Goal: Contribute content: Contribute content

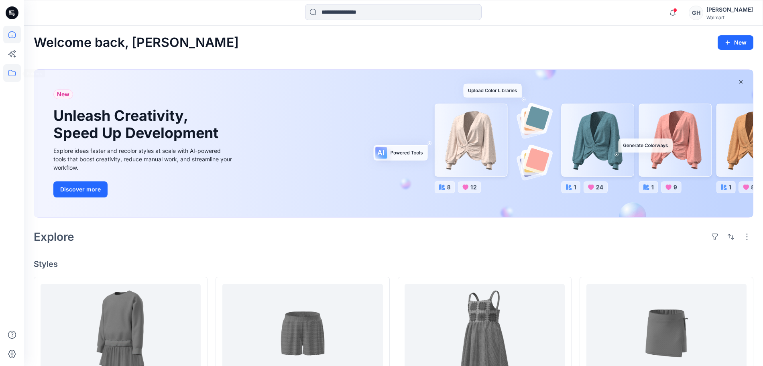
click at [8, 69] on icon at bounding box center [12, 73] width 18 height 18
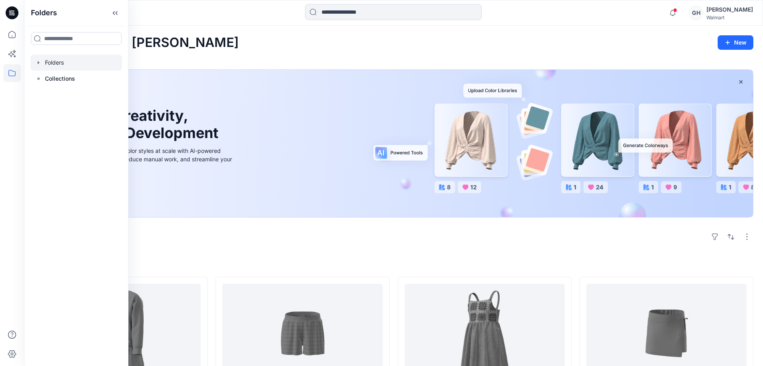
click at [49, 60] on div at bounding box center [77, 63] width 92 height 16
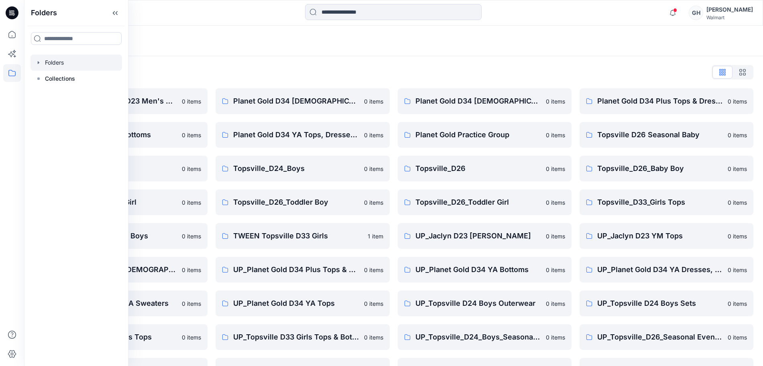
scroll to position [95, 0]
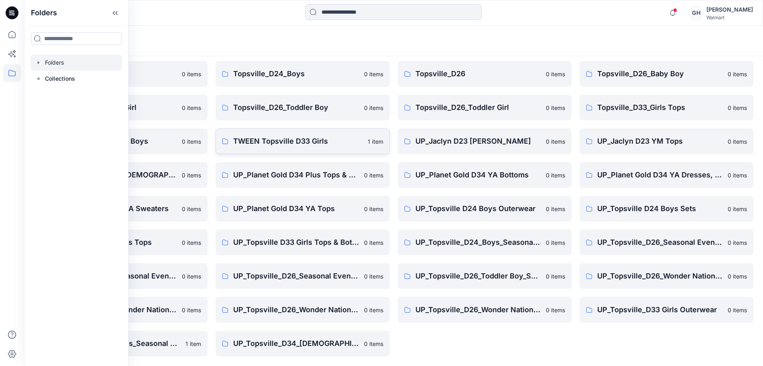
click at [285, 142] on p "TWEEN Topsville D33 Girls" at bounding box center [297, 141] width 129 height 11
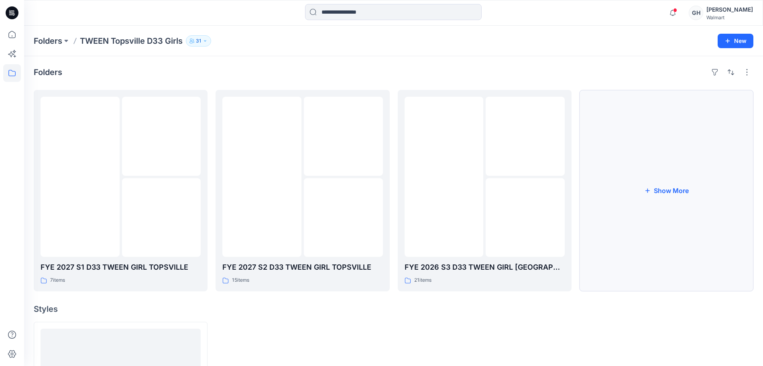
click at [675, 175] on button "Show More" at bounding box center [667, 190] width 174 height 201
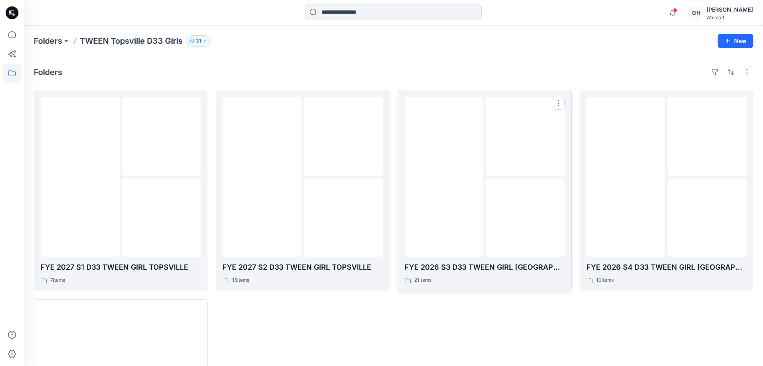
click at [525, 136] on img at bounding box center [525, 136] width 0 height 0
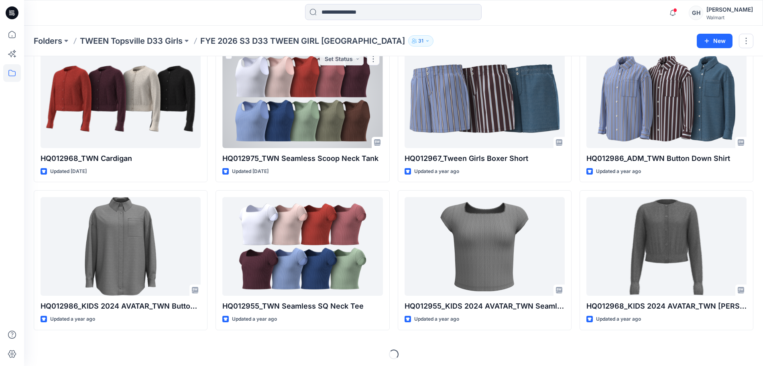
scroll to position [198, 0]
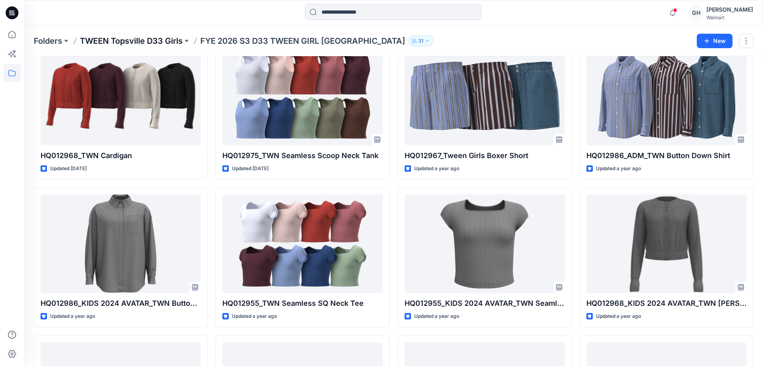
click at [173, 39] on p "TWEEN Topsville D33 Girls" at bounding box center [131, 40] width 103 height 11
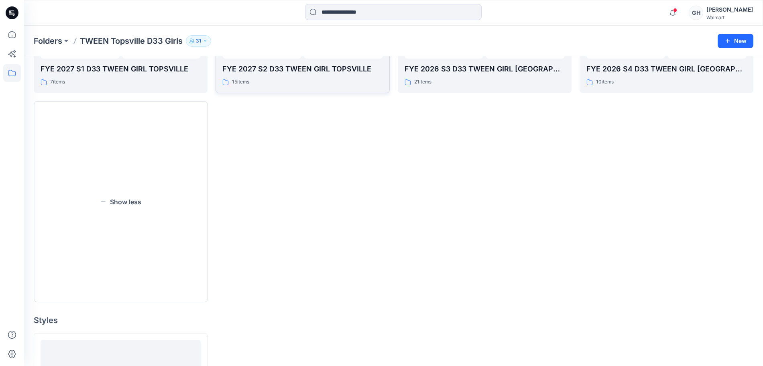
click at [302, 82] on div "15 items" at bounding box center [302, 82] width 160 height 8
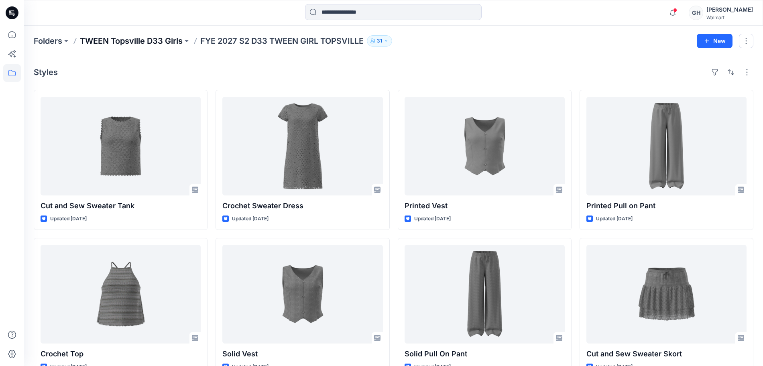
click at [153, 38] on p "TWEEN Topsville D33 Girls" at bounding box center [131, 40] width 103 height 11
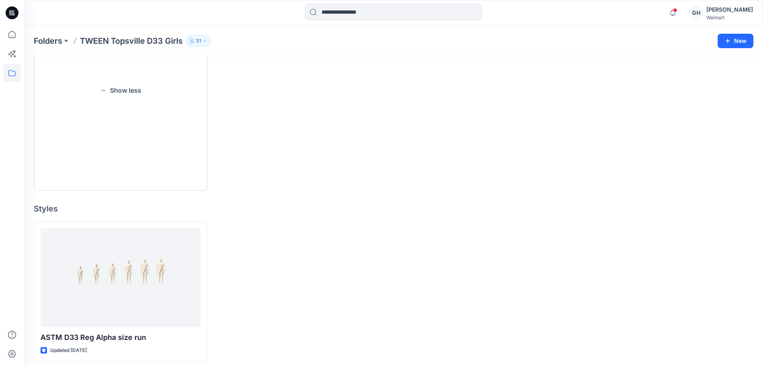
scroll to position [315, 0]
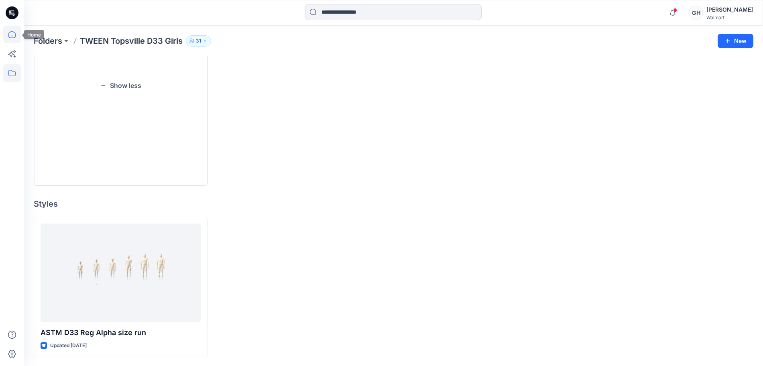
click at [9, 26] on icon at bounding box center [12, 35] width 18 height 18
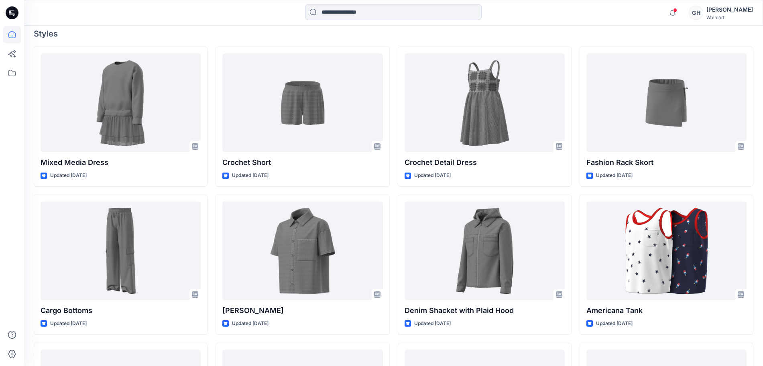
scroll to position [272, 0]
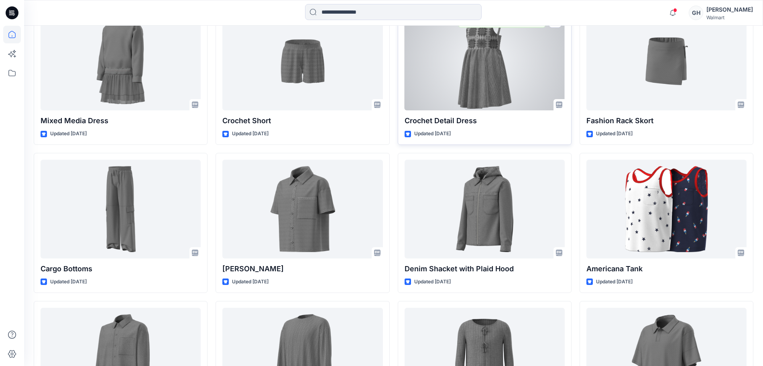
click at [484, 69] on div at bounding box center [485, 61] width 160 height 99
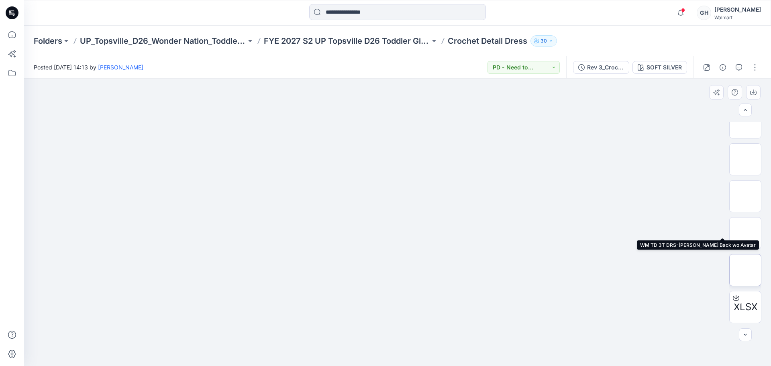
scroll to position [53, 0]
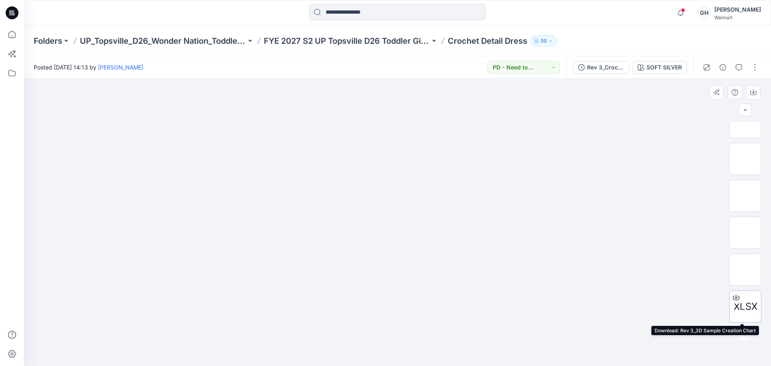
click at [734, 297] on icon at bounding box center [735, 297] width 3 height 4
click at [745, 122] on img at bounding box center [745, 122] width 0 height 0
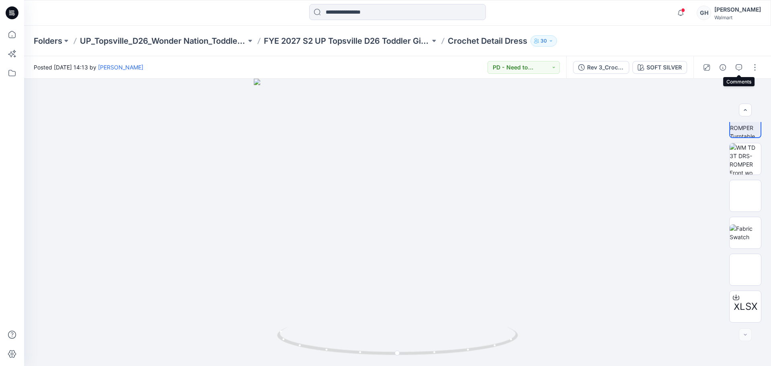
click at [735, 64] on icon "button" at bounding box center [738, 67] width 6 height 6
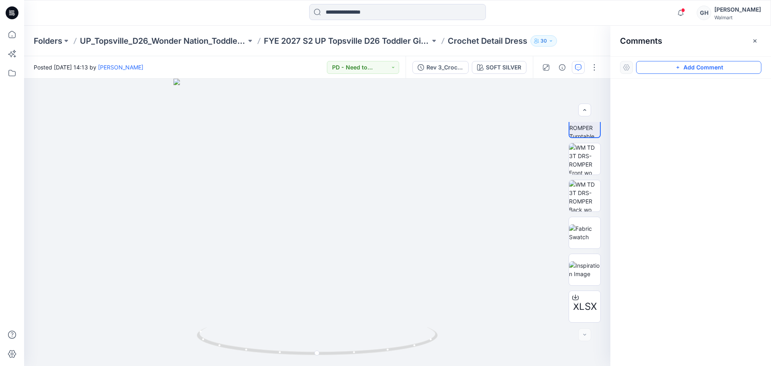
drag, startPoint x: 679, startPoint y: 65, endPoint x: 671, endPoint y: 65, distance: 7.6
click at [678, 65] on icon "button" at bounding box center [677, 67] width 6 height 6
click at [359, 118] on div at bounding box center [317, 222] width 586 height 287
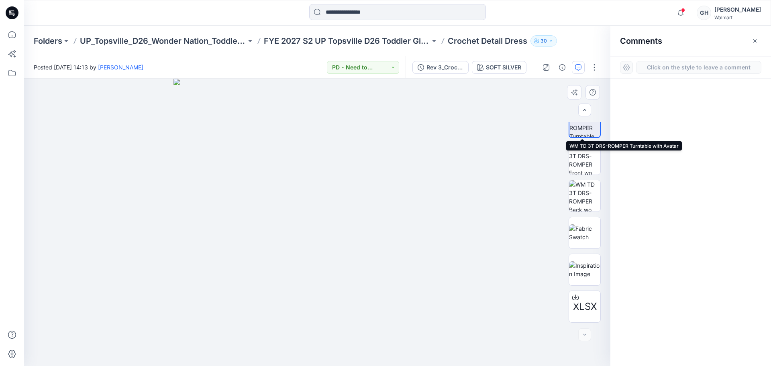
click at [586, 127] on img at bounding box center [584, 122] width 31 height 31
click at [291, 179] on div at bounding box center [317, 222] width 586 height 287
click at [327, 186] on div at bounding box center [317, 222] width 586 height 287
click at [578, 68] on icon "button" at bounding box center [578, 67] width 6 height 6
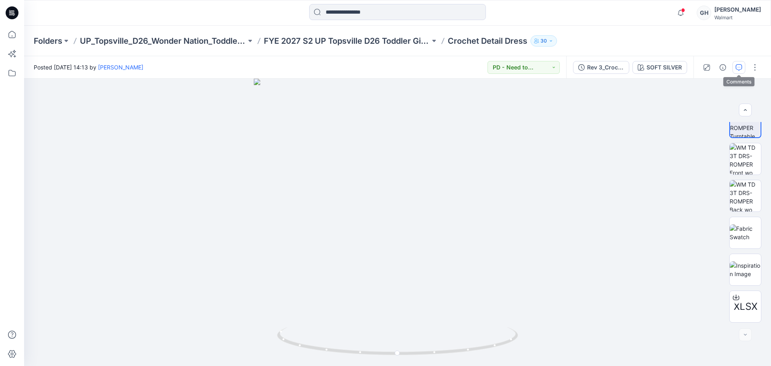
click at [741, 68] on icon "button" at bounding box center [738, 67] width 6 height 6
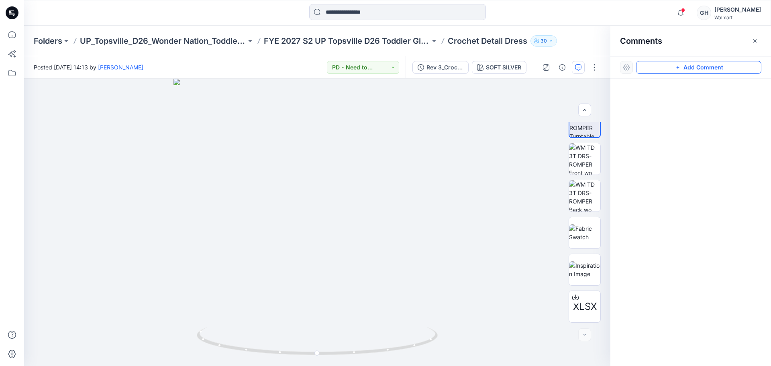
click at [713, 69] on button "Add Comment" at bounding box center [698, 67] width 125 height 13
click at [660, 67] on button "Click on the style to leave a comment" at bounding box center [698, 67] width 125 height 13
click at [329, 158] on div at bounding box center [317, 222] width 586 height 287
click at [333, 185] on div at bounding box center [317, 222] width 586 height 287
click at [575, 160] on img at bounding box center [584, 158] width 31 height 31
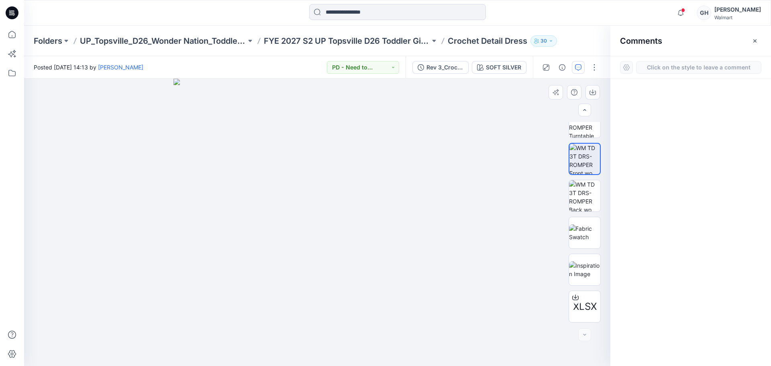
click at [327, 180] on div at bounding box center [317, 222] width 586 height 287
click at [491, 123] on div at bounding box center [317, 222] width 586 height 287
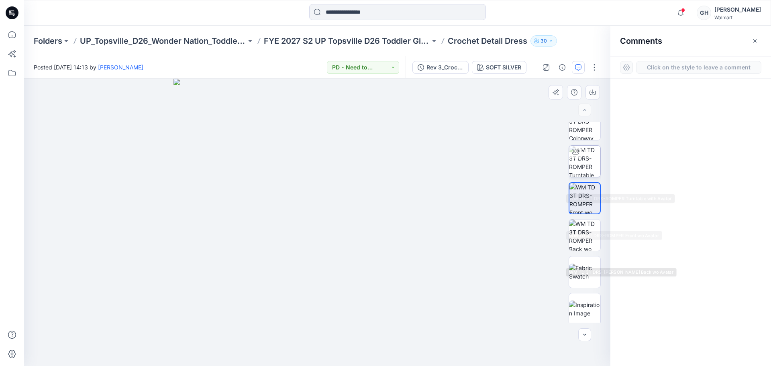
scroll to position [0, 0]
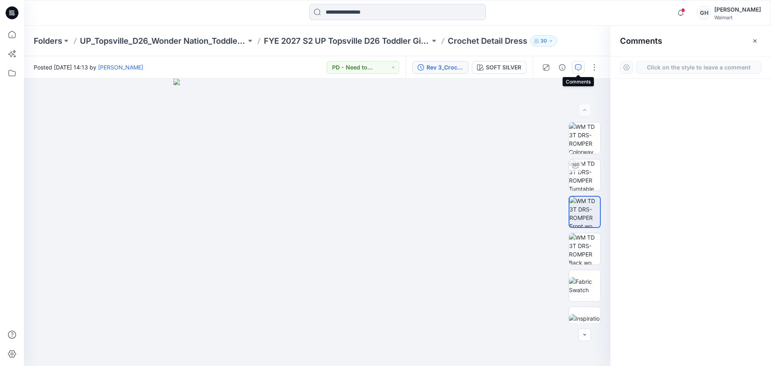
click at [578, 69] on icon "button" at bounding box center [578, 67] width 6 height 6
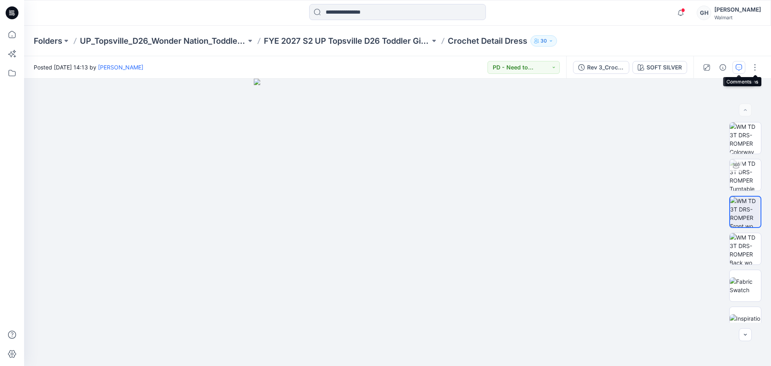
click at [740, 66] on icon "button" at bounding box center [738, 67] width 6 height 6
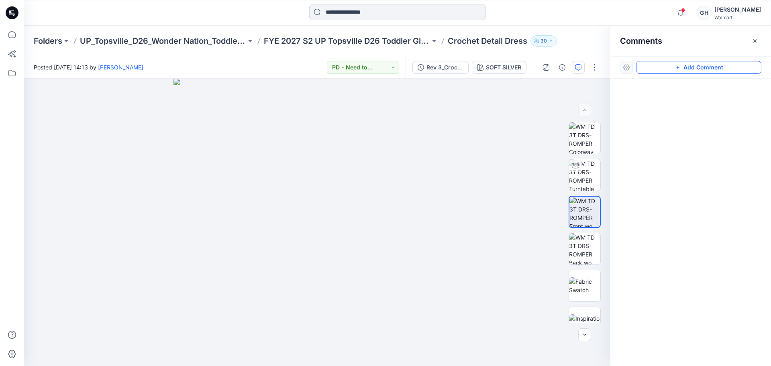
click at [703, 69] on button "Add Comment" at bounding box center [698, 67] width 125 height 13
drag, startPoint x: 334, startPoint y: 98, endPoint x: 300, endPoint y: 136, distance: 51.2
click at [300, 136] on div at bounding box center [317, 222] width 586 height 287
click at [372, 152] on div at bounding box center [317, 222] width 586 height 287
click at [376, 188] on div at bounding box center [317, 222] width 586 height 287
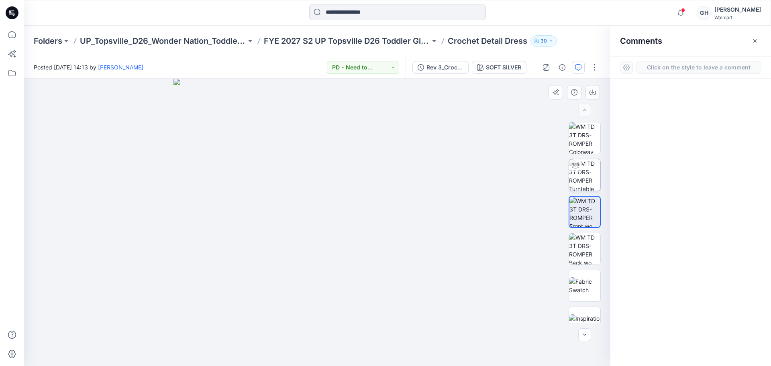
click at [592, 175] on img at bounding box center [584, 174] width 31 height 31
click at [386, 178] on div at bounding box center [317, 222] width 586 height 287
click at [335, 190] on div at bounding box center [317, 222] width 586 height 287
click at [318, 207] on div at bounding box center [317, 222] width 586 height 287
click at [317, 207] on div at bounding box center [317, 222] width 586 height 287
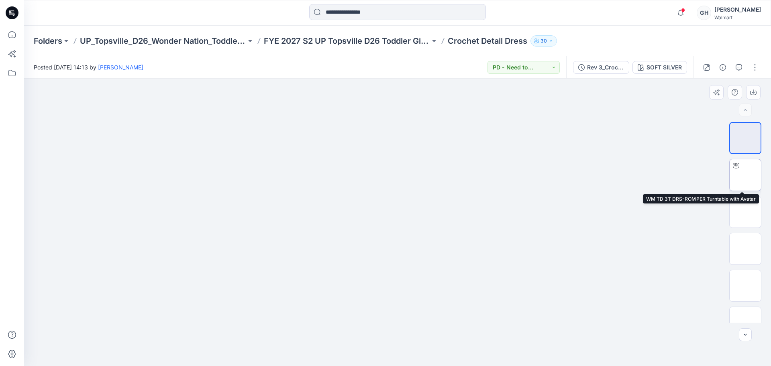
click at [745, 175] on img at bounding box center [745, 175] width 0 height 0
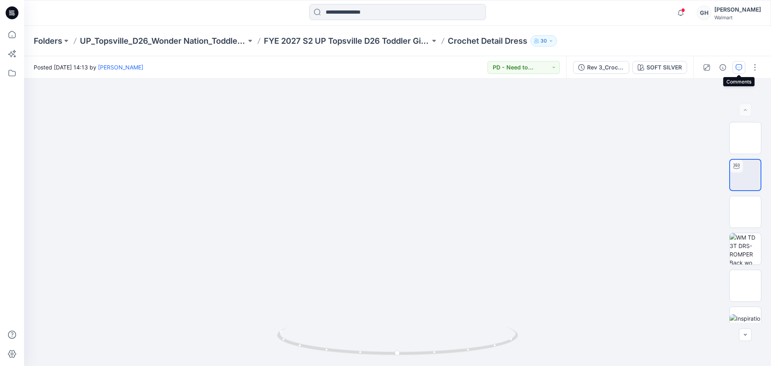
click at [744, 67] on button "button" at bounding box center [738, 67] width 13 height 13
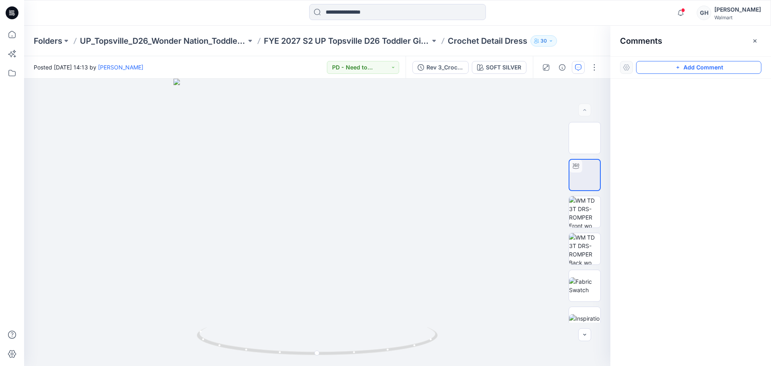
click at [728, 67] on button "Add Comment" at bounding box center [698, 67] width 125 height 13
click at [384, 179] on div "1" at bounding box center [317, 222] width 586 height 287
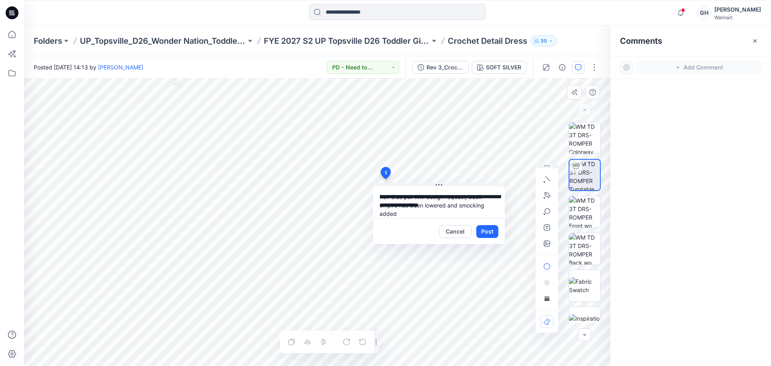
click at [397, 197] on textarea "**********" at bounding box center [439, 202] width 132 height 32
type textarea "**********"
click at [479, 232] on button "Post" at bounding box center [487, 231] width 22 height 13
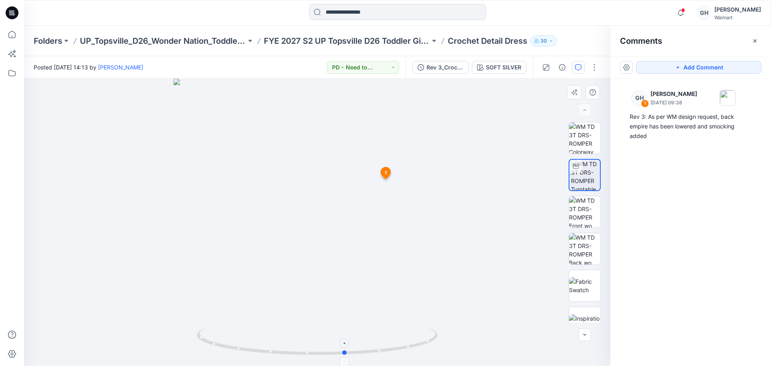
drag, startPoint x: 319, startPoint y: 352, endPoint x: 349, endPoint y: 350, distance: 29.8
click at [349, 350] on icon at bounding box center [318, 342] width 243 height 30
click at [380, 31] on div "Folders UP_Topsville_D26_Wonder Nation_Toddler Girl FYE 2027 S2 UP Topsville D2…" at bounding box center [397, 41] width 746 height 31
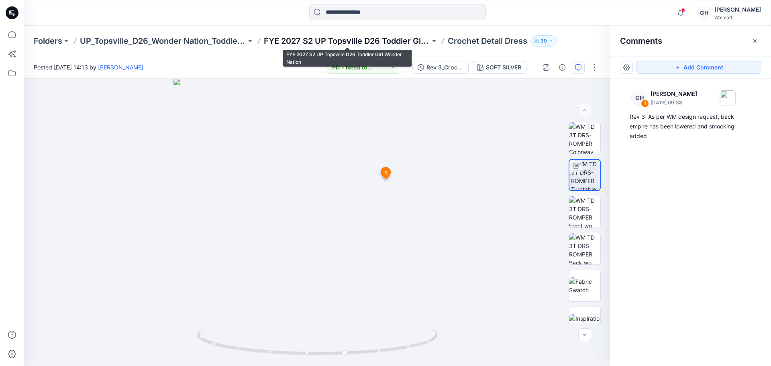
click at [388, 45] on p "FYE 2027 S2 UP Topsville D26 Toddler Girl Wonder Nation" at bounding box center [347, 40] width 166 height 11
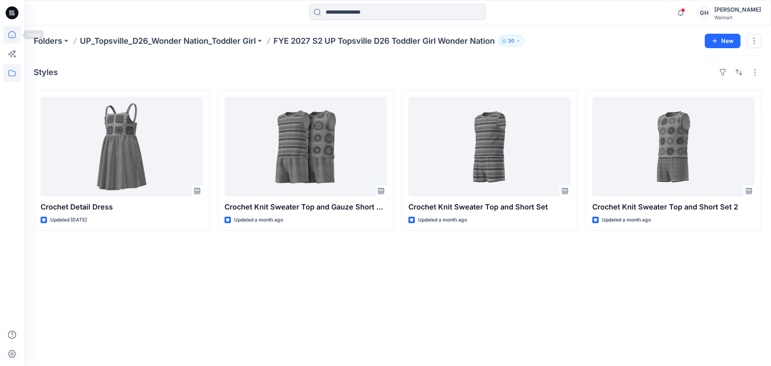
click at [4, 33] on icon at bounding box center [12, 35] width 18 height 18
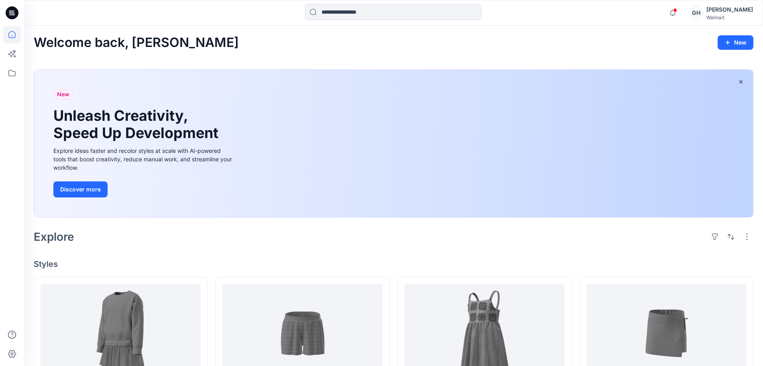
scroll to position [201, 0]
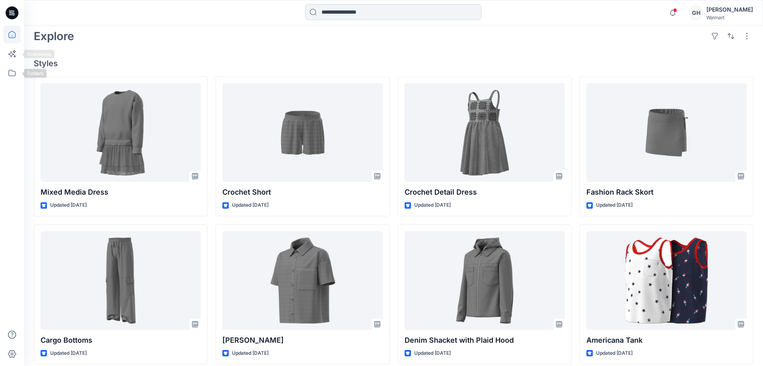
click at [3, 81] on div at bounding box center [12, 183] width 24 height 366
click at [5, 77] on icon at bounding box center [12, 73] width 18 height 18
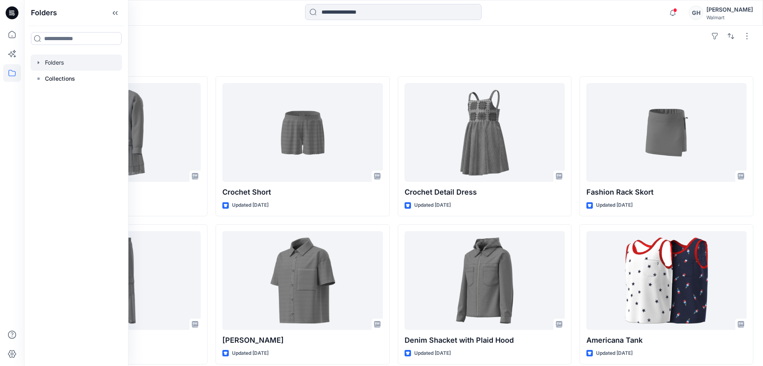
click at [47, 61] on div at bounding box center [77, 63] width 92 height 16
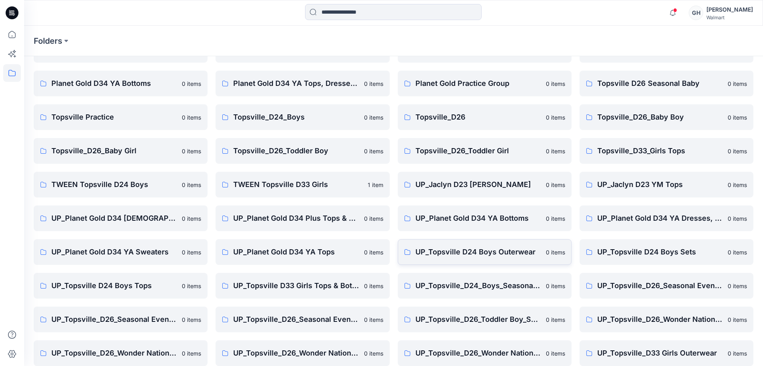
scroll to position [52, 0]
click at [322, 289] on p "UP_Topsville D33 Girls Tops & Bottoms" at bounding box center [296, 284] width 126 height 11
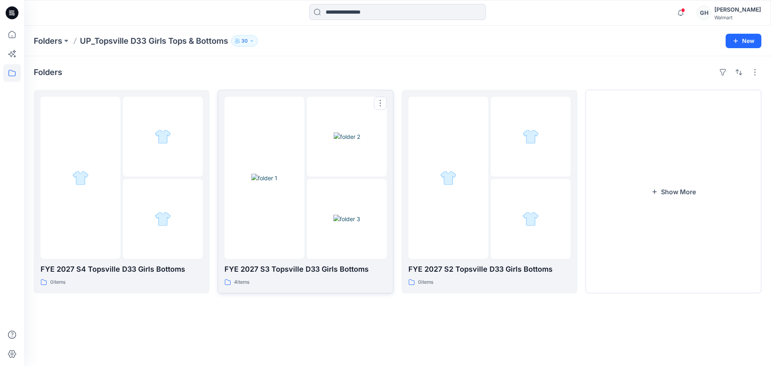
click at [341, 217] on img at bounding box center [346, 219] width 27 height 8
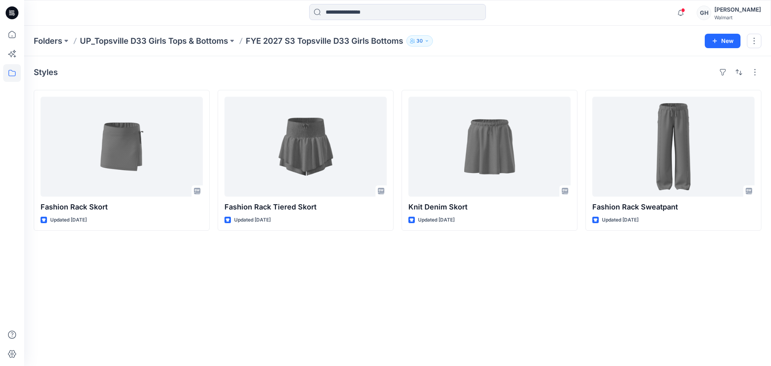
click at [146, 30] on div "Folders UP_Topsville D33 Girls Tops & Bottoms FYE 2027 S3 Topsville D33 Girls B…" at bounding box center [397, 41] width 746 height 31
click at [146, 35] on p "UP_Topsville D33 Girls Tops & Bottoms" at bounding box center [154, 40] width 148 height 11
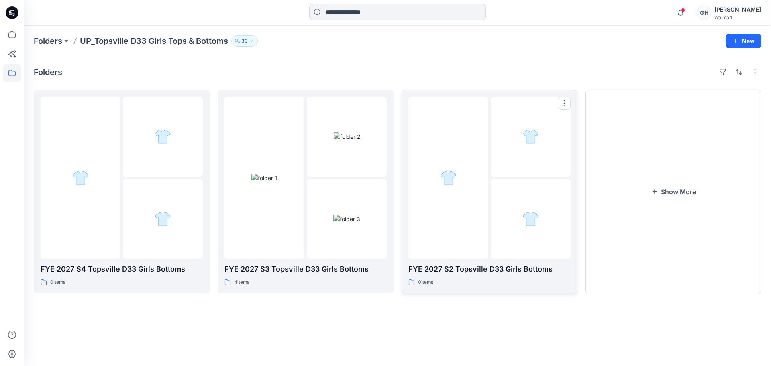
click at [516, 202] on div at bounding box center [530, 219] width 80 height 80
click at [626, 183] on button "Show More" at bounding box center [673, 191] width 176 height 203
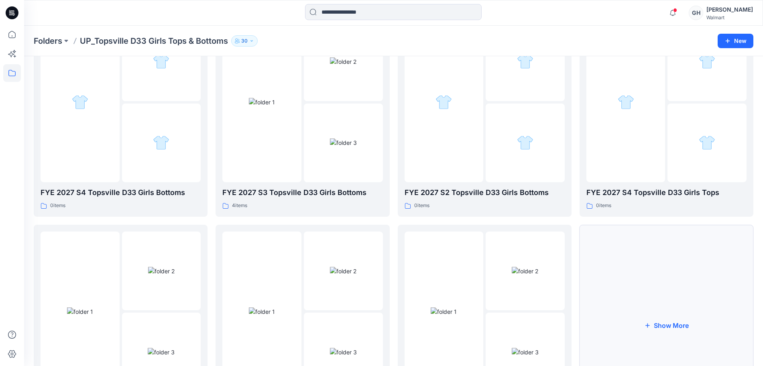
scroll to position [157, 0]
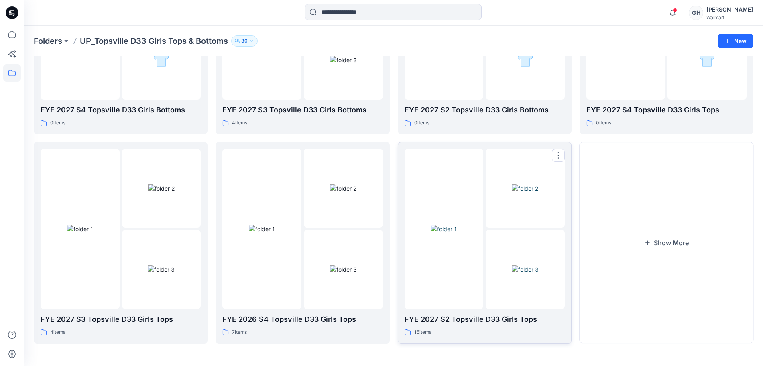
click at [523, 265] on img at bounding box center [525, 269] width 27 height 8
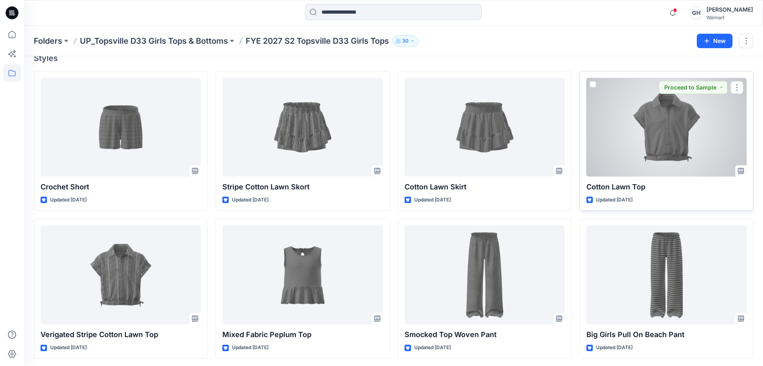
scroll to position [401, 0]
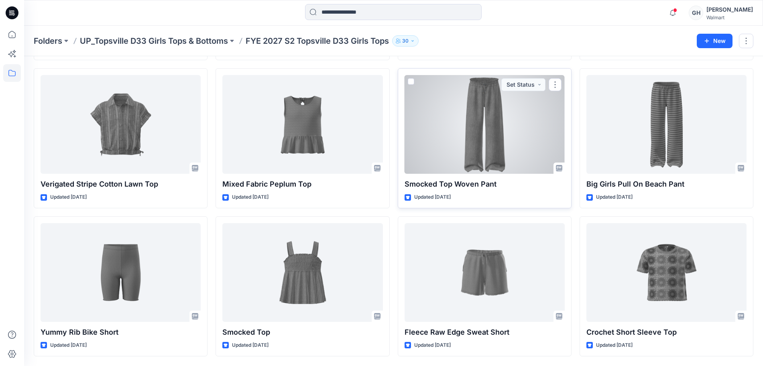
click at [470, 140] on div at bounding box center [485, 124] width 160 height 99
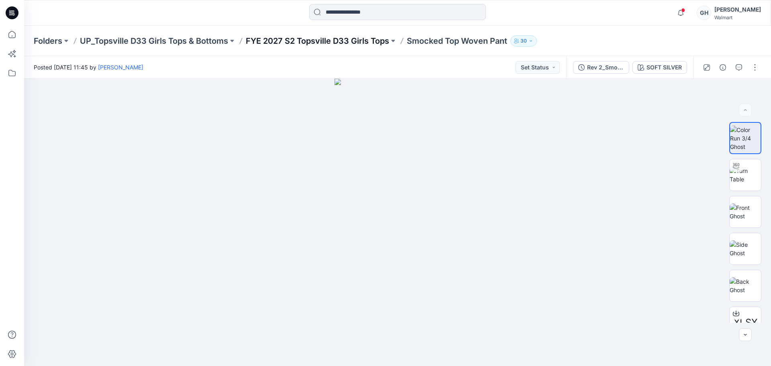
click at [336, 41] on p "FYE 2027 S2 Topsville D33 Girls Tops" at bounding box center [317, 40] width 143 height 11
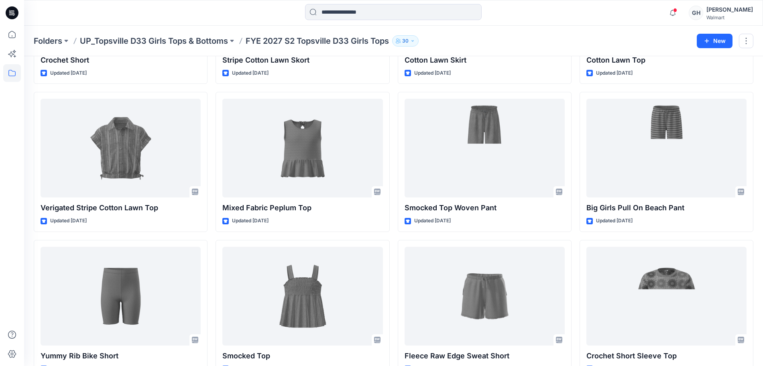
scroll to position [502, 0]
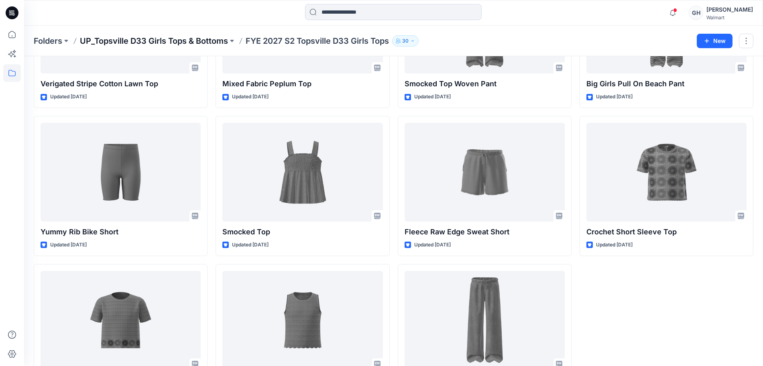
click at [146, 38] on p "UP_Topsville D33 Girls Tops & Bottoms" at bounding box center [154, 40] width 148 height 11
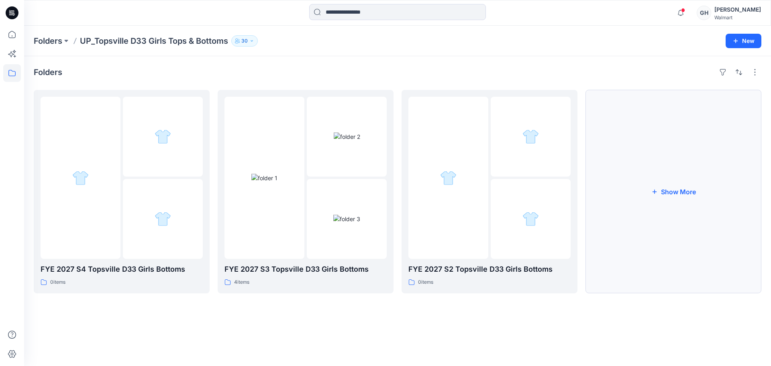
click at [669, 174] on button "Show More" at bounding box center [673, 191] width 176 height 203
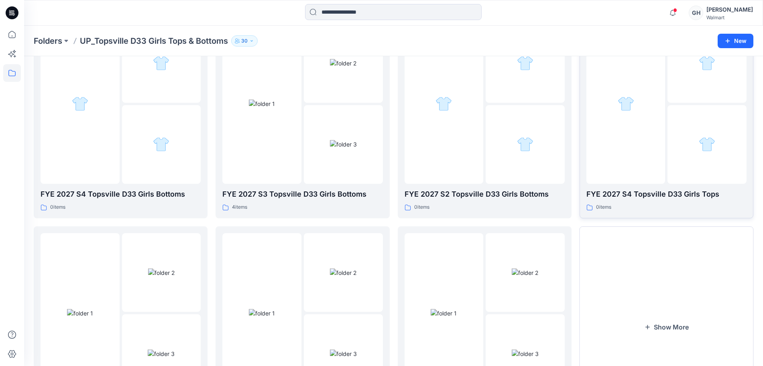
scroll to position [157, 0]
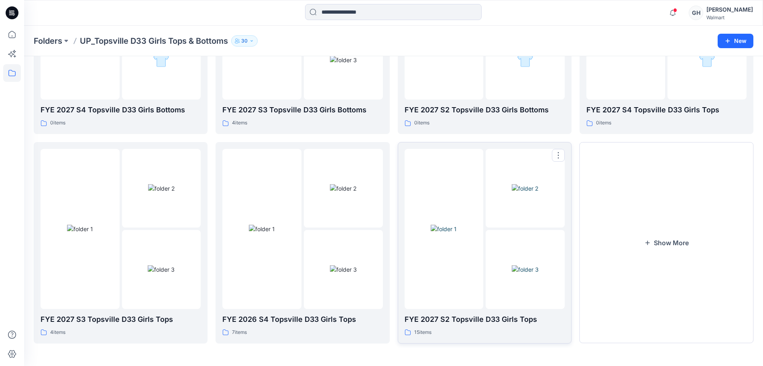
click at [512, 193] on img at bounding box center [525, 188] width 26 height 8
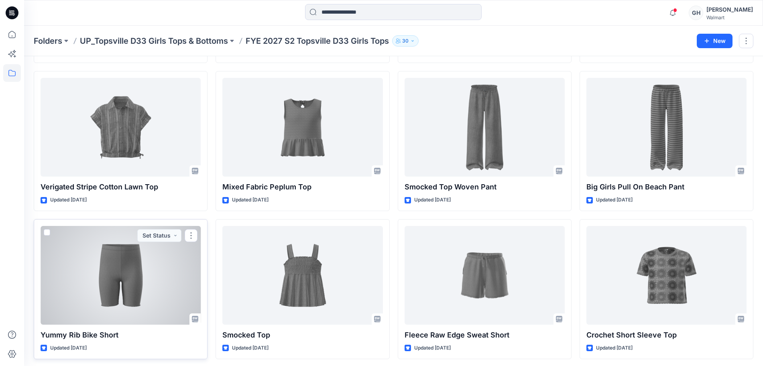
scroll to position [549, 0]
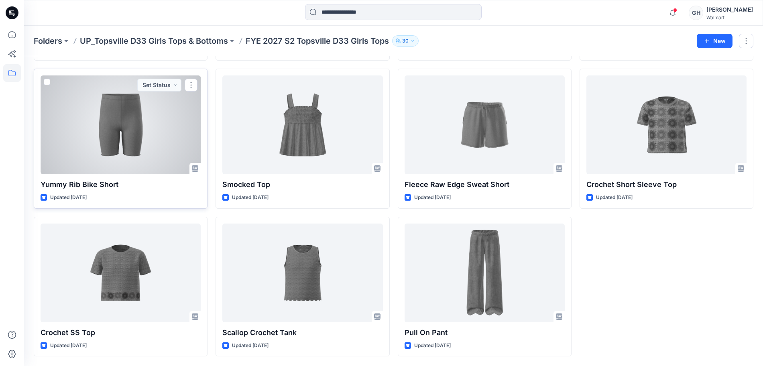
click at [122, 162] on div at bounding box center [121, 124] width 160 height 99
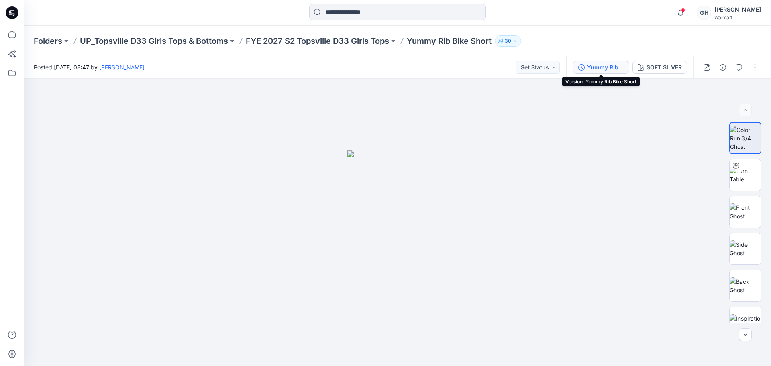
click at [593, 64] on div "Yummy Rib Bike Short" at bounding box center [605, 67] width 37 height 9
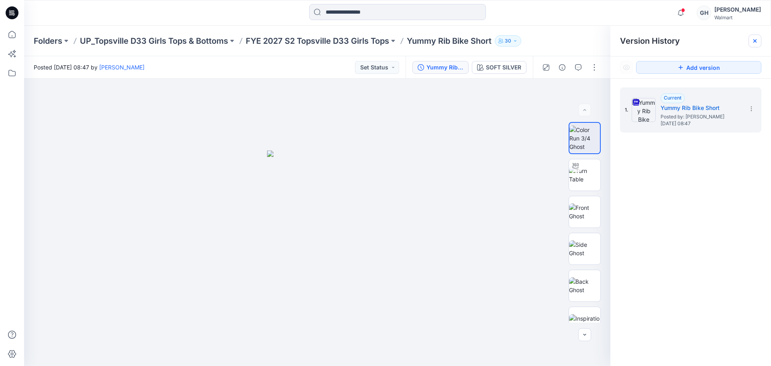
click at [752, 44] on icon at bounding box center [754, 41] width 6 height 6
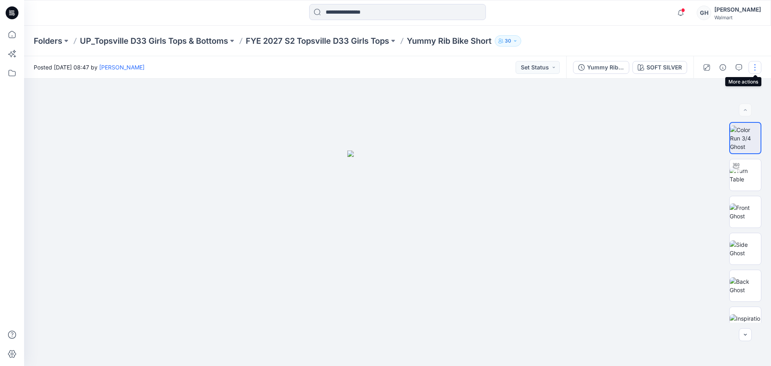
click at [757, 70] on button "button" at bounding box center [754, 67] width 13 height 13
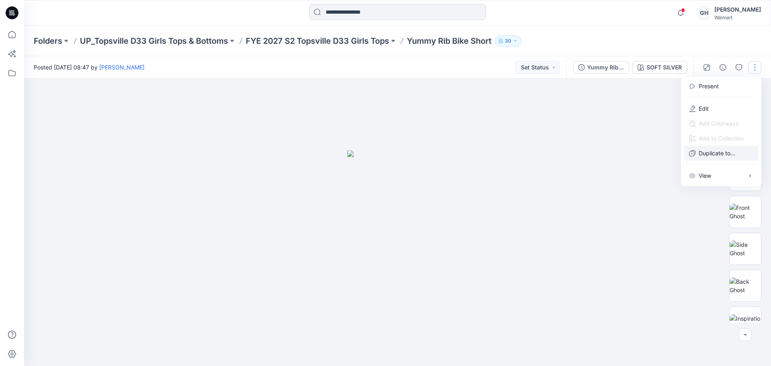
click at [708, 154] on p "Duplicate to..." at bounding box center [716, 153] width 37 height 8
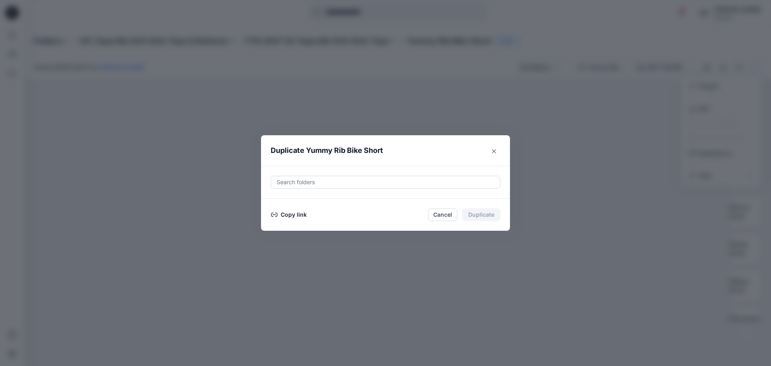
click at [327, 187] on div "Search folders" at bounding box center [385, 182] width 229 height 12
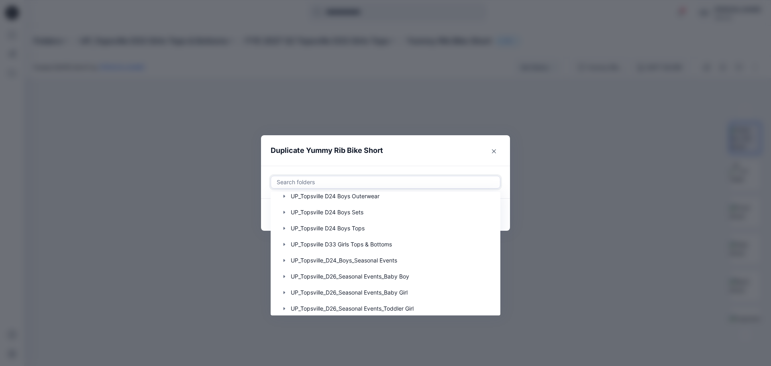
scroll to position [431, 0]
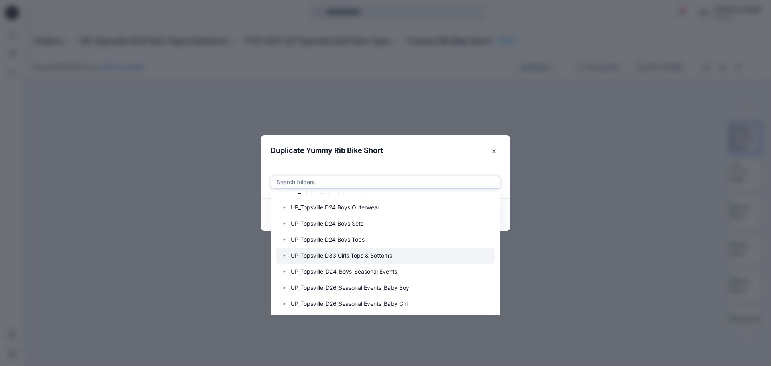
click at [351, 250] on div at bounding box center [385, 256] width 218 height 16
click at [284, 255] on icon "button" at bounding box center [284, 255] width 2 height 3
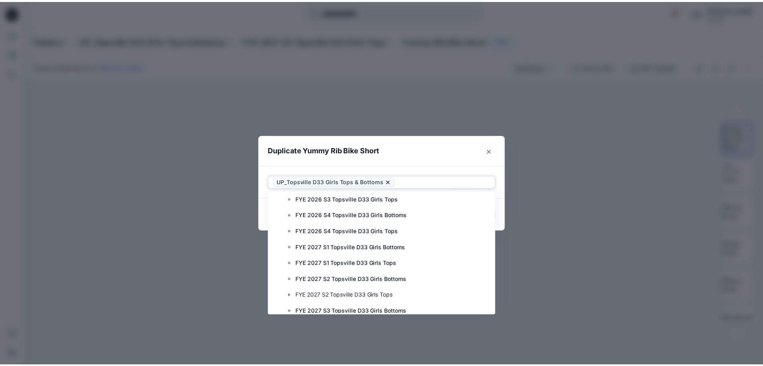
scroll to position [656, 0]
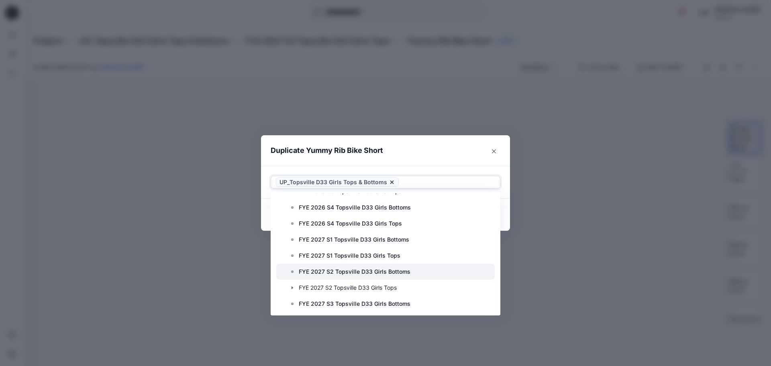
drag, startPoint x: 378, startPoint y: 271, endPoint x: 383, endPoint y: 271, distance: 4.8
click at [378, 271] on p "FYE 2027 S2 Topsville D33 Girls Bottoms" at bounding box center [355, 272] width 112 height 10
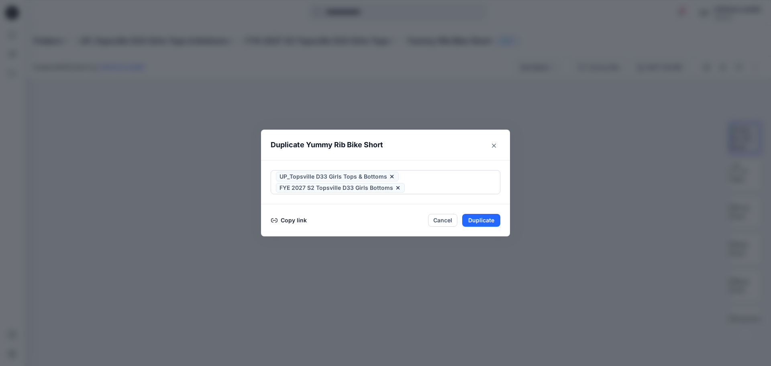
click at [452, 135] on header "Duplicate Yummy Rib Bike Short" at bounding box center [377, 145] width 233 height 31
click at [474, 221] on button "Duplicate" at bounding box center [481, 220] width 38 height 13
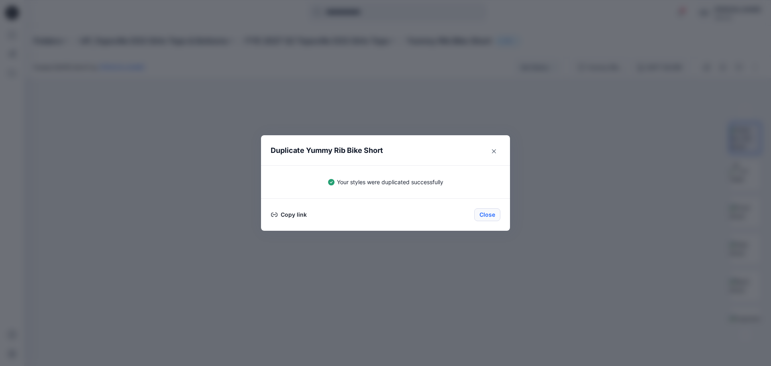
click at [480, 217] on button "Close" at bounding box center [487, 214] width 26 height 13
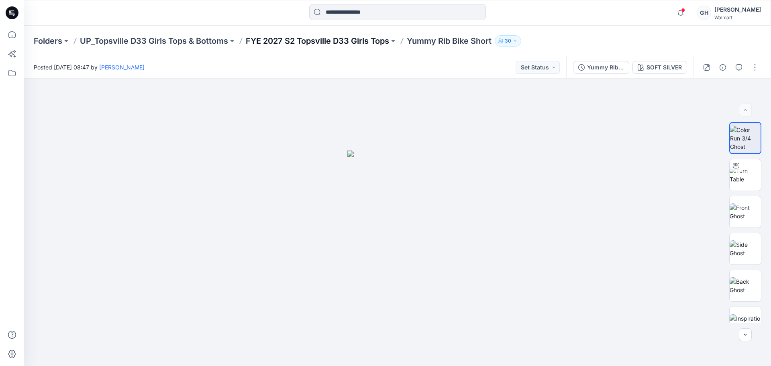
click at [285, 37] on p "FYE 2027 S2 Topsville D33 Girls Tops" at bounding box center [317, 40] width 143 height 11
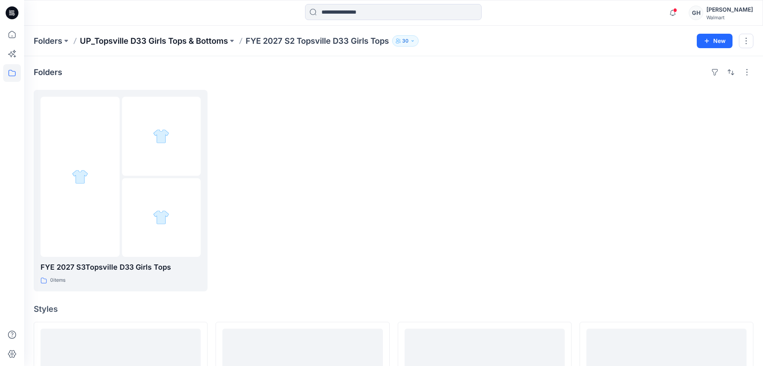
click at [179, 41] on p "UP_Topsville D33 Girls Tops & Bottoms" at bounding box center [154, 40] width 148 height 11
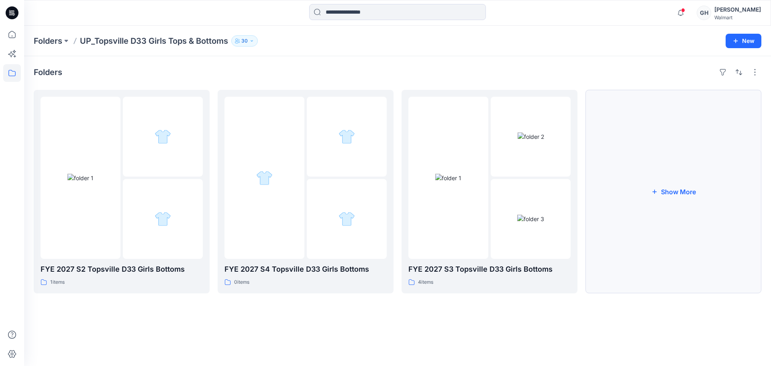
click at [654, 174] on button "Show More" at bounding box center [673, 191] width 176 height 203
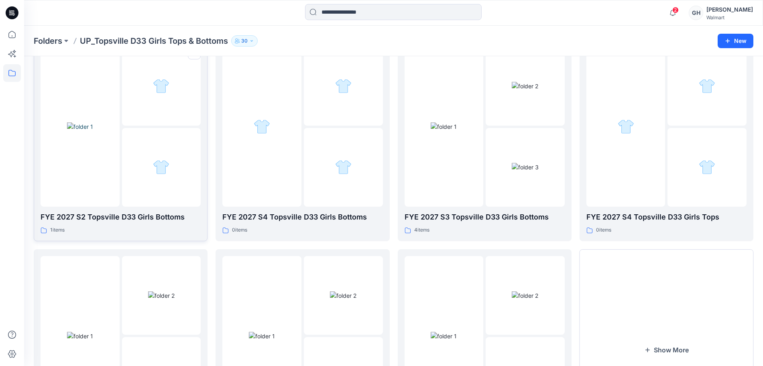
scroll to position [100, 0]
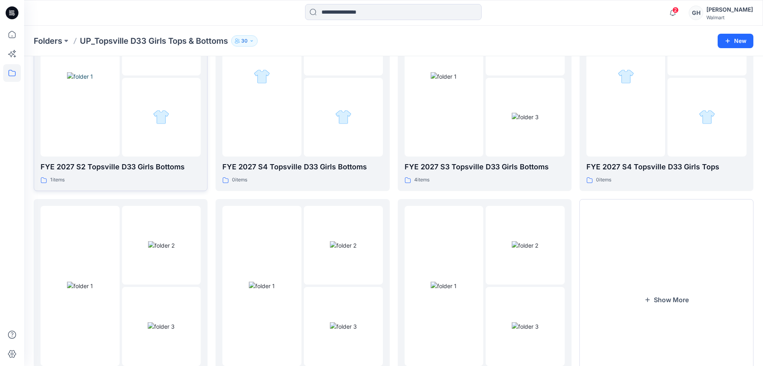
click at [87, 135] on div at bounding box center [80, 76] width 79 height 160
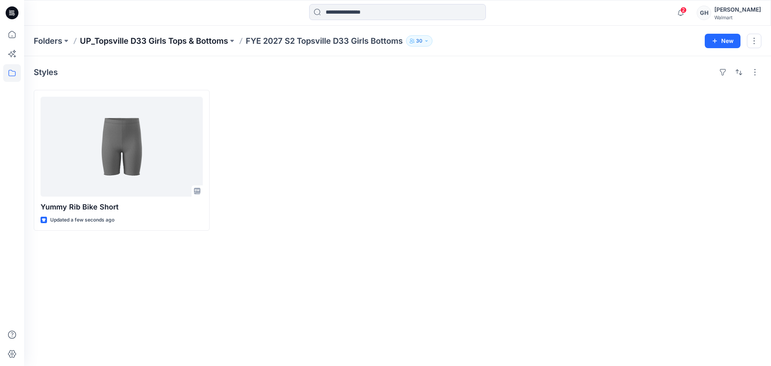
click at [173, 40] on p "UP_Topsville D33 Girls Tops & Bottoms" at bounding box center [154, 40] width 148 height 11
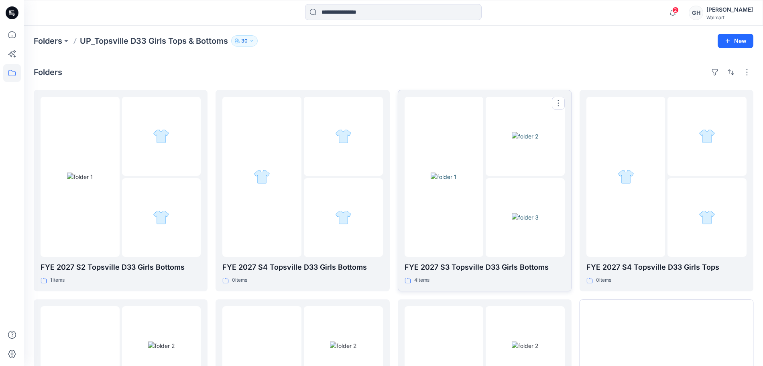
scroll to position [151, 0]
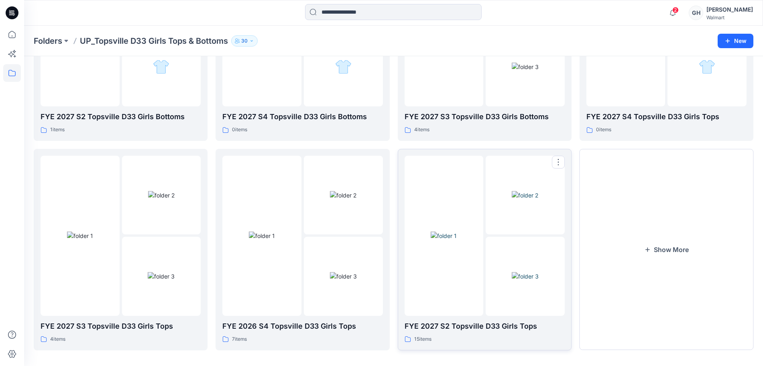
click at [522, 272] on img at bounding box center [525, 276] width 27 height 8
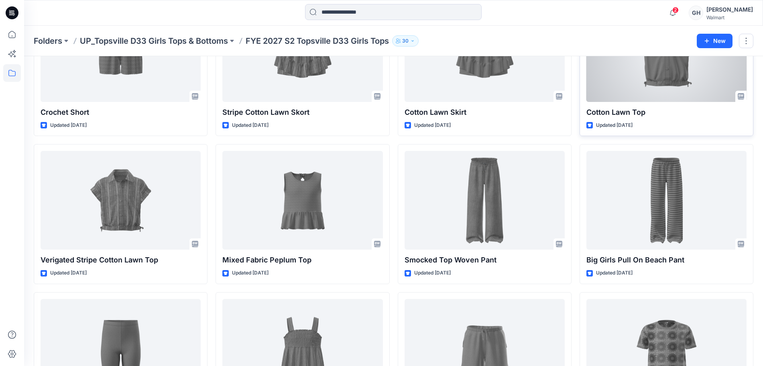
scroll to position [351, 0]
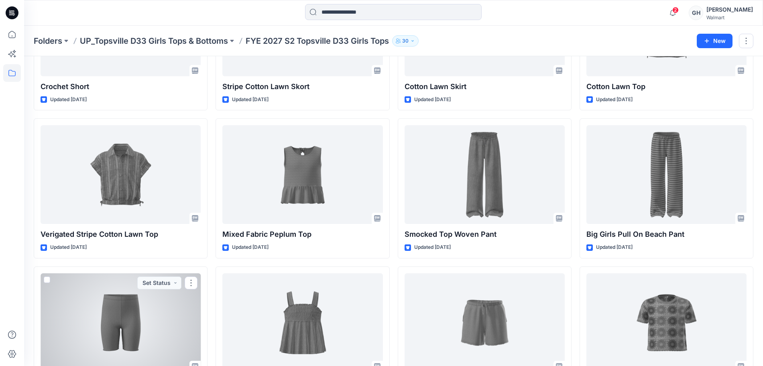
click at [162, 315] on div at bounding box center [121, 322] width 160 height 99
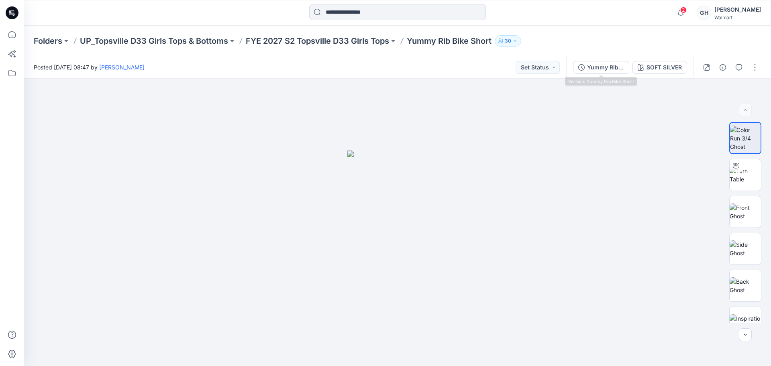
click at [599, 60] on div "Yummy Rib Bike Short SOFT SILVER" at bounding box center [629, 67] width 127 height 22
click at [598, 63] on div "Yummy Rib Bike Short" at bounding box center [605, 67] width 37 height 9
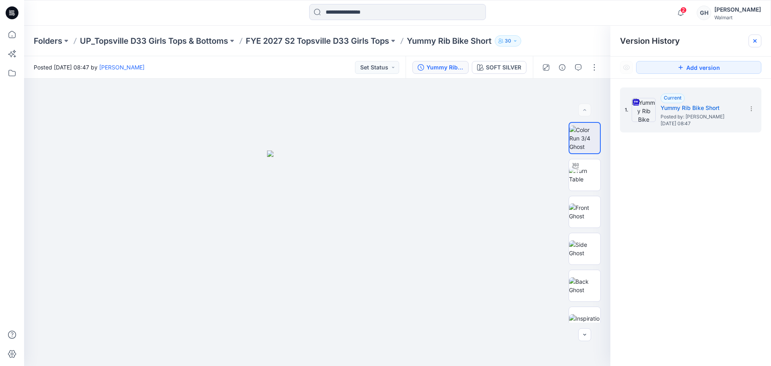
click at [759, 41] on div at bounding box center [754, 41] width 13 height 13
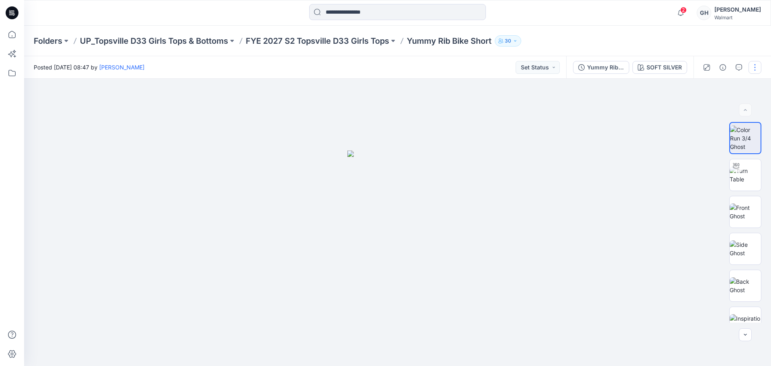
click at [755, 63] on button "button" at bounding box center [754, 67] width 13 height 13
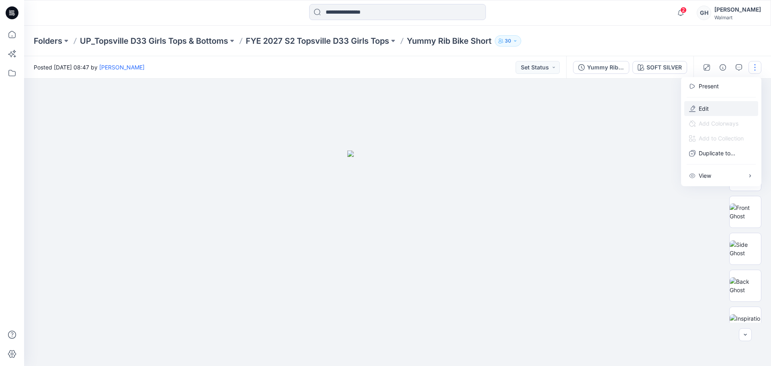
click at [706, 111] on p "Edit" at bounding box center [703, 108] width 10 height 8
click at [701, 118] on span "Add Colorways" at bounding box center [713, 123] width 62 height 15
click at [702, 113] on button "Edit" at bounding box center [721, 108] width 74 height 15
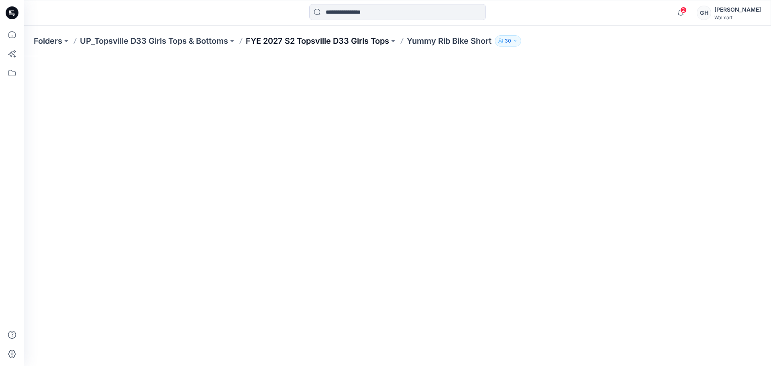
click at [336, 43] on p "FYE 2027 S2 Topsville D33 Girls Tops" at bounding box center [317, 40] width 143 height 11
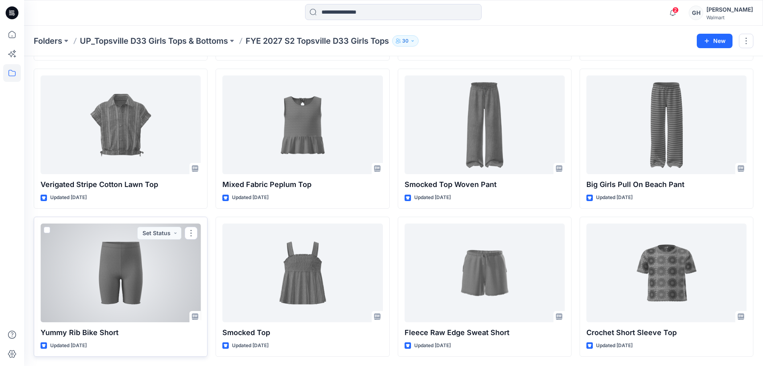
scroll to position [401, 0]
click at [188, 231] on button "button" at bounding box center [191, 232] width 13 height 13
click at [205, 253] on p "Edit" at bounding box center [206, 251] width 10 height 8
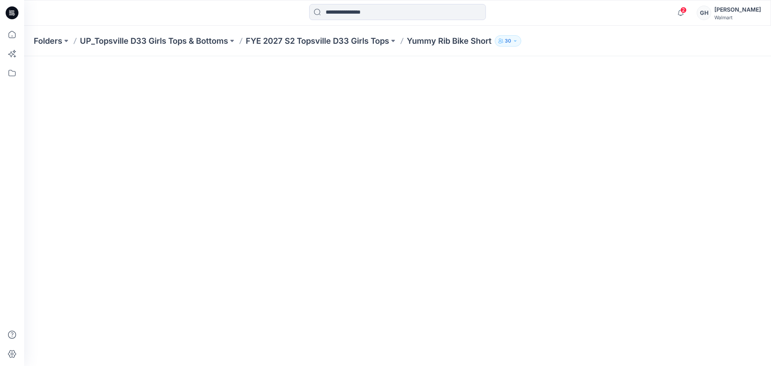
click at [372, 48] on div "Folders UP_Topsville D33 Girls Tops & Bottoms FYE 2027 S2 Topsville D33 Girls T…" at bounding box center [397, 41] width 746 height 31
click at [373, 46] on p "FYE 2027 S2 Topsville D33 Girls Tops" at bounding box center [317, 40] width 143 height 11
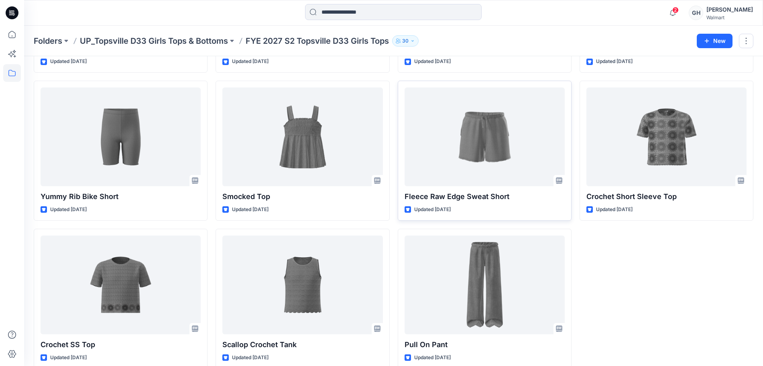
scroll to position [549, 0]
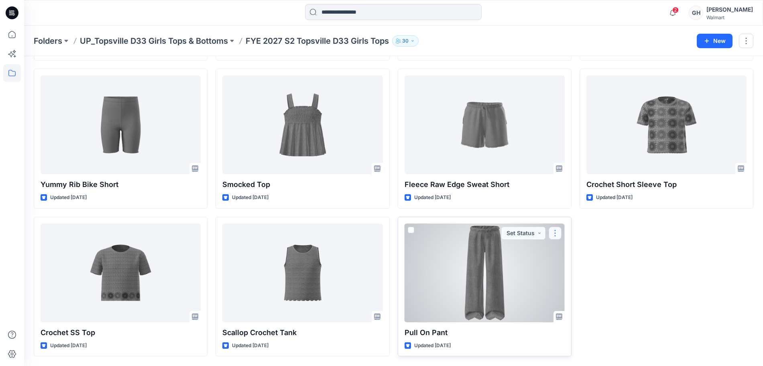
click at [555, 234] on button "button" at bounding box center [555, 233] width 13 height 13
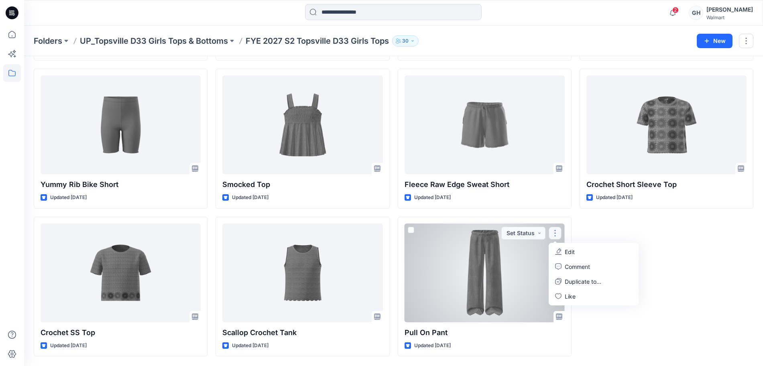
click at [467, 275] on div at bounding box center [485, 273] width 160 height 99
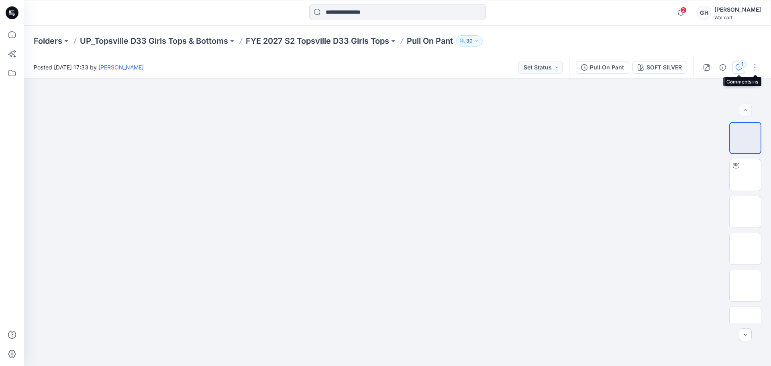
click at [738, 64] on div "1" at bounding box center [742, 64] width 8 height 8
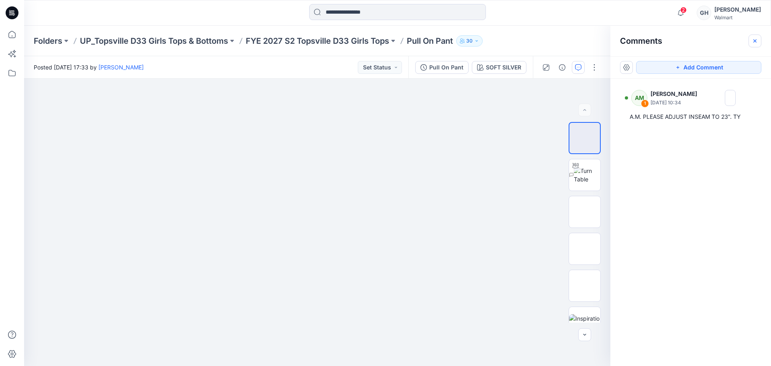
click at [753, 43] on icon "button" at bounding box center [754, 41] width 6 height 6
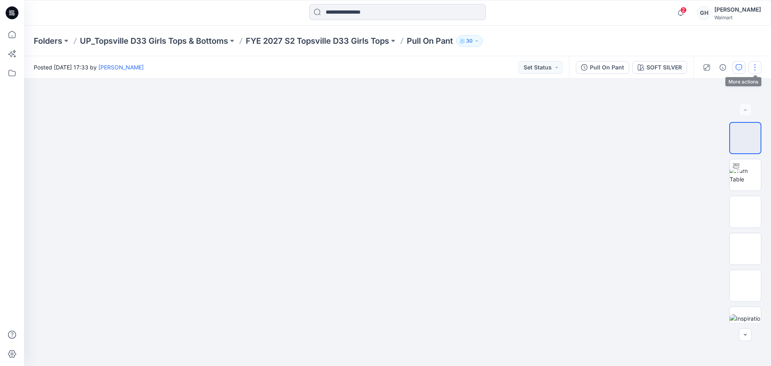
click at [754, 66] on button "button" at bounding box center [754, 67] width 13 height 13
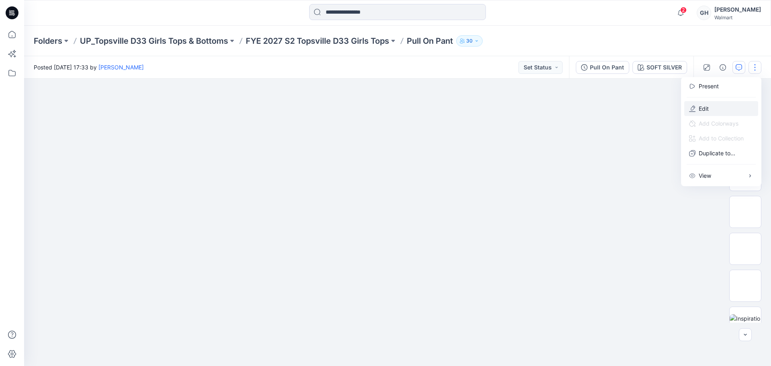
click at [717, 104] on button "Edit" at bounding box center [721, 108] width 74 height 15
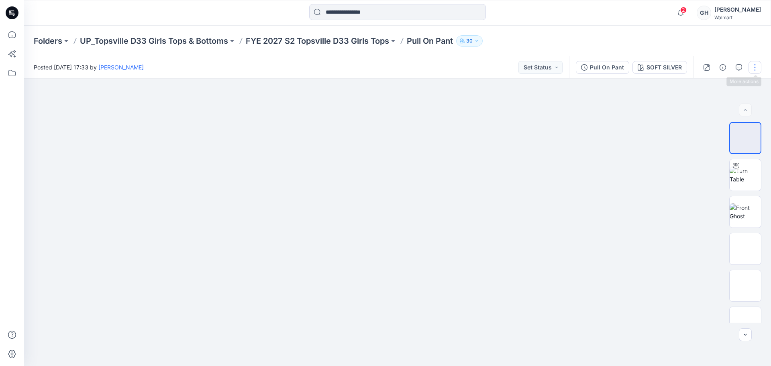
click at [753, 69] on button "button" at bounding box center [754, 67] width 13 height 13
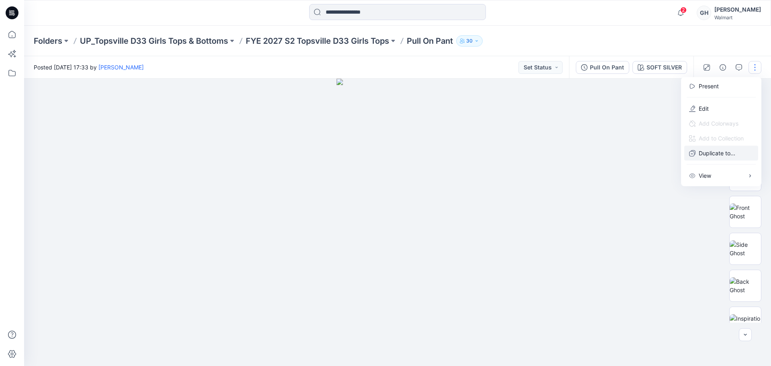
click at [718, 156] on p "Duplicate to..." at bounding box center [716, 153] width 37 height 8
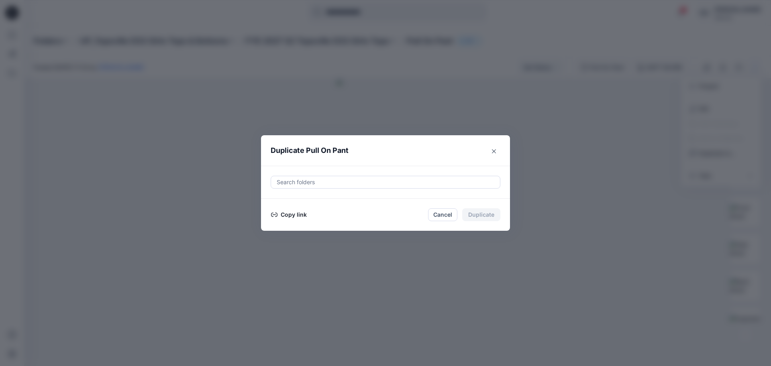
click at [347, 183] on div at bounding box center [385, 182] width 219 height 10
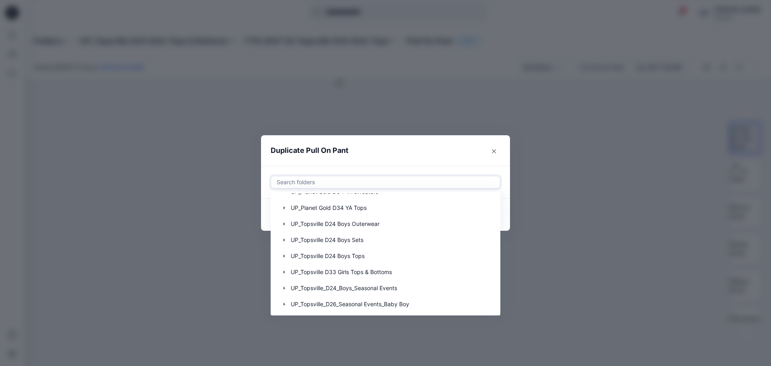
scroll to position [409, 0]
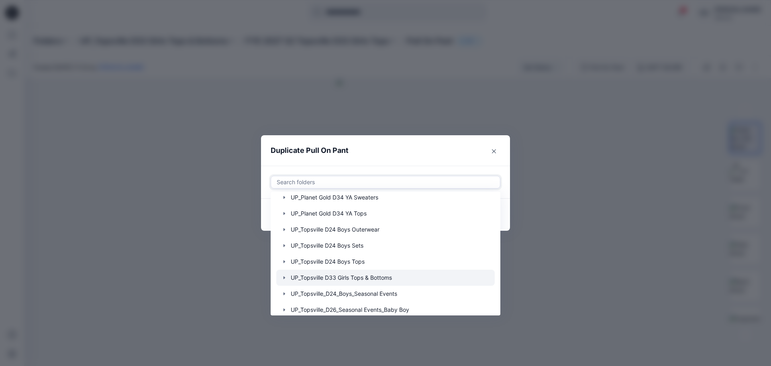
click at [349, 279] on div at bounding box center [385, 278] width 218 height 16
click at [282, 277] on icon "button" at bounding box center [284, 278] width 6 height 6
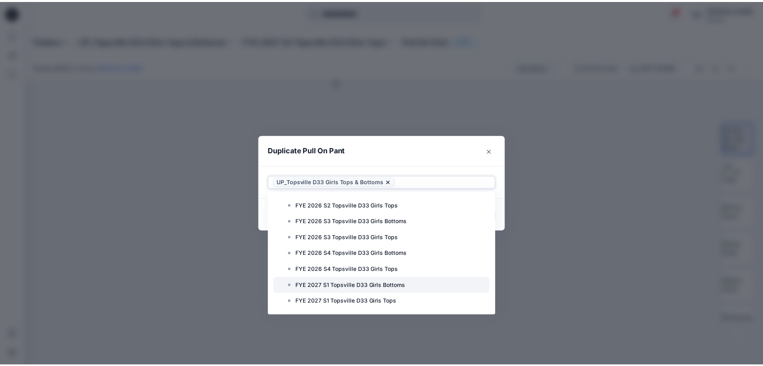
scroll to position [660, 0]
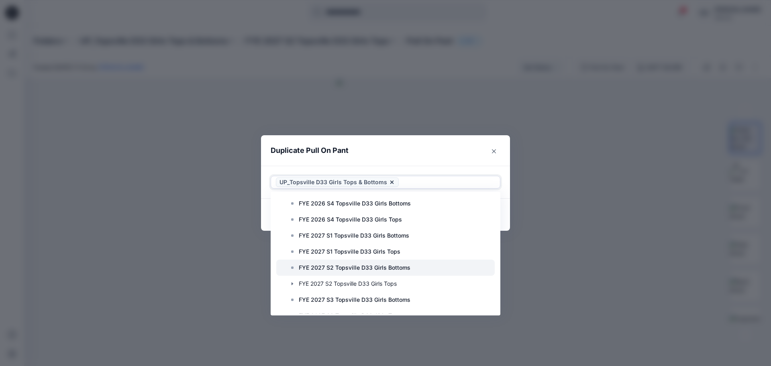
click at [351, 269] on p "FYE 2027 S2 Topsville D33 Girls Bottoms" at bounding box center [355, 268] width 112 height 10
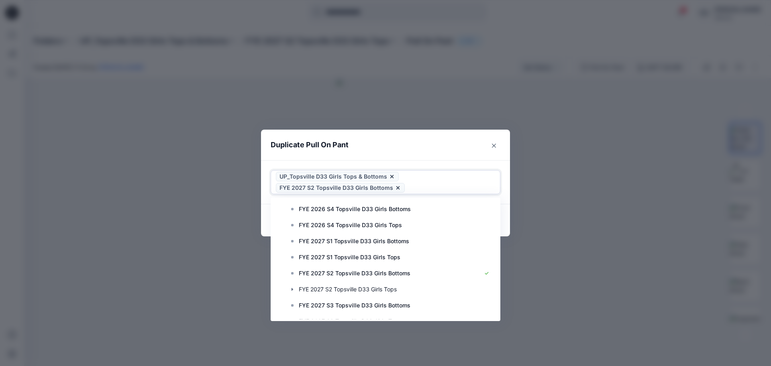
click at [464, 162] on div "Use Up and Down to choose options, press Enter to select the currently focused …" at bounding box center [385, 182] width 249 height 44
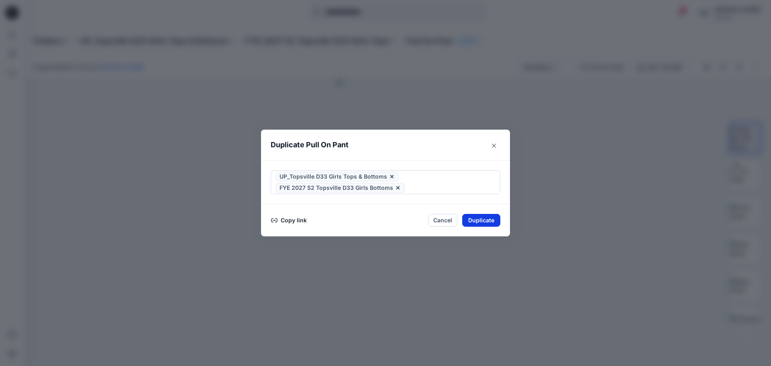
click at [474, 219] on button "Duplicate" at bounding box center [481, 220] width 38 height 13
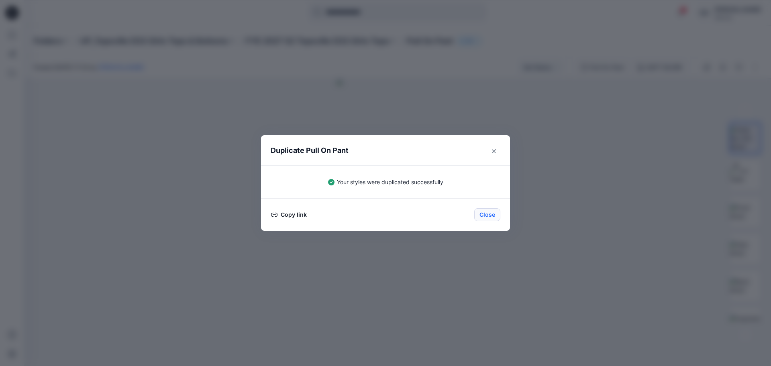
click at [480, 215] on button "Close" at bounding box center [487, 214] width 26 height 13
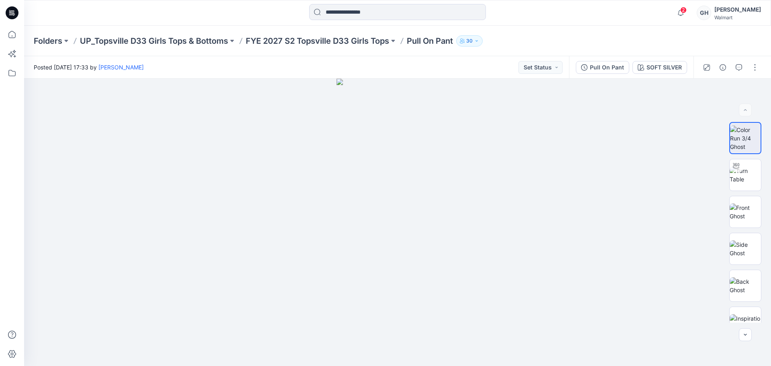
click at [207, 43] on p "UP_Topsville D33 Girls Tops & Bottoms" at bounding box center [154, 40] width 148 height 11
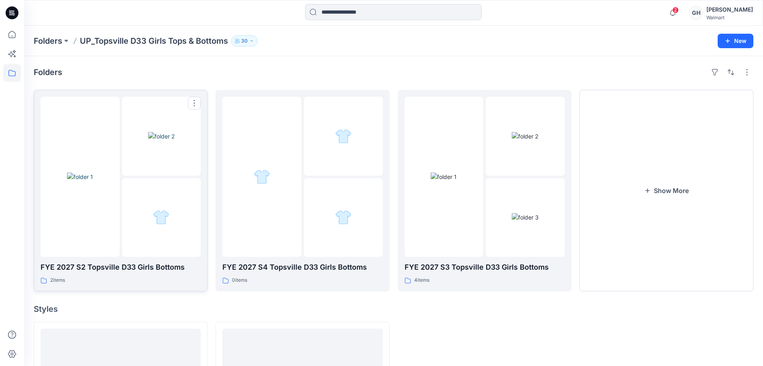
click at [74, 218] on div at bounding box center [80, 177] width 79 height 160
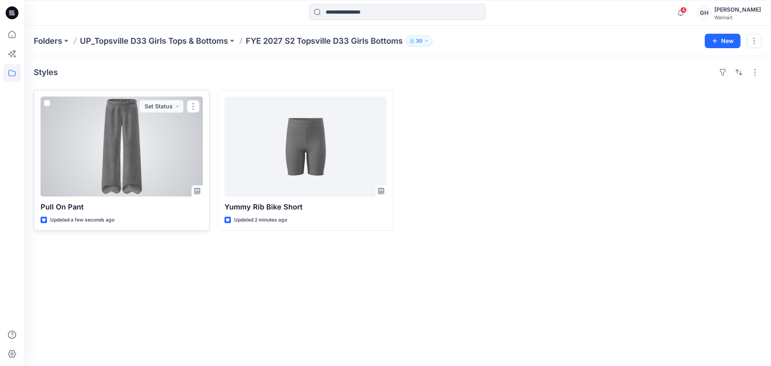
click at [100, 164] on div at bounding box center [122, 147] width 162 height 100
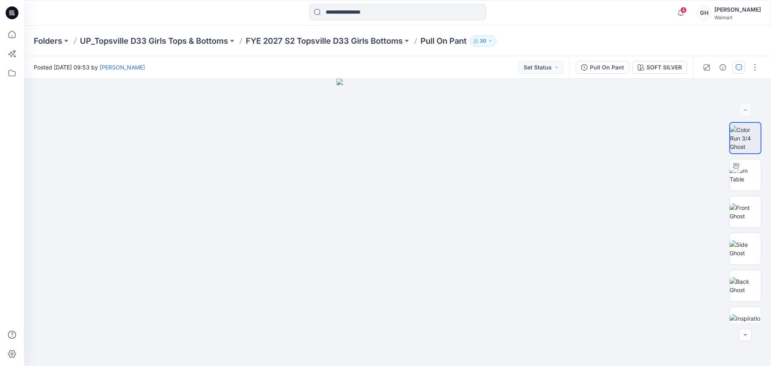
click at [743, 65] on button "button" at bounding box center [738, 67] width 13 height 13
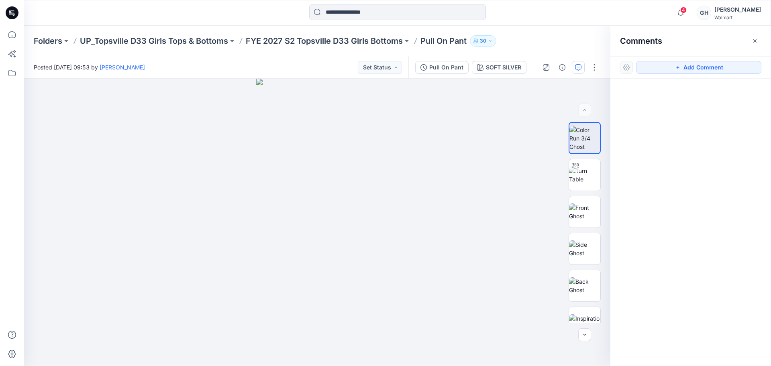
click at [761, 36] on button "button" at bounding box center [754, 41] width 13 height 13
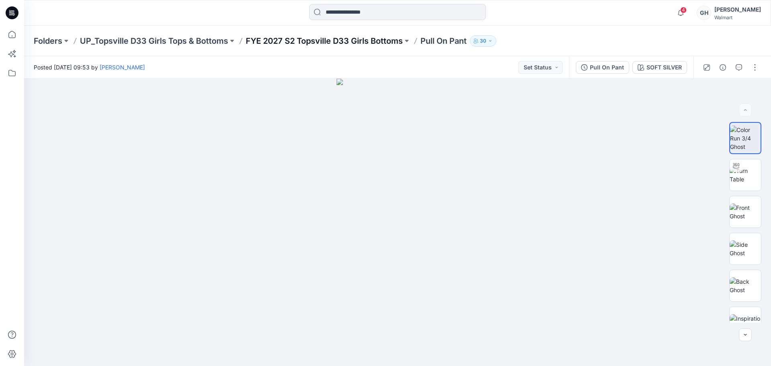
click at [320, 43] on p "FYE 2027 S2 Topsville D33 Girls Bottoms" at bounding box center [324, 40] width 157 height 11
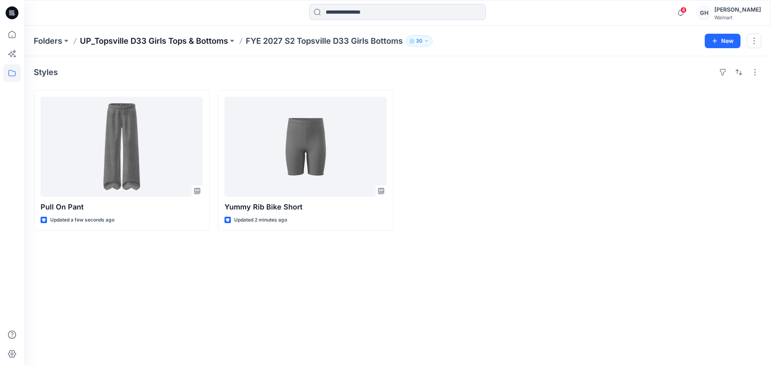
click at [216, 36] on p "UP_Topsville D33 Girls Tops & Bottoms" at bounding box center [154, 40] width 148 height 11
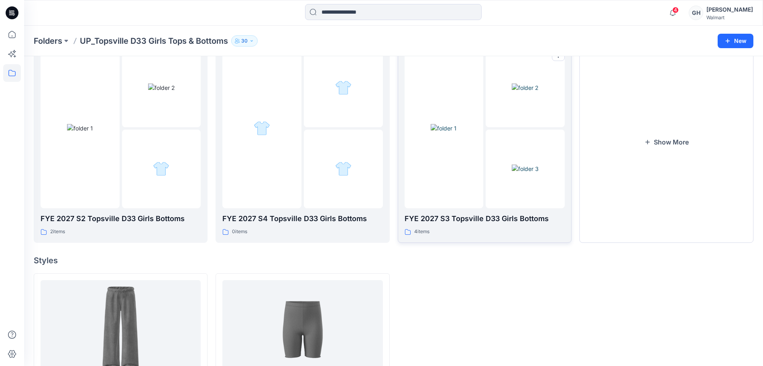
scroll to position [105, 0]
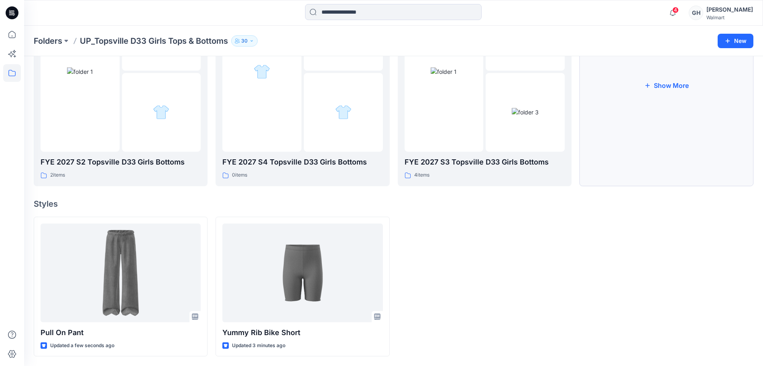
click at [666, 94] on button "Show More" at bounding box center [667, 85] width 174 height 201
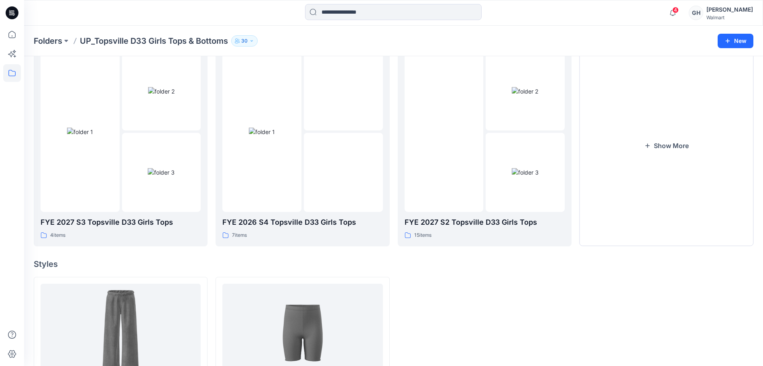
scroll to position [256, 0]
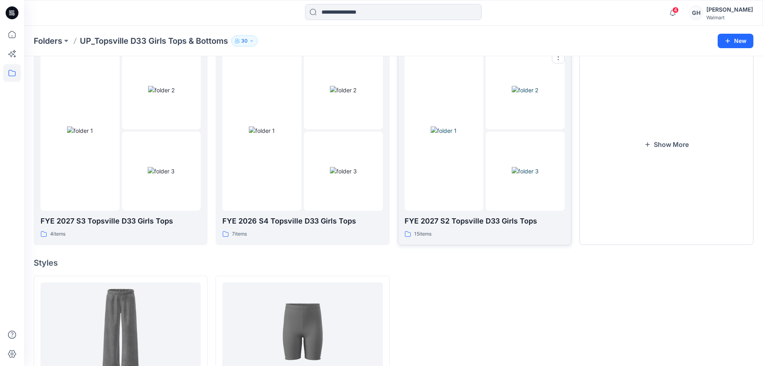
click at [523, 167] on img at bounding box center [525, 171] width 27 height 8
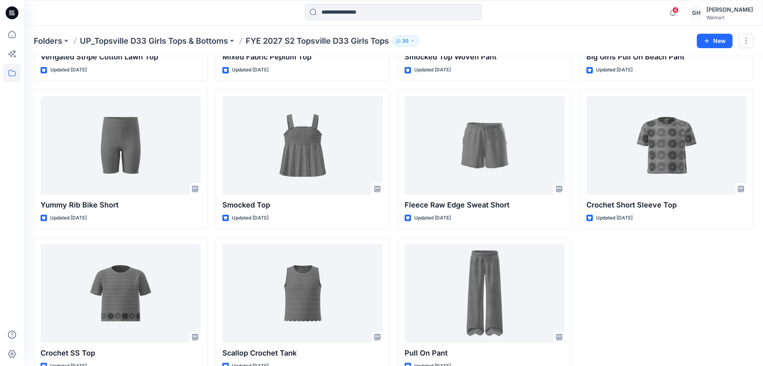
scroll to position [549, 0]
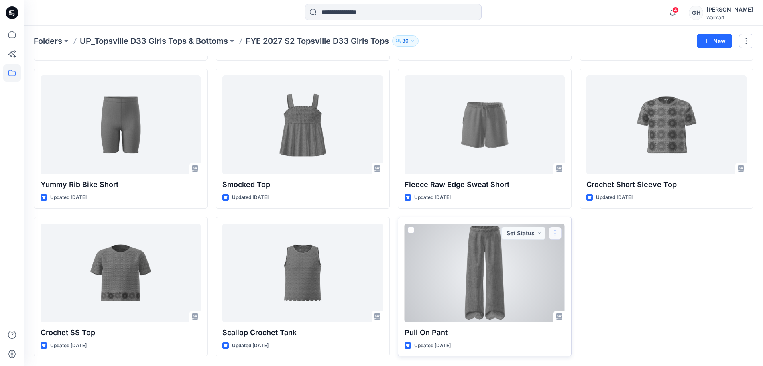
click at [557, 231] on button "button" at bounding box center [555, 233] width 13 height 13
click at [578, 252] on button "Edit" at bounding box center [593, 251] width 87 height 15
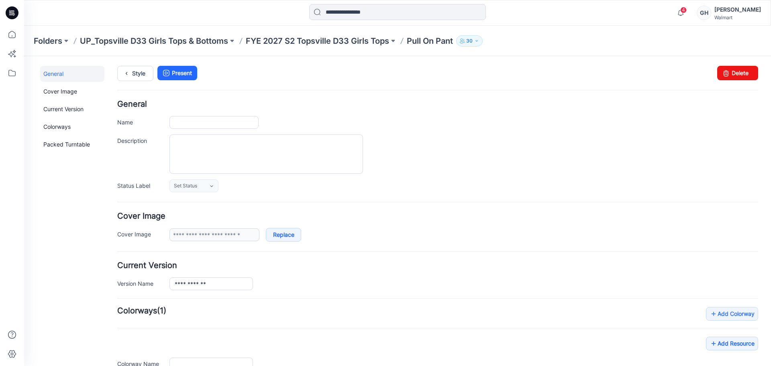
type input "**********"
click at [729, 71] on link "Delete" at bounding box center [737, 73] width 41 height 14
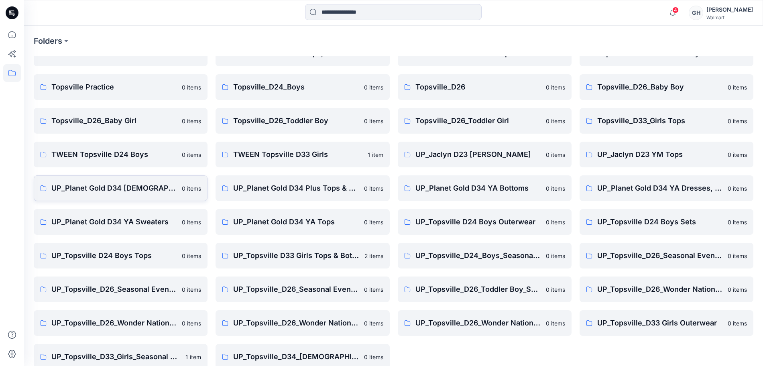
scroll to position [95, 0]
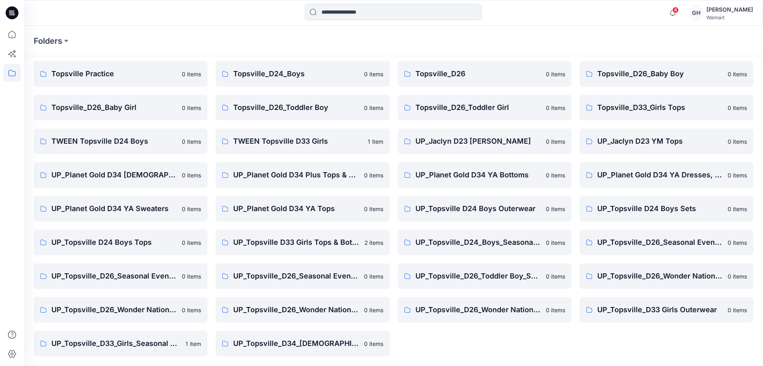
click at [276, 249] on link "UP_Topsville D33 Girls Tops & Bottoms 2 items" at bounding box center [303, 243] width 174 height 26
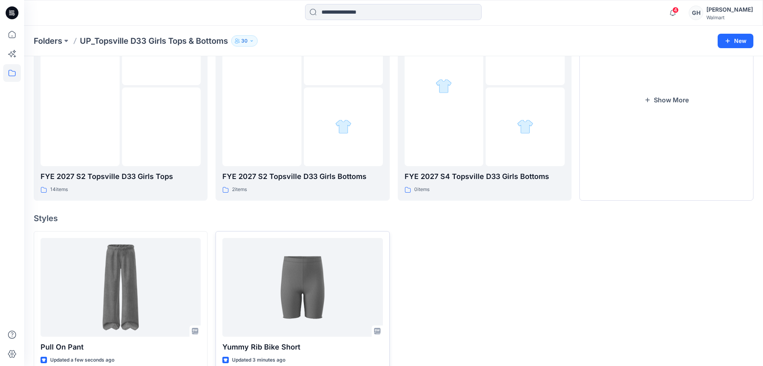
scroll to position [105, 0]
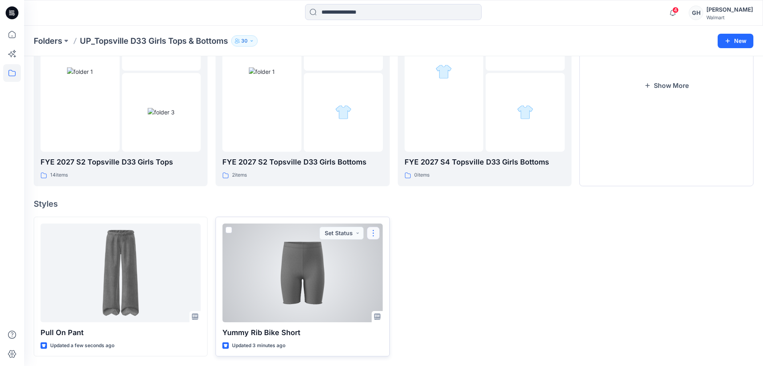
click at [375, 235] on button "button" at bounding box center [373, 233] width 13 height 13
click at [388, 255] on p "Edit" at bounding box center [388, 252] width 10 height 8
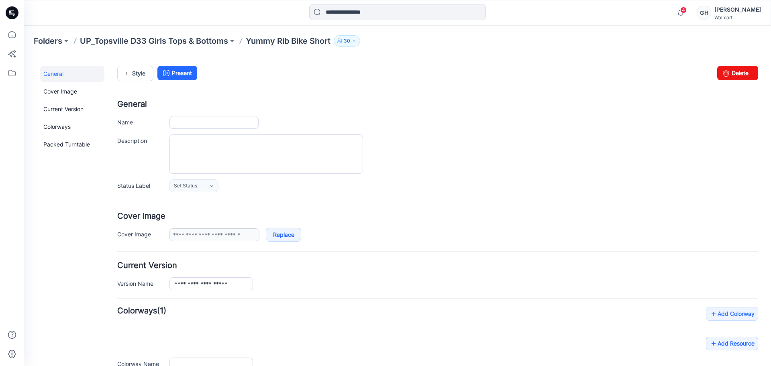
type input "**********"
drag, startPoint x: 736, startPoint y: 72, endPoint x: 442, endPoint y: 102, distance: 294.8
click at [736, 72] on link "Delete" at bounding box center [737, 73] width 41 height 14
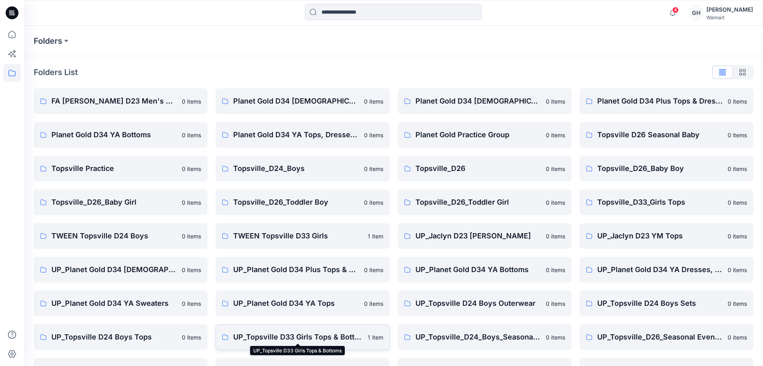
click at [284, 336] on p "UP_Topsville D33 Girls Tops & Bottoms" at bounding box center [297, 337] width 129 height 11
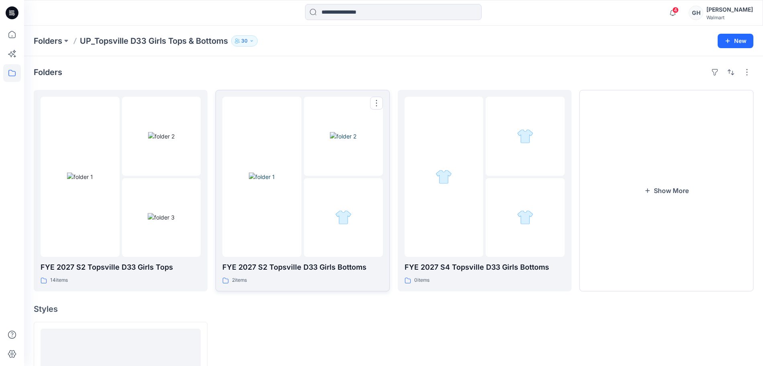
click at [322, 232] on div at bounding box center [343, 217] width 79 height 79
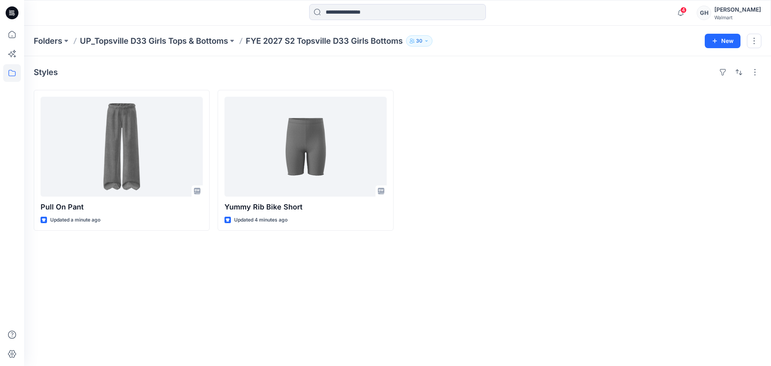
click at [209, 41] on p "UP_Topsville D33 Girls Tops & Bottoms" at bounding box center [154, 40] width 148 height 11
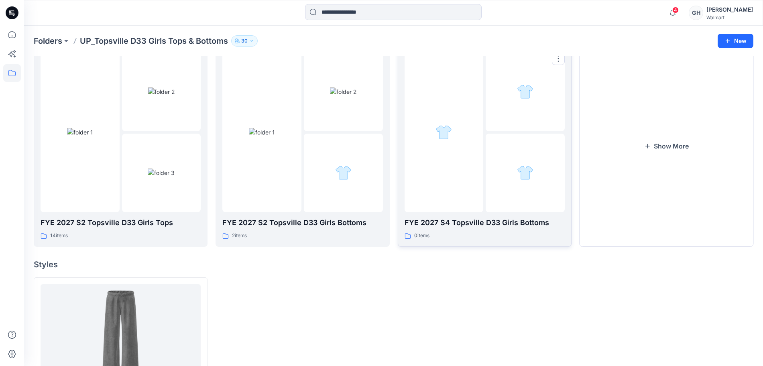
scroll to position [105, 0]
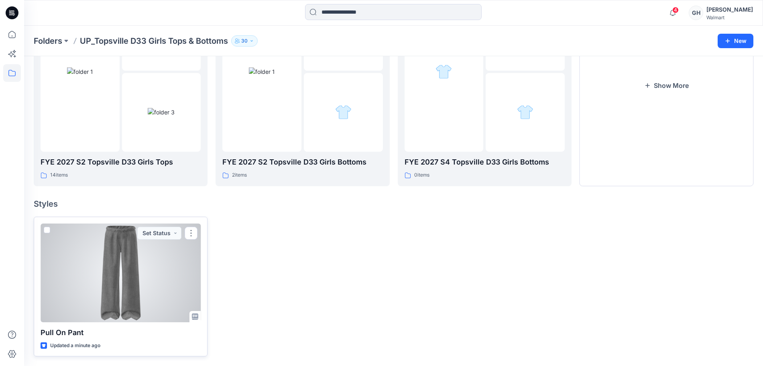
drag, startPoint x: 193, startPoint y: 232, endPoint x: 203, endPoint y: 237, distance: 11.1
click at [193, 232] on button "button" at bounding box center [191, 233] width 13 height 13
click at [213, 254] on button "Edit" at bounding box center [229, 251] width 87 height 15
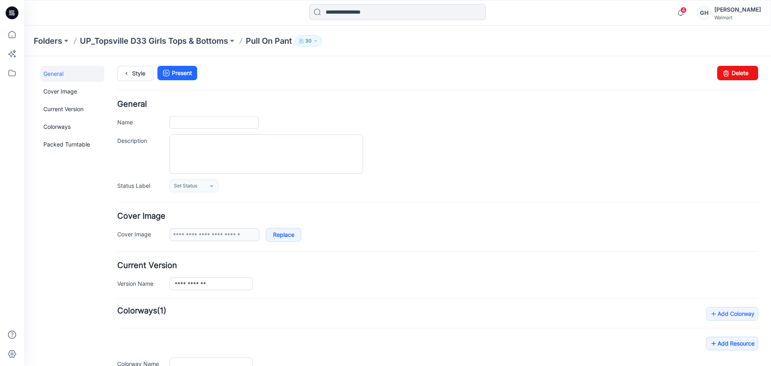
type input "**********"
click at [720, 74] on icon at bounding box center [725, 73] width 11 height 14
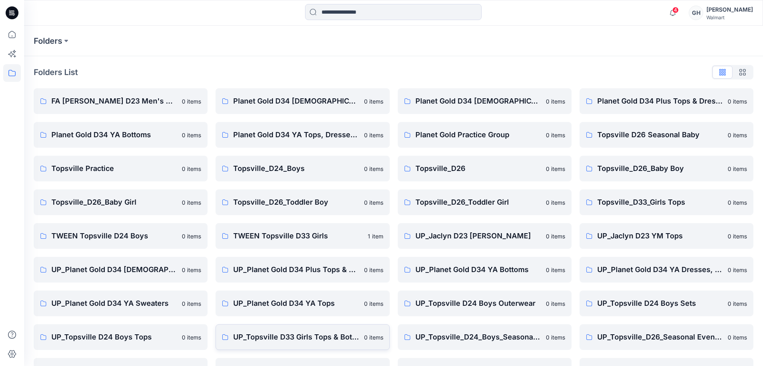
click at [317, 341] on p "UP_Topsville D33 Girls Tops & Bottoms" at bounding box center [296, 337] width 126 height 11
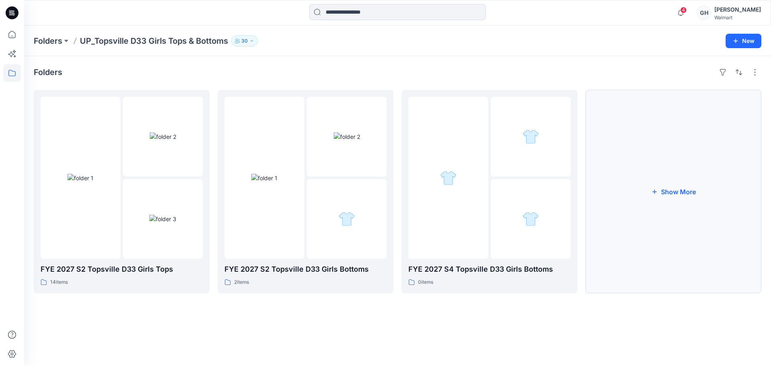
click at [674, 187] on button "Show More" at bounding box center [673, 191] width 176 height 203
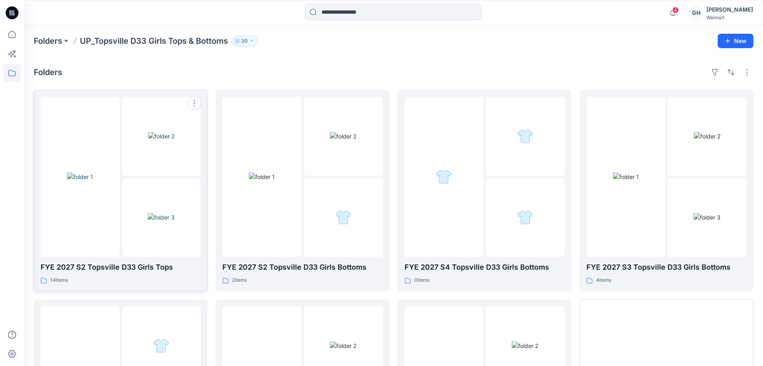
click at [75, 181] on img at bounding box center [80, 177] width 26 height 8
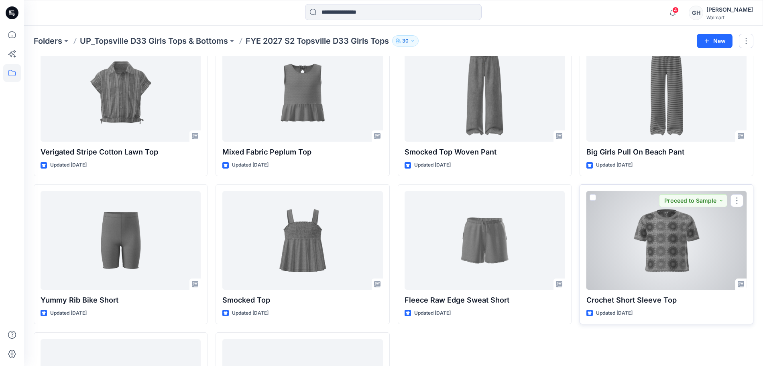
scroll to position [549, 0]
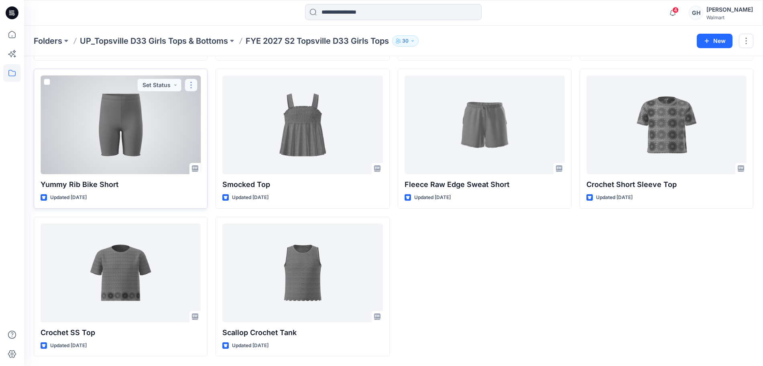
click at [187, 83] on button "button" at bounding box center [191, 85] width 13 height 13
click at [201, 102] on p "Edit" at bounding box center [206, 104] width 10 height 8
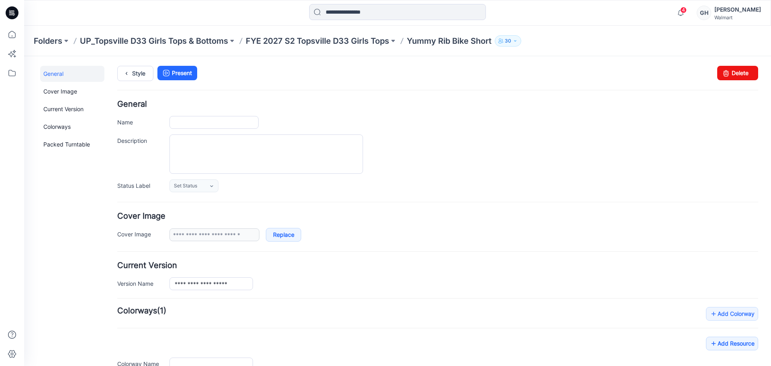
type input "**********"
click at [731, 70] on link "Delete" at bounding box center [737, 73] width 41 height 14
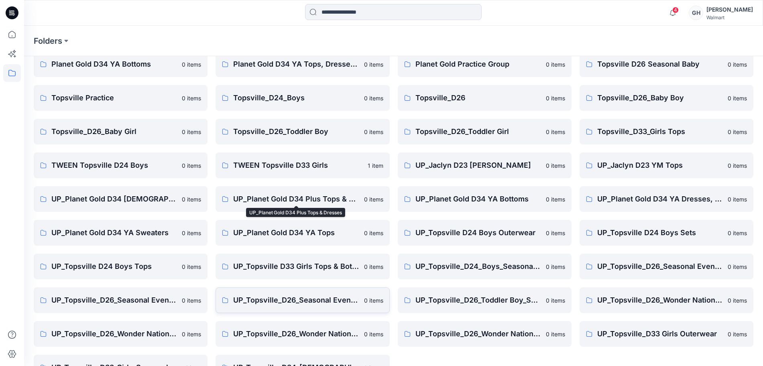
scroll to position [95, 0]
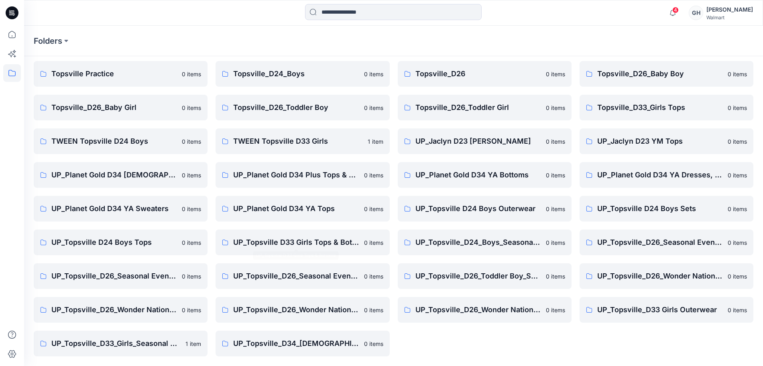
click at [301, 247] on p "UP_Topsville D33 Girls Tops & Bottoms" at bounding box center [296, 242] width 126 height 11
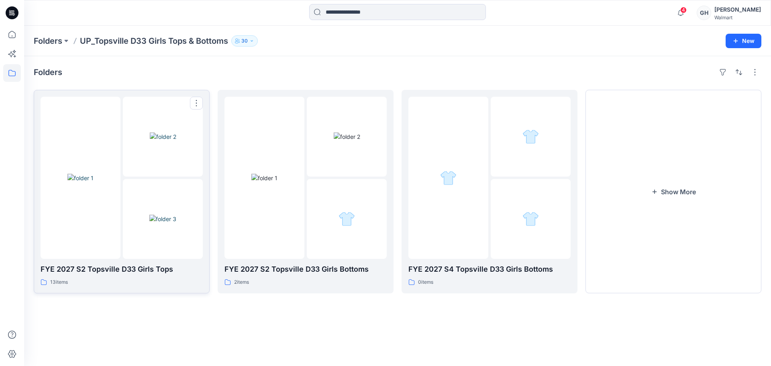
click at [152, 216] on img at bounding box center [162, 219] width 27 height 8
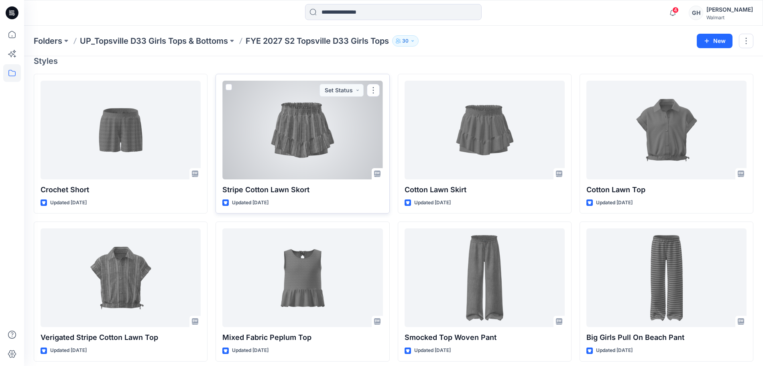
scroll to position [449, 0]
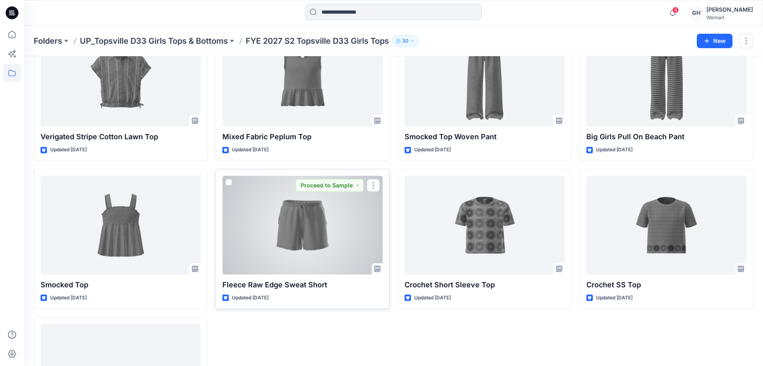
click at [294, 239] on div at bounding box center [302, 225] width 160 height 99
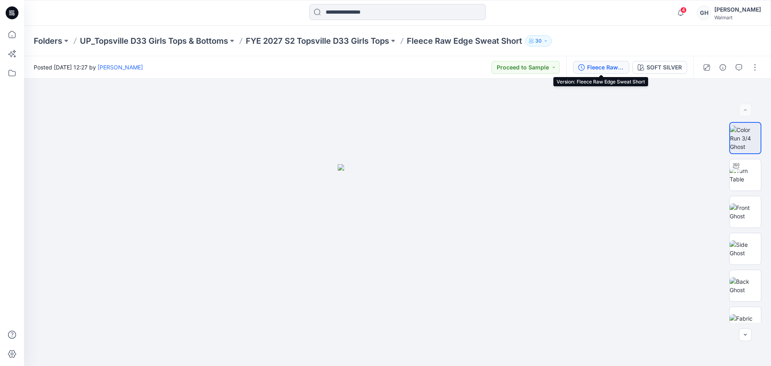
click at [616, 67] on div "Fleece Raw Edge Sweat Short" at bounding box center [605, 67] width 37 height 9
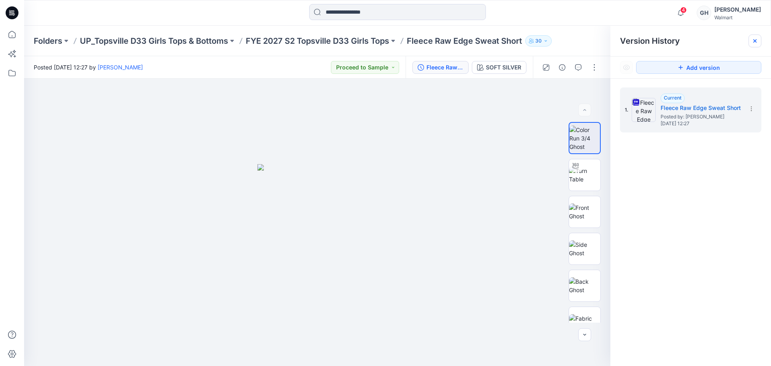
click at [756, 40] on icon at bounding box center [754, 40] width 3 height 3
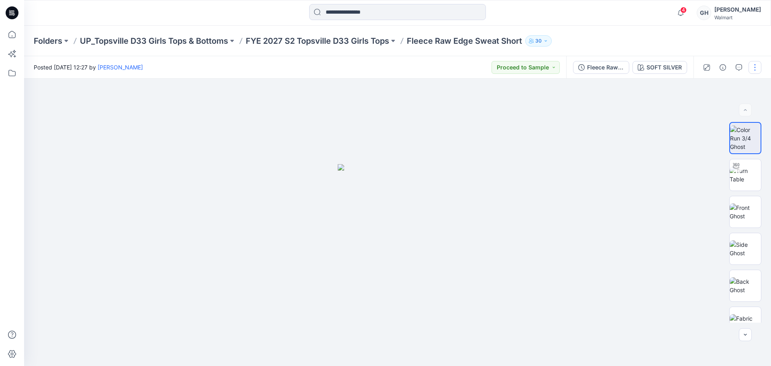
click at [751, 67] on button "button" at bounding box center [754, 67] width 13 height 13
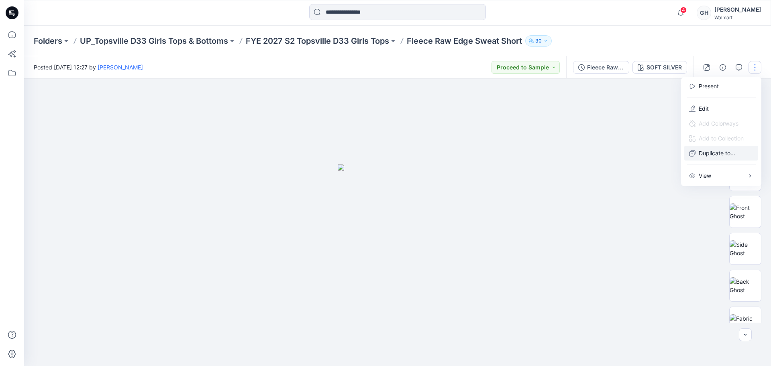
click at [707, 150] on p "Duplicate to..." at bounding box center [716, 153] width 37 height 8
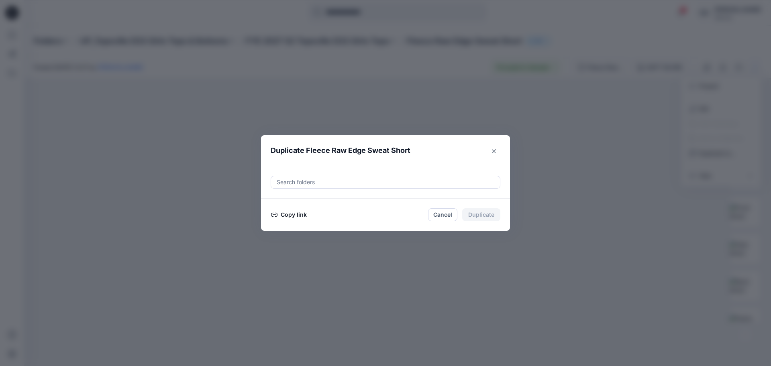
click at [356, 180] on div at bounding box center [385, 182] width 219 height 10
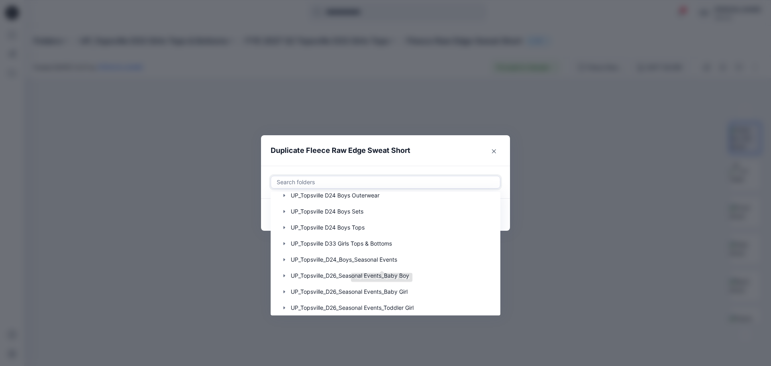
scroll to position [452, 0]
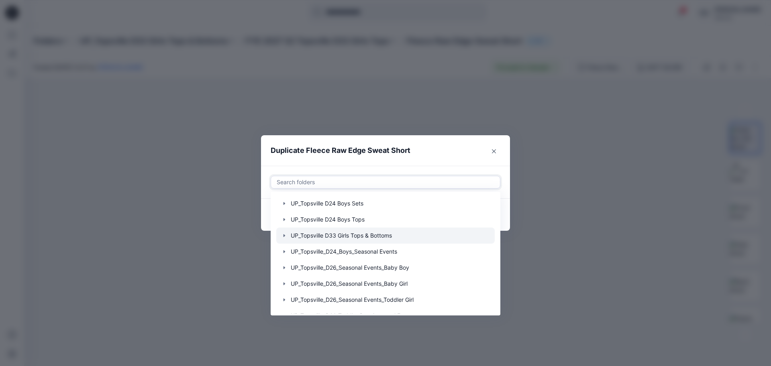
click at [283, 236] on icon "button" at bounding box center [284, 235] width 6 height 6
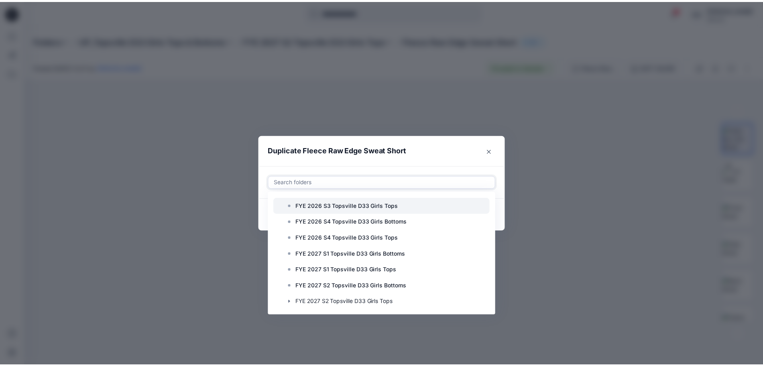
scroll to position [702, 0]
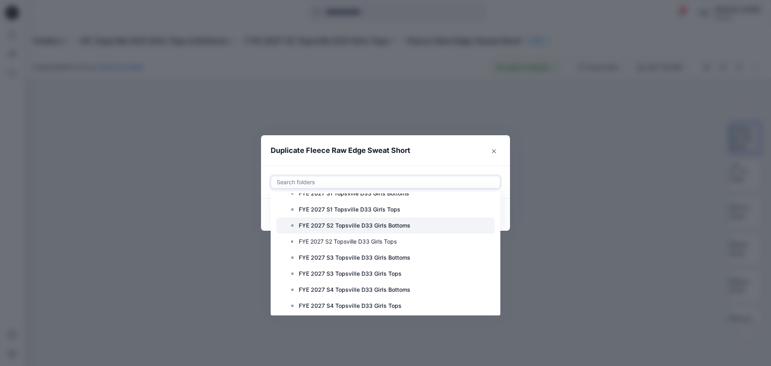
click at [340, 227] on p "FYE 2027 S2 Topsville D33 Girls Bottoms" at bounding box center [355, 226] width 112 height 10
click at [427, 167] on div "Use Up and Down to choose options, press Enter to select the currently focused …" at bounding box center [385, 182] width 249 height 33
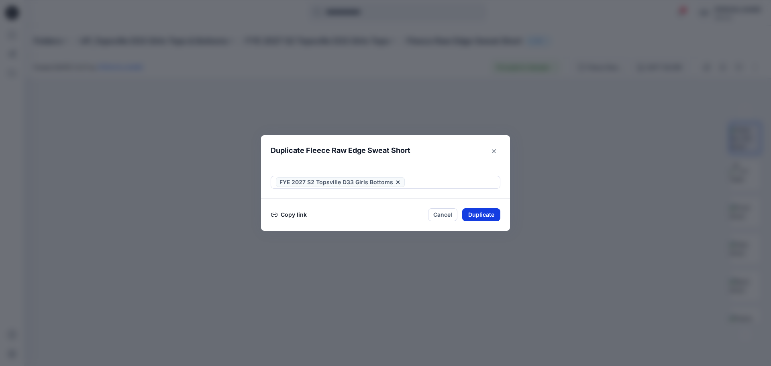
click at [471, 213] on button "Duplicate" at bounding box center [481, 214] width 38 height 13
click at [480, 213] on button "Close" at bounding box center [487, 214] width 26 height 13
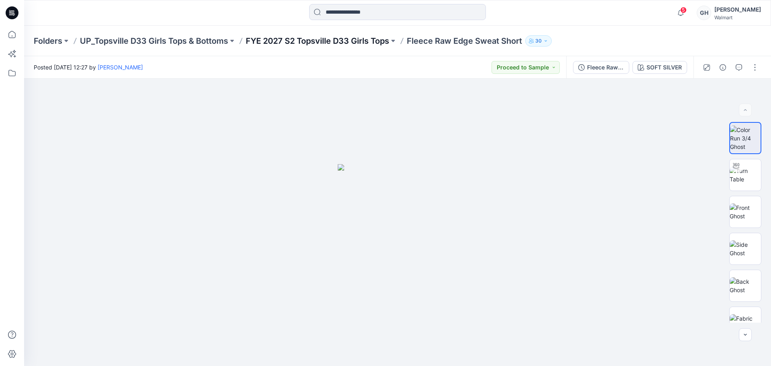
click at [342, 45] on p "FYE 2027 S2 Topsville D33 Girls Tops" at bounding box center [317, 40] width 143 height 11
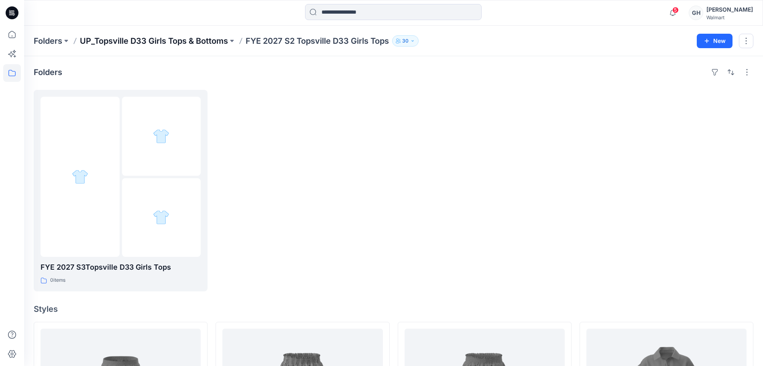
click at [196, 43] on p "UP_Topsville D33 Girls Tops & Bottoms" at bounding box center [154, 40] width 148 height 11
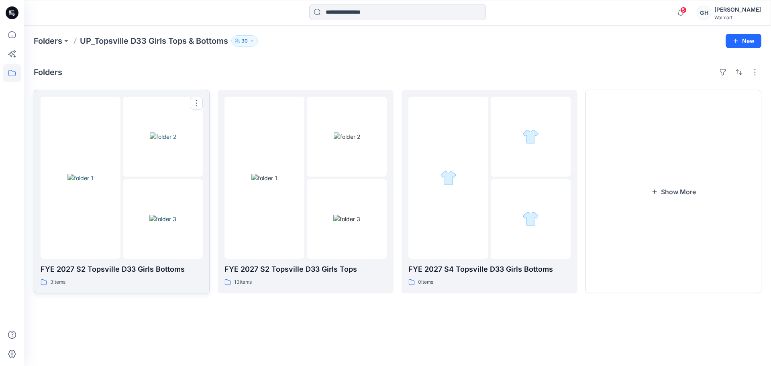
click at [149, 215] on img at bounding box center [162, 219] width 27 height 8
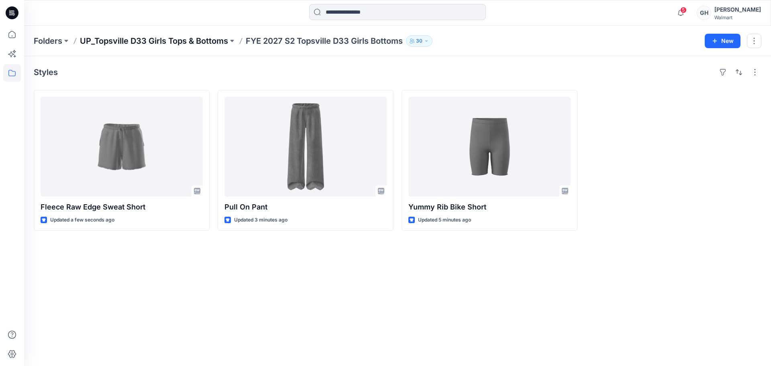
click at [204, 37] on p "UP_Topsville D33 Girls Tops & Bottoms" at bounding box center [154, 40] width 148 height 11
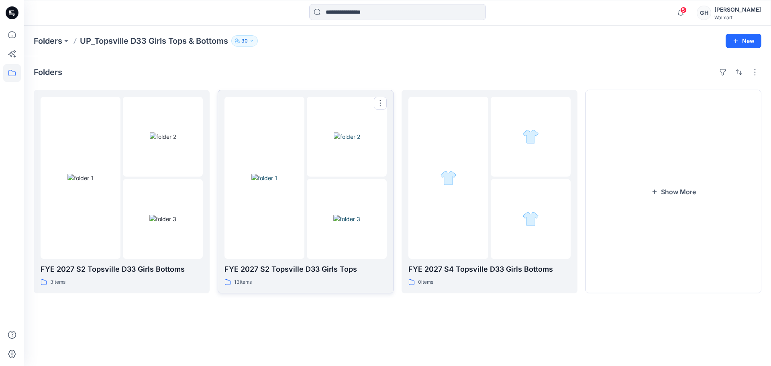
click at [333, 215] on img at bounding box center [346, 219] width 27 height 8
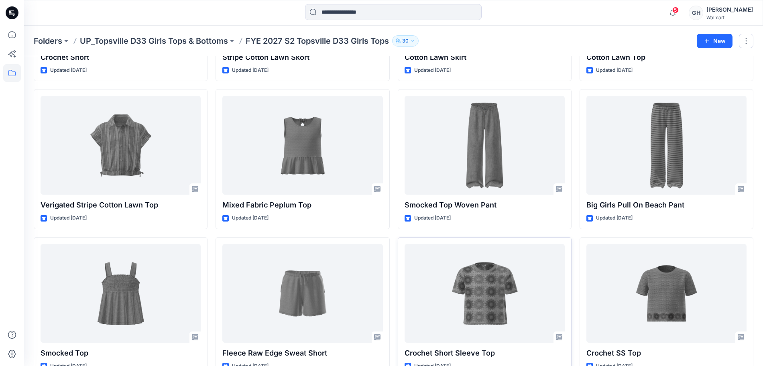
scroll to position [502, 0]
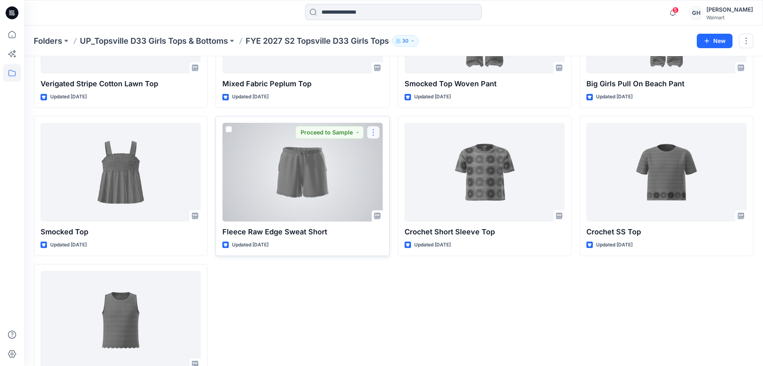
click at [374, 131] on button "button" at bounding box center [373, 132] width 13 height 13
click at [394, 154] on button "Edit" at bounding box center [411, 151] width 87 height 15
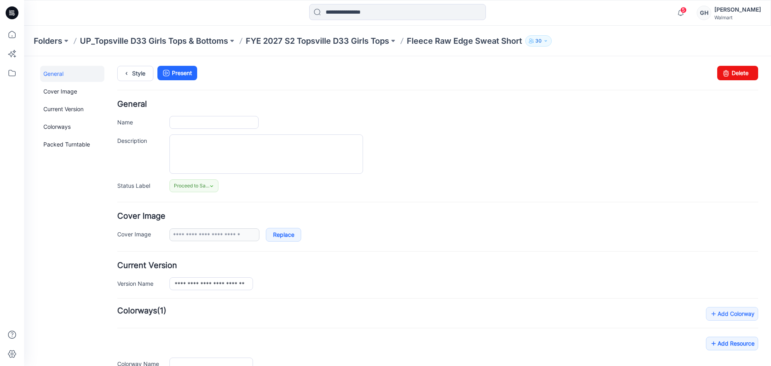
type input "**********"
click at [731, 76] on link "Delete" at bounding box center [737, 73] width 41 height 14
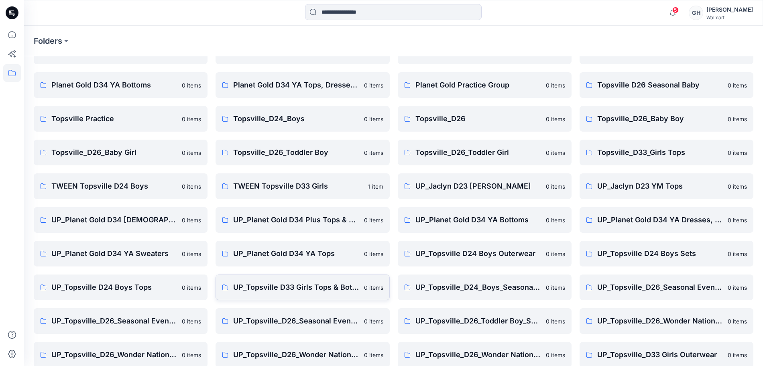
scroll to position [50, 0]
click at [270, 280] on link "UP_Topsville D33 Girls Tops & Bottoms 0 items" at bounding box center [303, 287] width 174 height 26
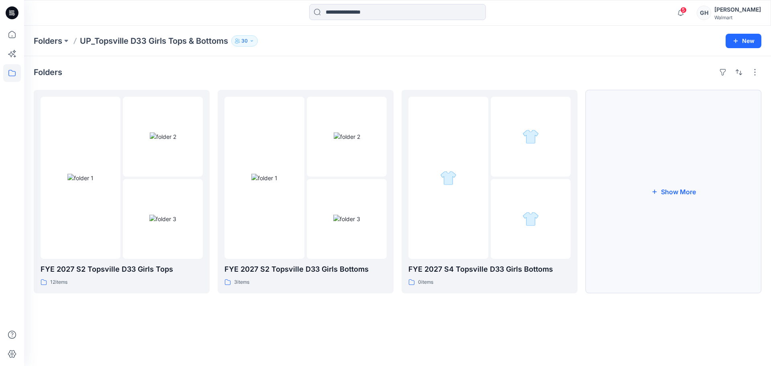
click at [685, 187] on button "Show More" at bounding box center [673, 191] width 176 height 203
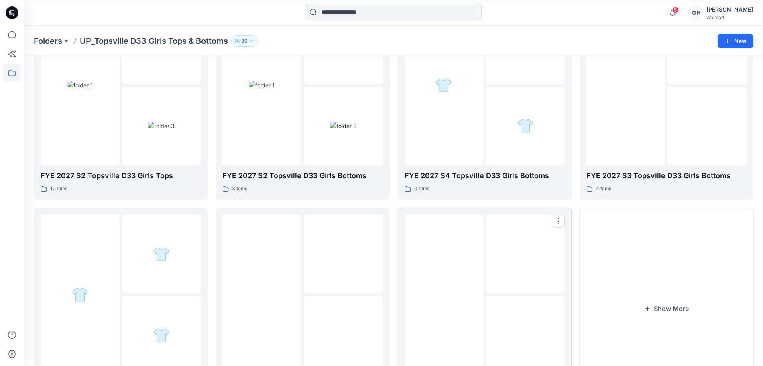
scroll to position [151, 0]
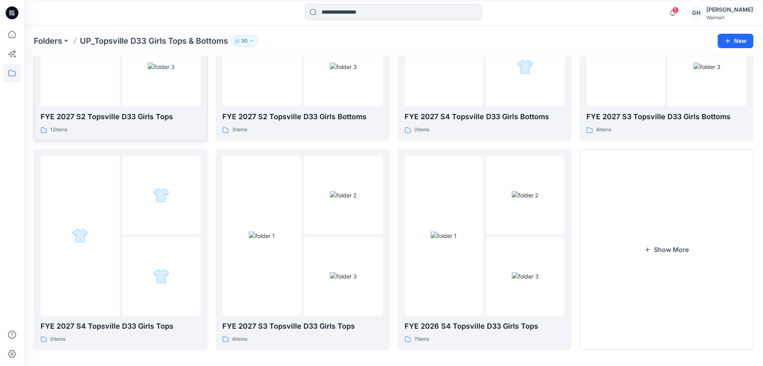
click at [114, 98] on div at bounding box center [80, 26] width 79 height 160
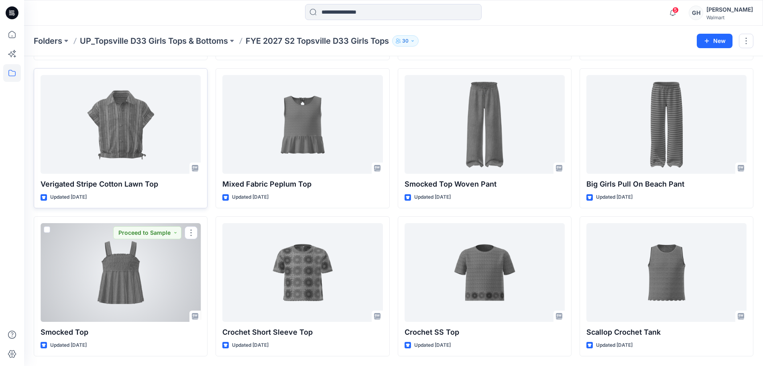
scroll to position [251, 0]
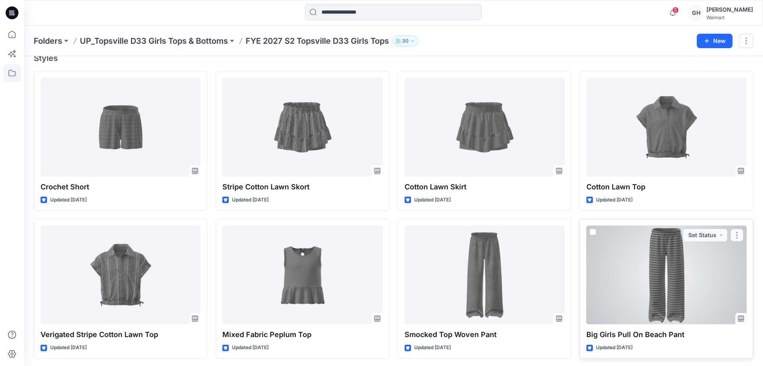
click at [736, 233] on button "button" at bounding box center [736, 235] width 13 height 13
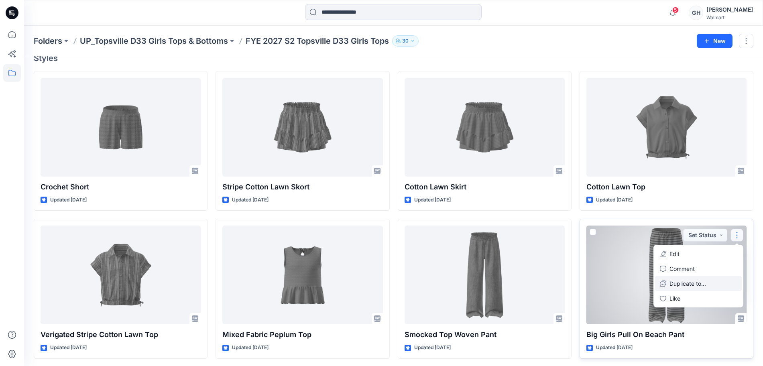
click at [689, 284] on p "Duplicate to..." at bounding box center [687, 283] width 37 height 8
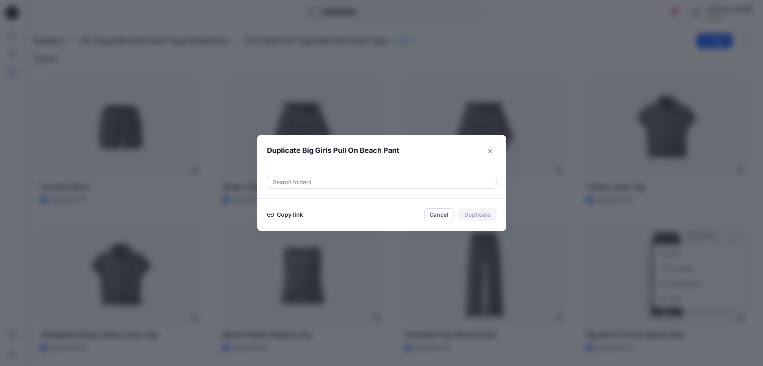
click at [333, 185] on div at bounding box center [381, 182] width 219 height 10
click at [310, 179] on div at bounding box center [381, 182] width 219 height 10
click at [309, 182] on div at bounding box center [381, 182] width 219 height 10
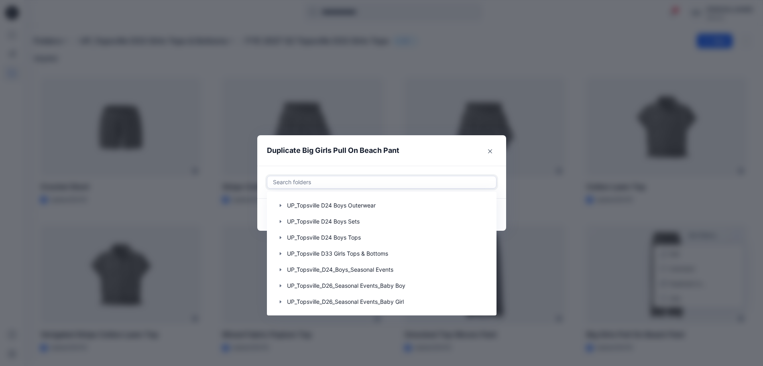
scroll to position [441, 0]
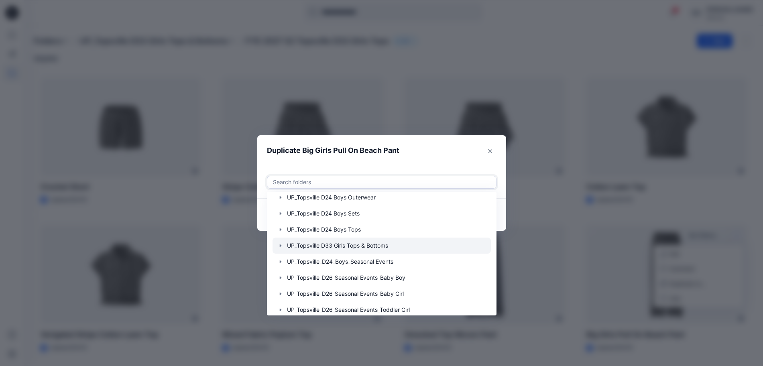
click at [284, 244] on icon "button" at bounding box center [280, 245] width 6 height 6
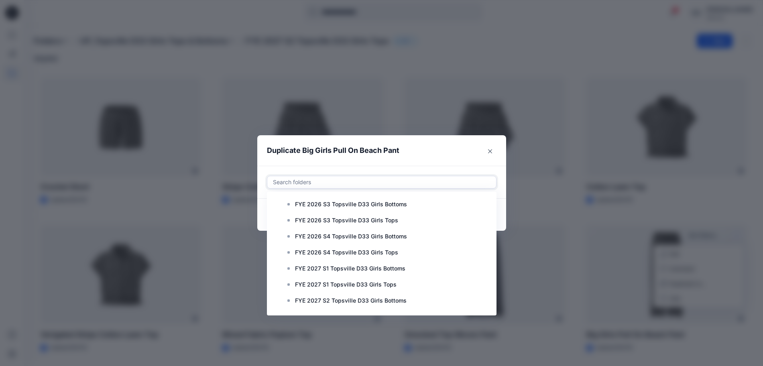
scroll to position [640, 0]
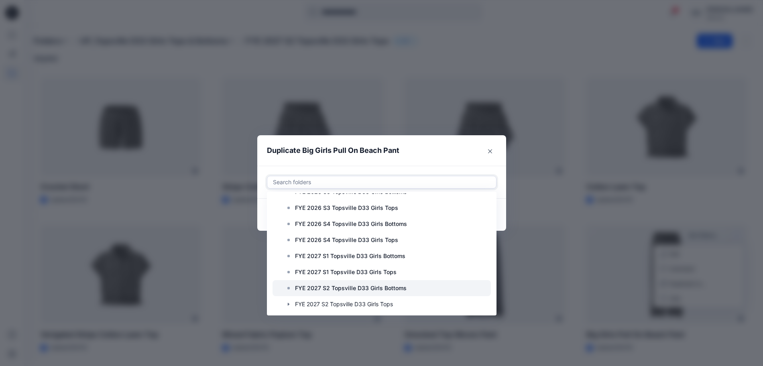
click at [363, 286] on p "FYE 2027 S2 Topsville D33 Girls Bottoms" at bounding box center [351, 288] width 112 height 10
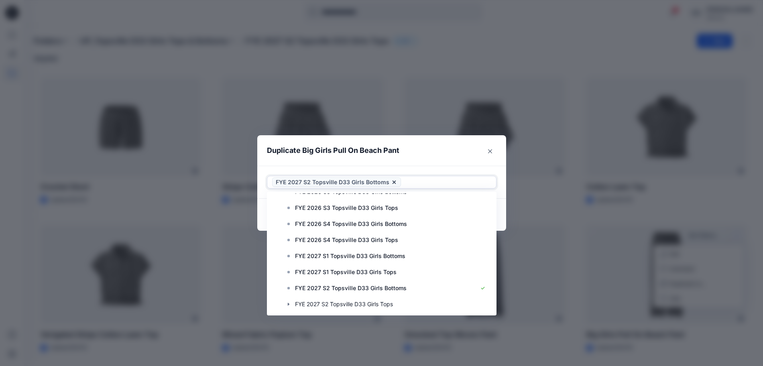
click at [438, 157] on header "Duplicate Big Girls Pull On Beach Pant" at bounding box center [373, 150] width 233 height 31
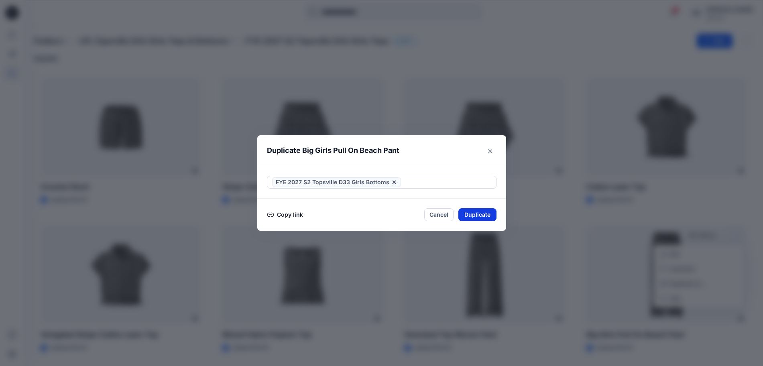
click at [480, 210] on button "Duplicate" at bounding box center [477, 214] width 38 height 13
click at [482, 215] on button "Close" at bounding box center [483, 214] width 26 height 13
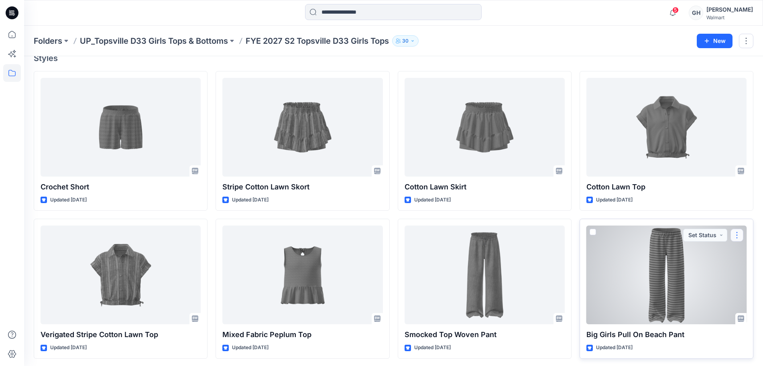
click at [737, 236] on button "button" at bounding box center [736, 235] width 13 height 13
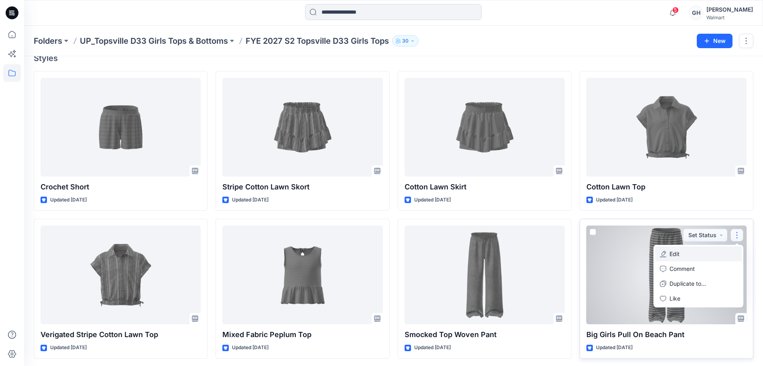
click at [684, 256] on button "Edit" at bounding box center [698, 253] width 87 height 15
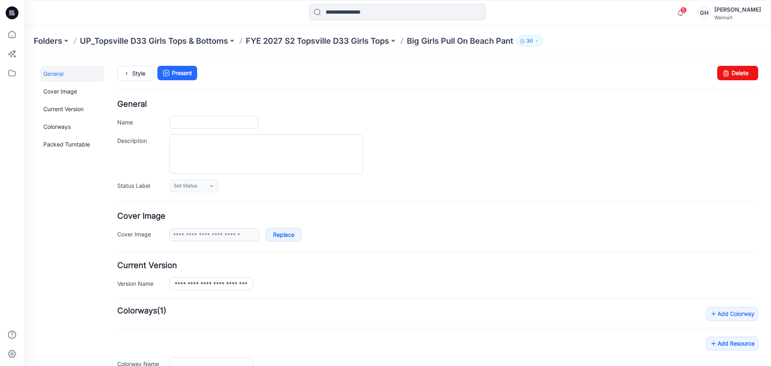
type input "**********"
click at [730, 77] on link "Delete" at bounding box center [737, 73] width 41 height 14
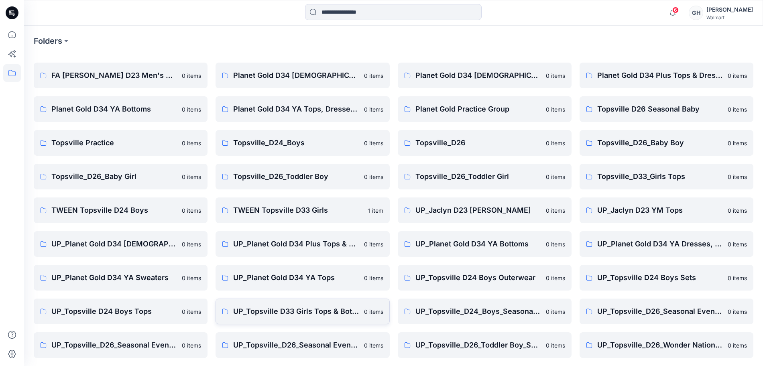
scroll to position [50, 0]
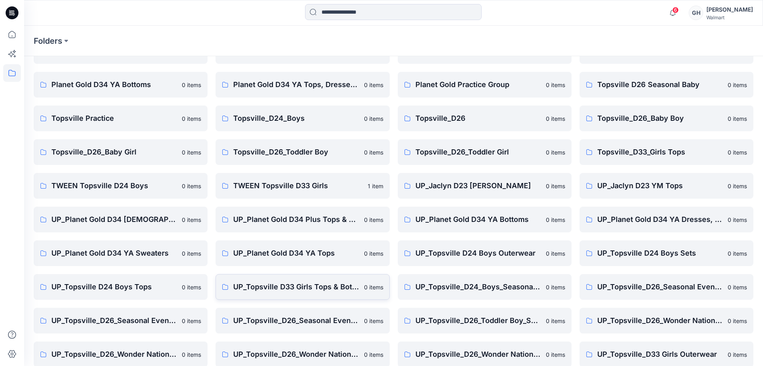
click at [289, 295] on link "UP_Topsville D33 Girls Tops & Bottoms 0 items" at bounding box center [303, 287] width 174 height 26
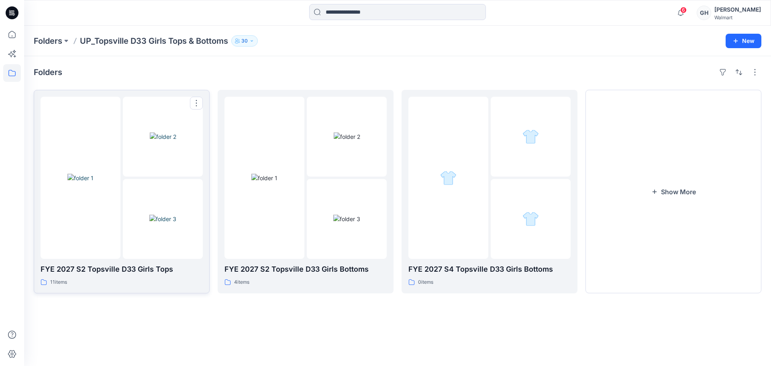
click at [94, 182] on img at bounding box center [80, 178] width 26 height 8
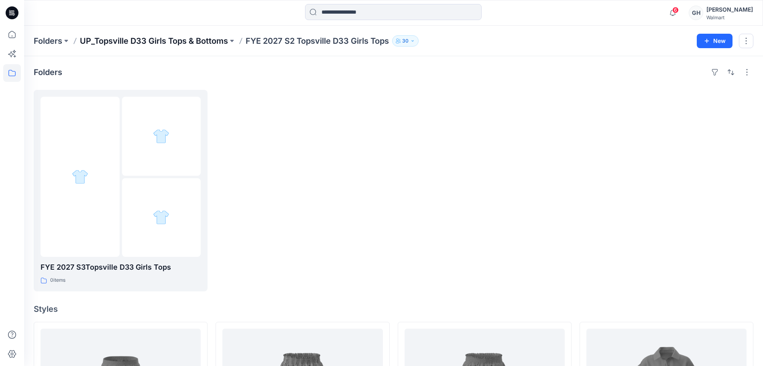
click at [197, 39] on p "UP_Topsville D33 Girls Tops & Bottoms" at bounding box center [154, 40] width 148 height 11
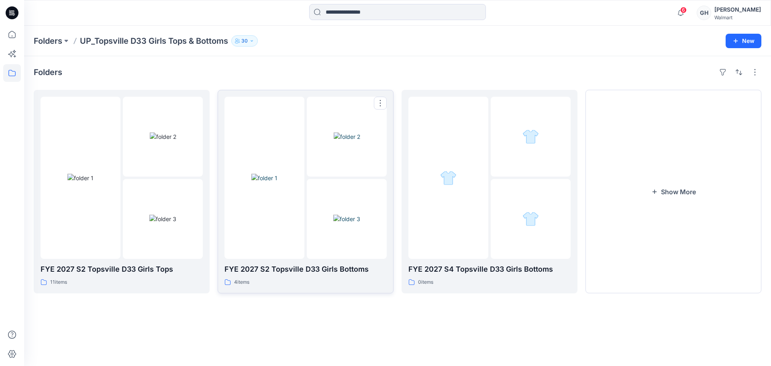
click at [277, 182] on img at bounding box center [264, 178] width 26 height 8
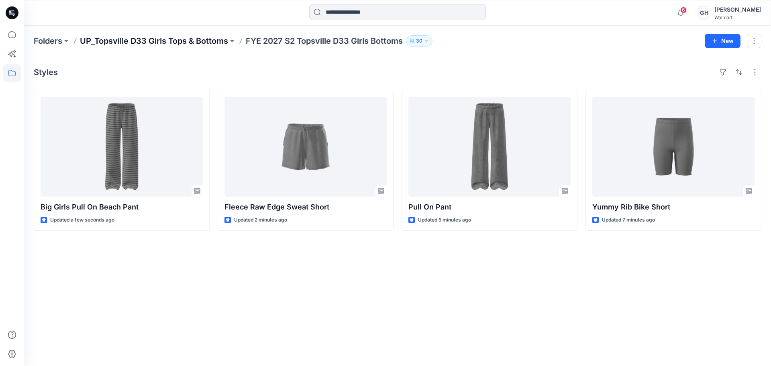
click at [198, 44] on p "UP_Topsville D33 Girls Tops & Bottoms" at bounding box center [154, 40] width 148 height 11
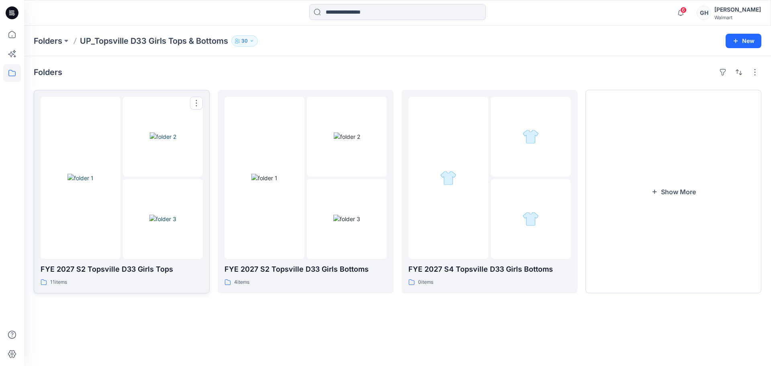
click at [88, 182] on img at bounding box center [80, 178] width 26 height 8
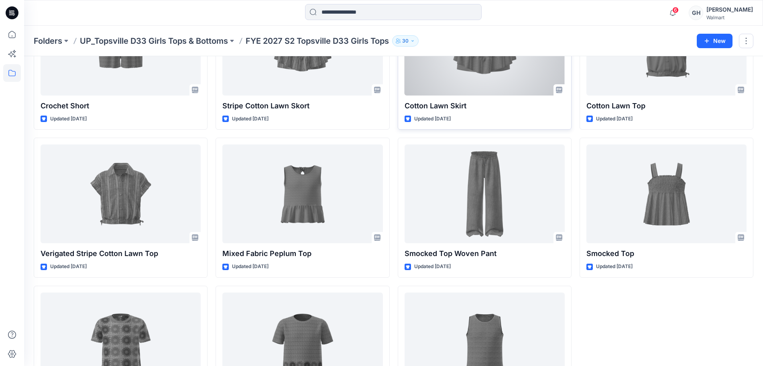
scroll to position [401, 0]
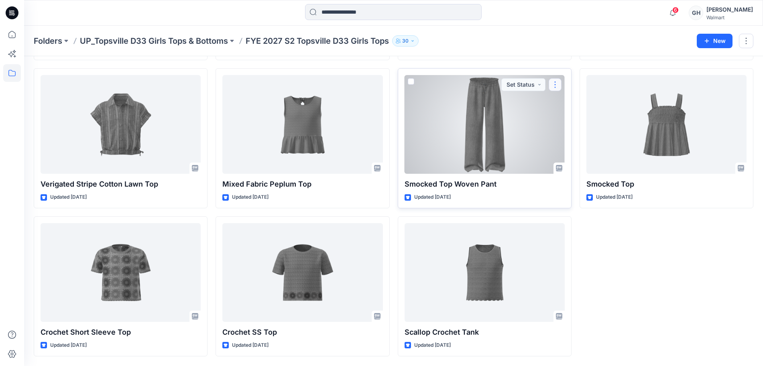
click at [549, 84] on button "button" at bounding box center [555, 84] width 13 height 13
click at [596, 134] on p "Duplicate to..." at bounding box center [583, 133] width 37 height 8
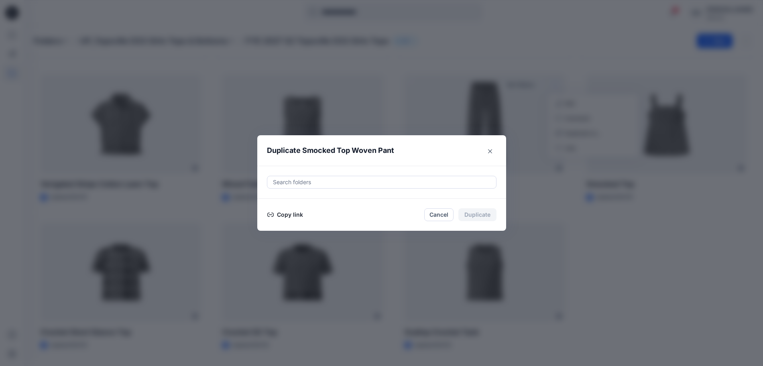
click at [295, 182] on div at bounding box center [381, 182] width 219 height 10
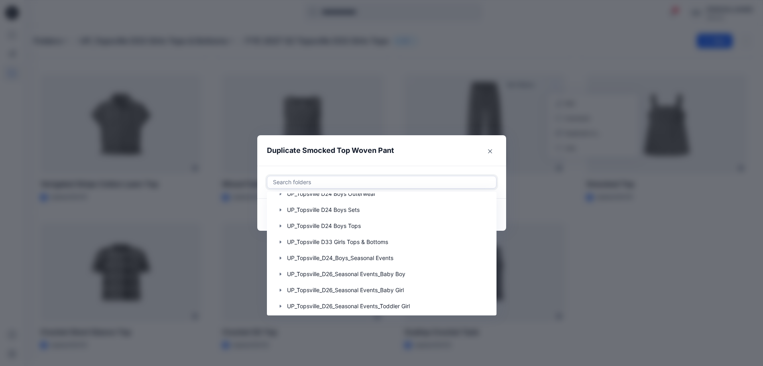
scroll to position [431, 0]
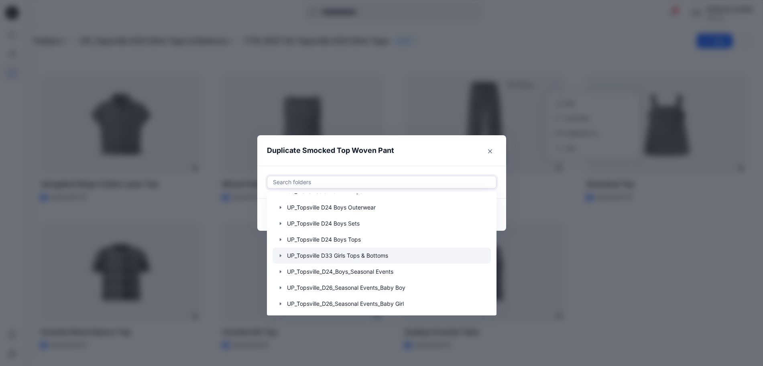
click at [280, 256] on div at bounding box center [382, 256] width 218 height 16
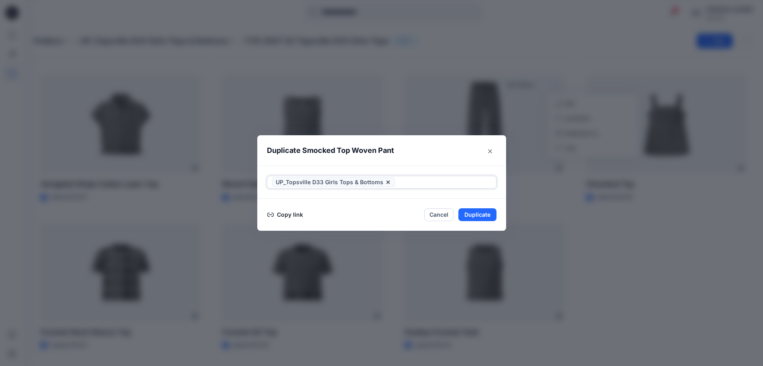
click at [390, 181] on icon at bounding box center [387, 182] width 3 height 3
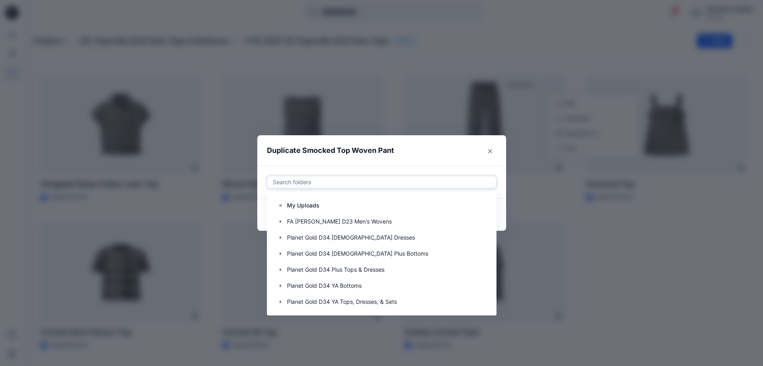
click at [303, 182] on div at bounding box center [381, 182] width 219 height 10
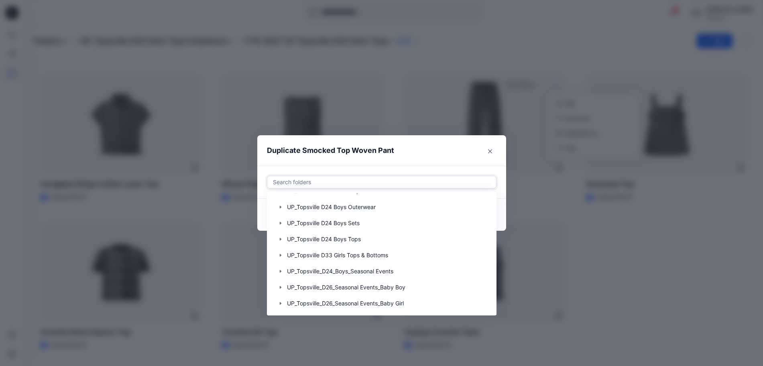
scroll to position [443, 0]
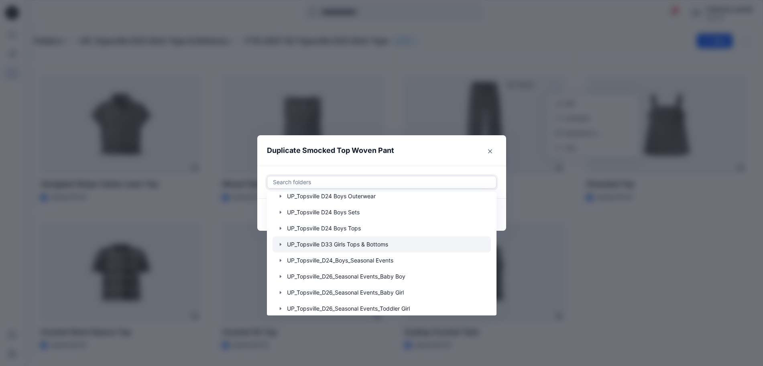
click at [282, 244] on icon "button" at bounding box center [280, 244] width 6 height 6
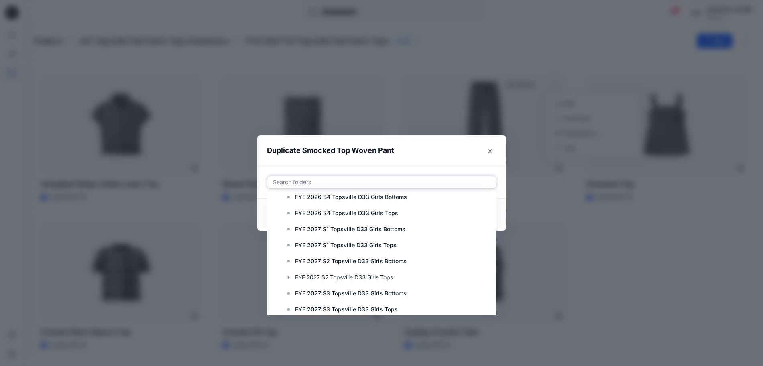
scroll to position [679, 0]
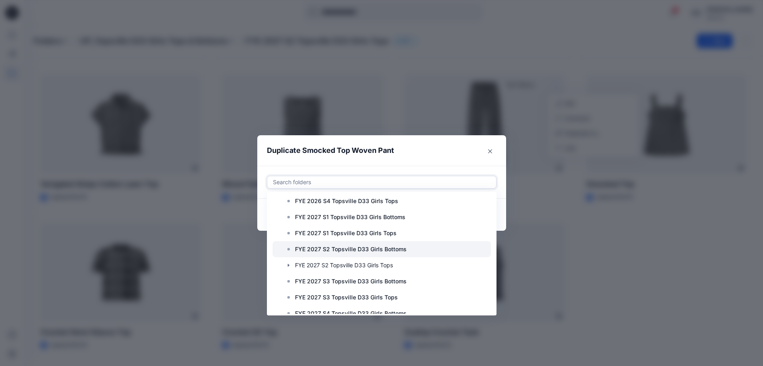
click at [353, 250] on p "FYE 2027 S2 Topsville D33 Girls Bottoms" at bounding box center [351, 249] width 112 height 10
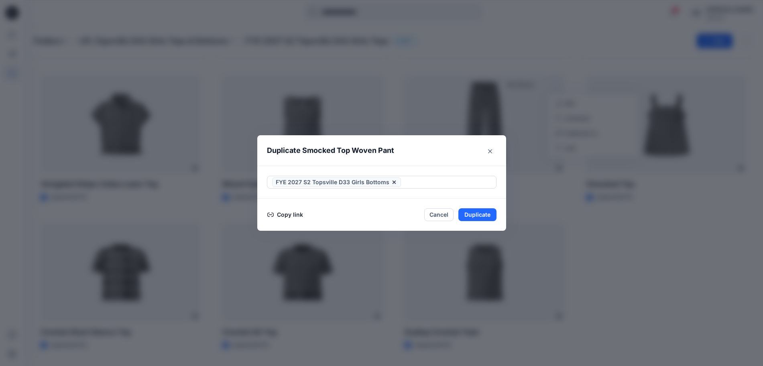
click at [472, 159] on header "Duplicate Smocked Top Woven Pant" at bounding box center [373, 150] width 233 height 31
click at [477, 212] on button "Duplicate" at bounding box center [477, 214] width 38 height 13
click at [478, 212] on button "Close" at bounding box center [483, 214] width 26 height 13
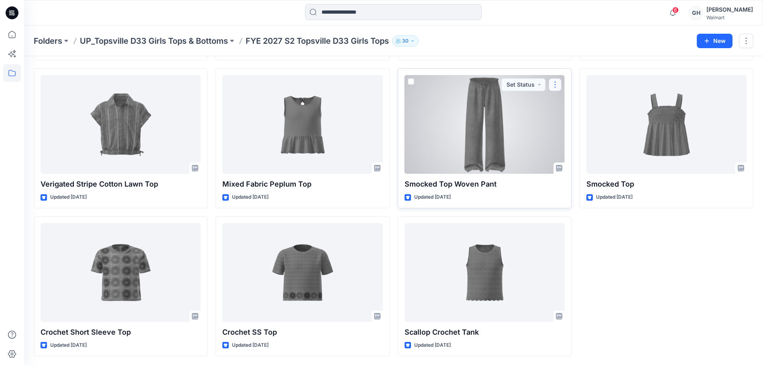
click at [556, 85] on button "button" at bounding box center [555, 84] width 13 height 13
click at [573, 106] on p "Edit" at bounding box center [570, 103] width 10 height 8
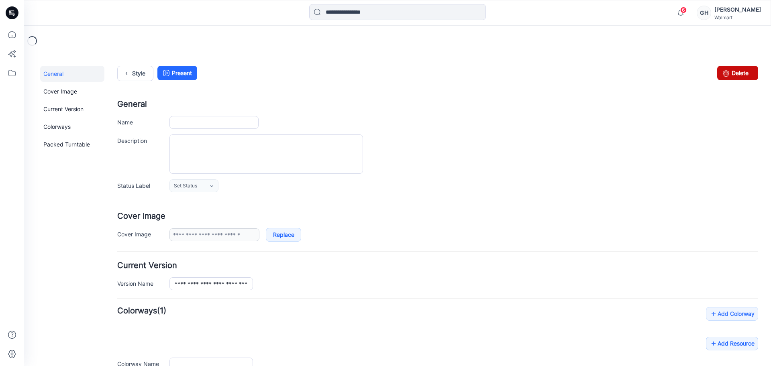
click at [740, 70] on link "Delete" at bounding box center [737, 73] width 41 height 14
type input "**********"
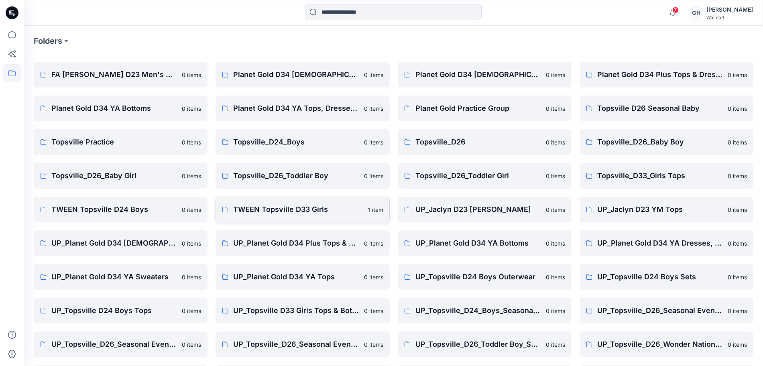
scroll to position [50, 0]
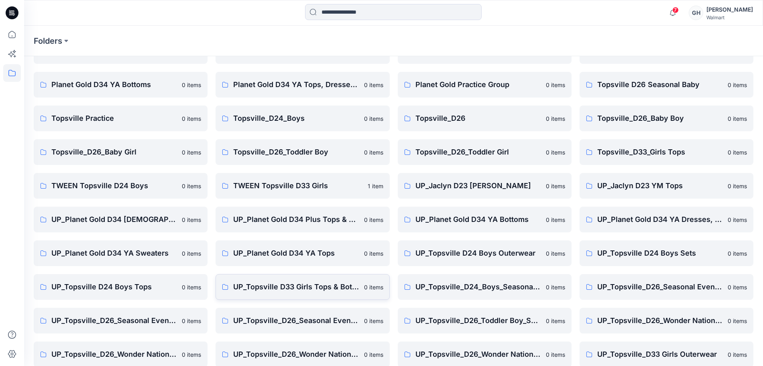
click at [318, 293] on link "UP_Topsville D33 Girls Tops & Bottoms 0 items" at bounding box center [303, 287] width 174 height 26
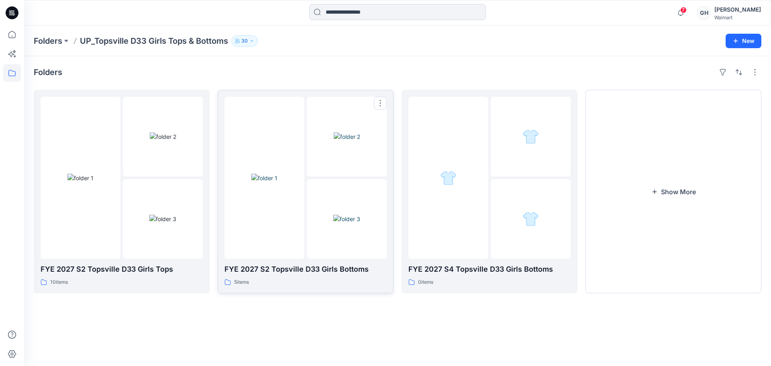
click at [277, 176] on img at bounding box center [264, 178] width 26 height 8
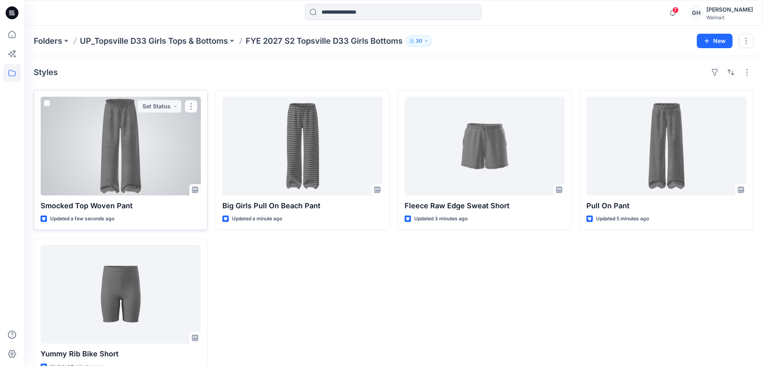
click at [141, 159] on div at bounding box center [121, 146] width 160 height 99
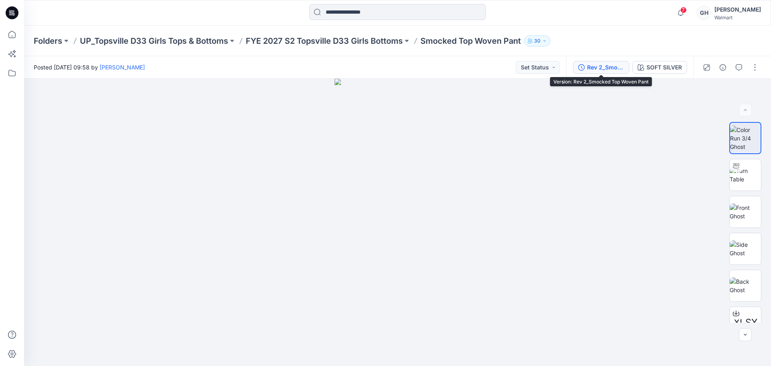
click at [612, 71] on div "Rev 2_Smocked Top Woven Pant" at bounding box center [605, 67] width 37 height 9
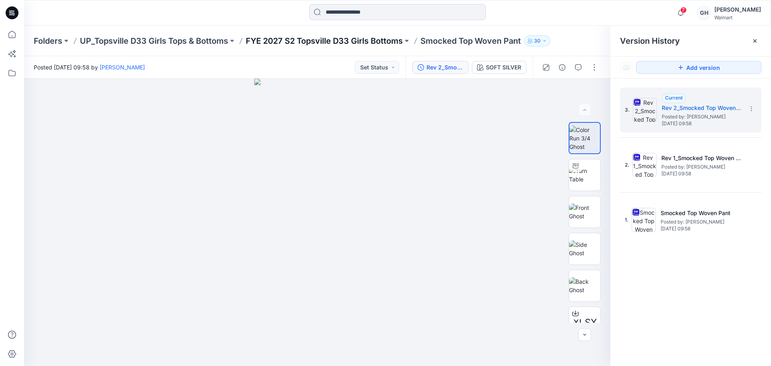
click at [339, 40] on p "FYE 2027 S2 Topsville D33 Girls Bottoms" at bounding box center [324, 40] width 157 height 11
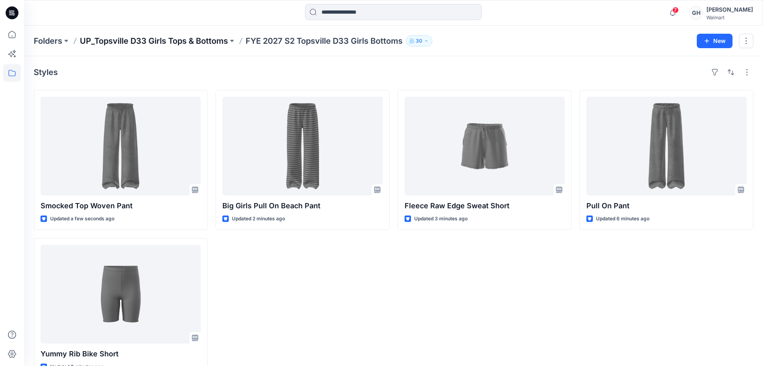
click at [173, 41] on p "UP_Topsville D33 Girls Tops & Bottoms" at bounding box center [154, 40] width 148 height 11
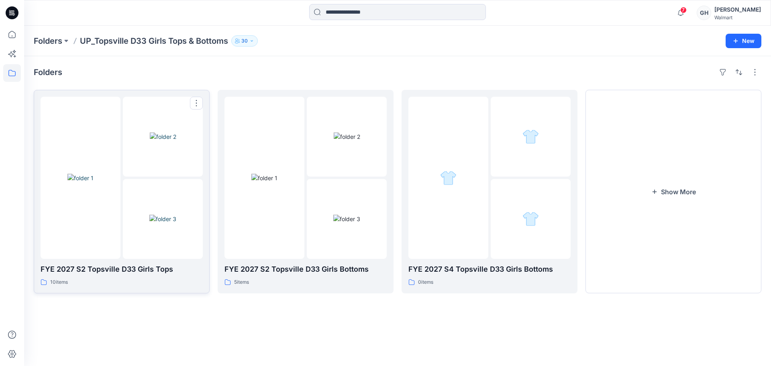
click at [149, 215] on img at bounding box center [162, 219] width 27 height 8
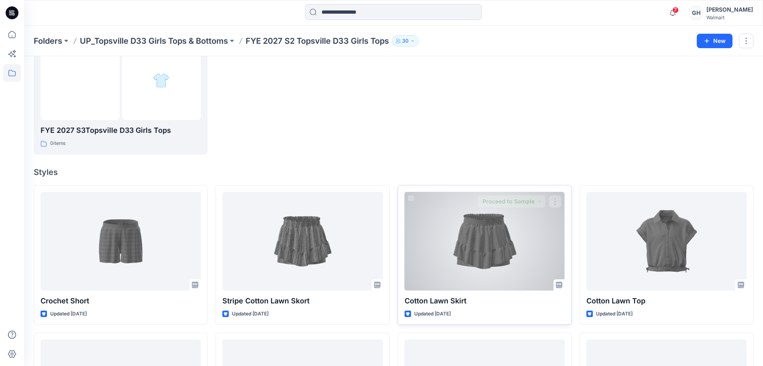
scroll to position [151, 0]
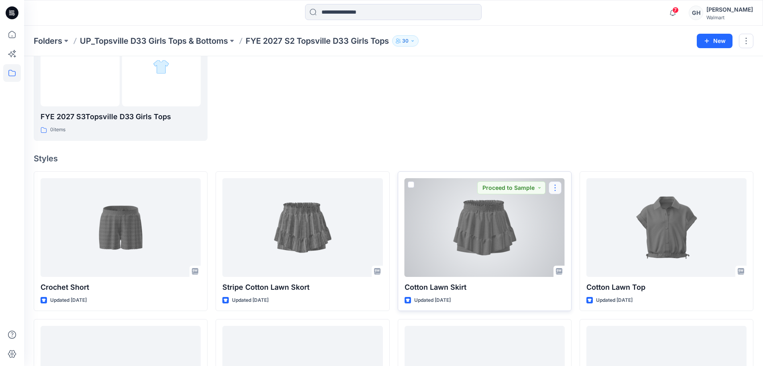
click at [553, 191] on button "button" at bounding box center [555, 187] width 13 height 13
click at [570, 231] on button "Duplicate to..." at bounding box center [593, 236] width 87 height 15
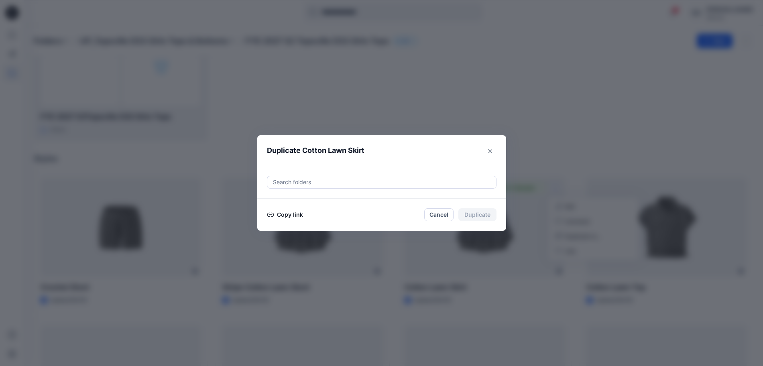
click at [328, 181] on div at bounding box center [381, 182] width 219 height 10
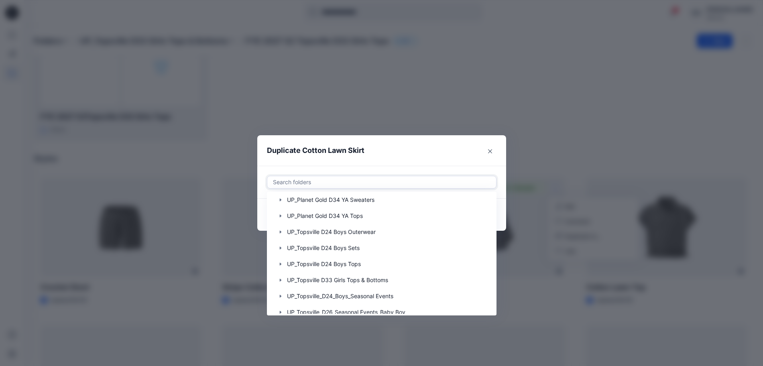
scroll to position [404, 0]
click at [281, 283] on icon "button" at bounding box center [280, 283] width 6 height 6
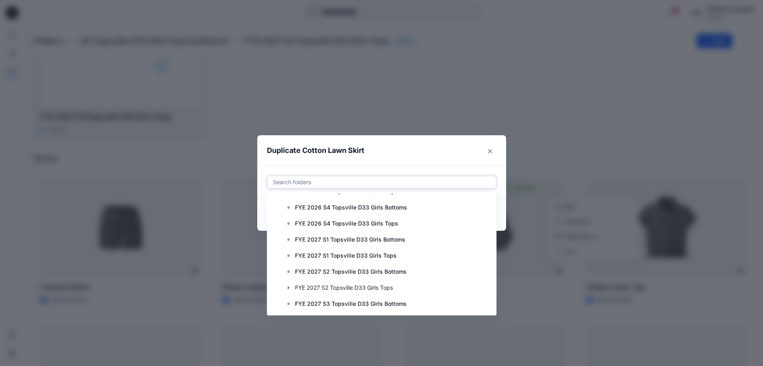
scroll to position [660, 0]
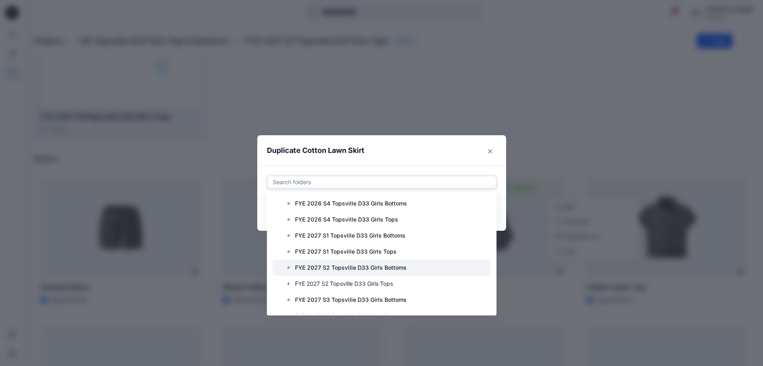
click at [374, 266] on p "FYE 2027 S2 Topsville D33 Girls Bottoms" at bounding box center [351, 268] width 112 height 10
click at [427, 167] on div "Use Up and Down to choose options, press Enter to select the currently focused …" at bounding box center [381, 182] width 249 height 33
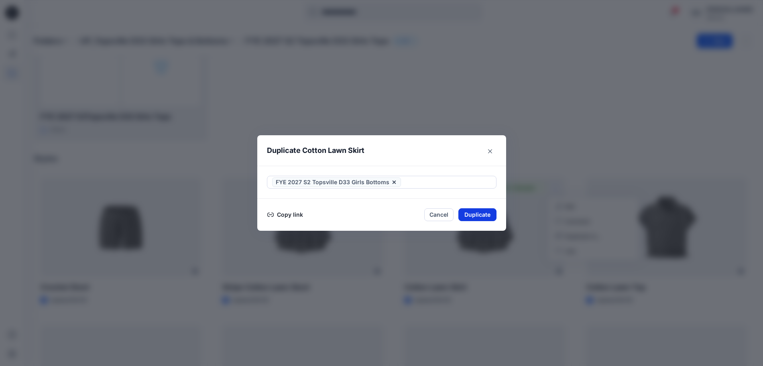
click at [481, 212] on button "Duplicate" at bounding box center [477, 214] width 38 height 13
click at [486, 215] on button "Close" at bounding box center [483, 214] width 26 height 13
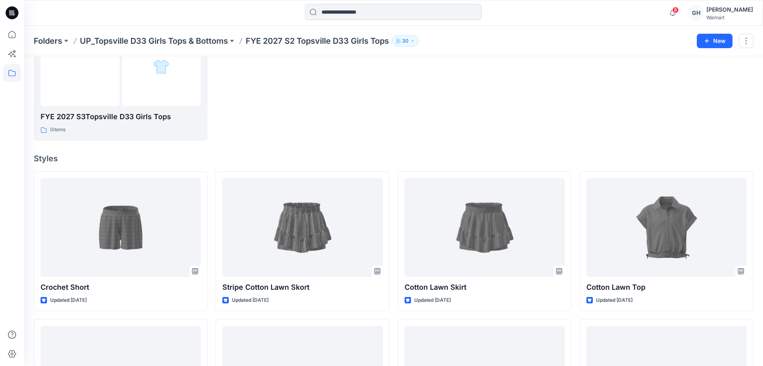
click at [151, 36] on p "UP_Topsville D33 Girls Tops & Bottoms" at bounding box center [154, 40] width 148 height 11
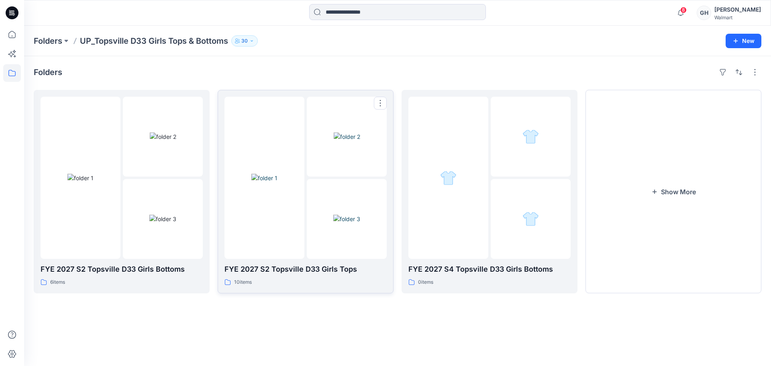
click at [277, 182] on img at bounding box center [264, 178] width 26 height 8
click at [149, 215] on img at bounding box center [162, 219] width 27 height 8
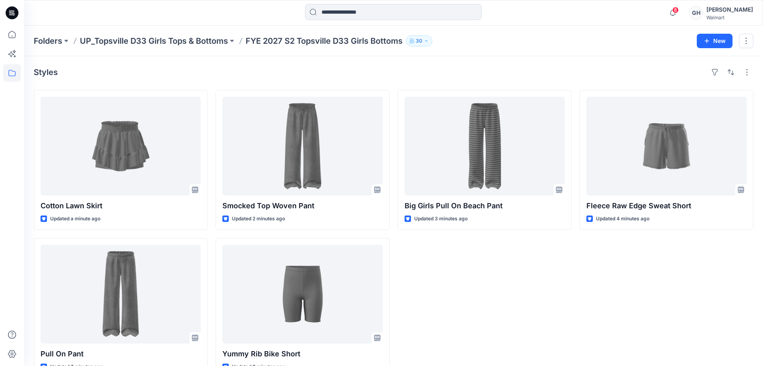
drag, startPoint x: 180, startPoint y: 43, endPoint x: 322, endPoint y: 65, distance: 143.8
click at [180, 42] on p "UP_Topsville D33 Girls Tops & Bottoms" at bounding box center [154, 40] width 148 height 11
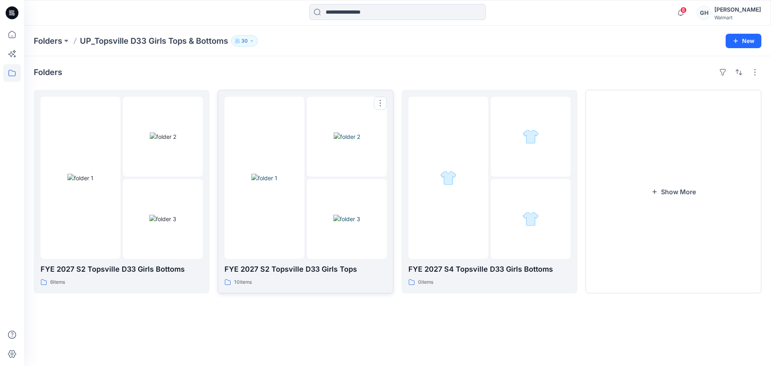
click at [277, 176] on img at bounding box center [264, 178] width 26 height 8
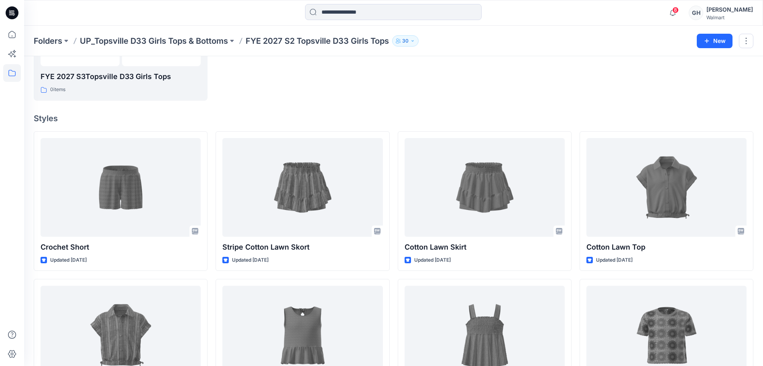
scroll to position [201, 0]
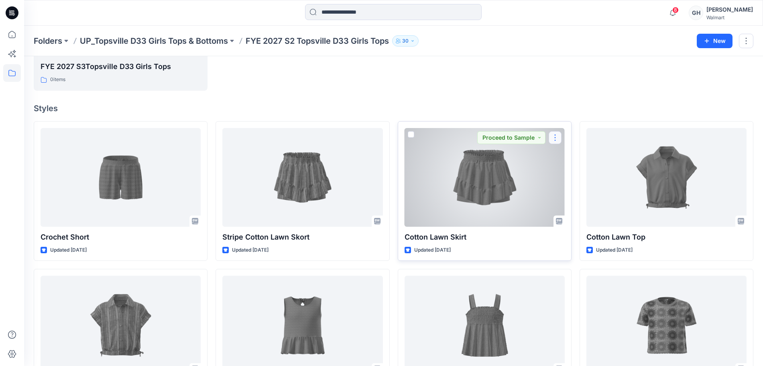
click at [556, 136] on button "button" at bounding box center [555, 137] width 13 height 13
click at [572, 155] on p "Edit" at bounding box center [570, 156] width 10 height 8
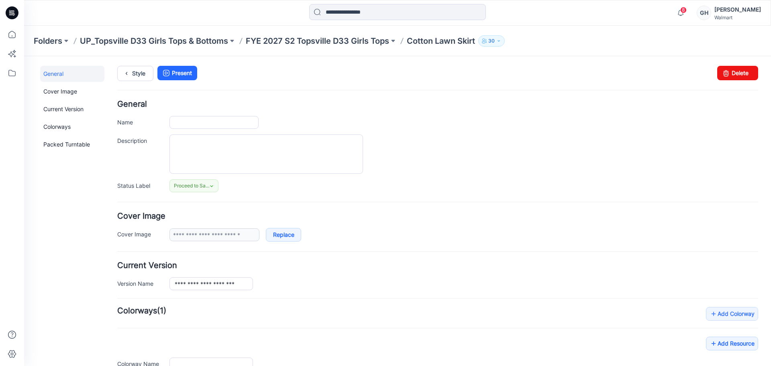
type input "**********"
click at [724, 71] on link "Delete" at bounding box center [737, 73] width 41 height 14
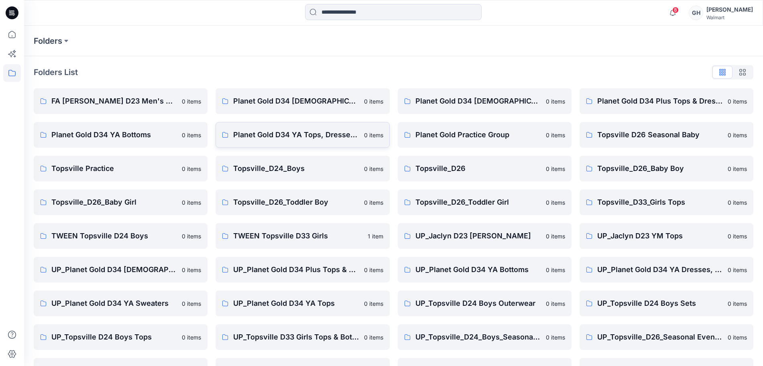
scroll to position [95, 0]
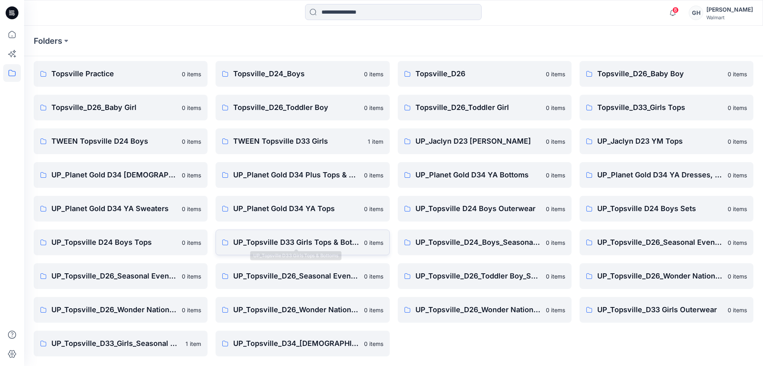
click at [307, 244] on p "UP_Topsville D33 Girls Tops & Bottoms" at bounding box center [296, 242] width 126 height 11
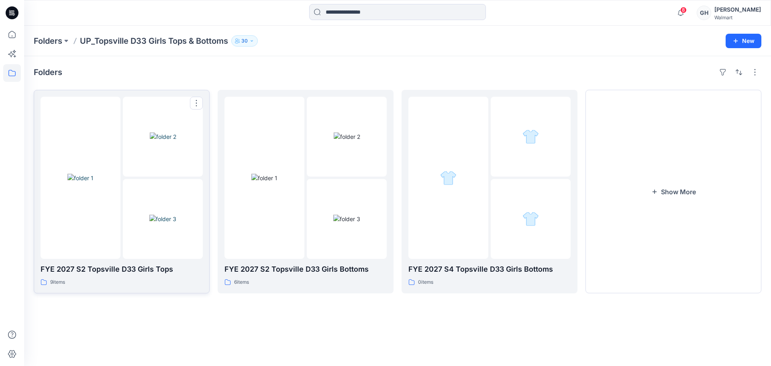
click at [134, 175] on div at bounding box center [163, 178] width 80 height 162
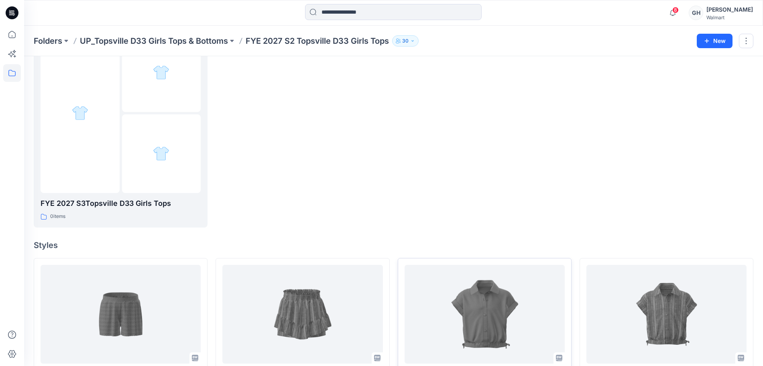
scroll to position [151, 0]
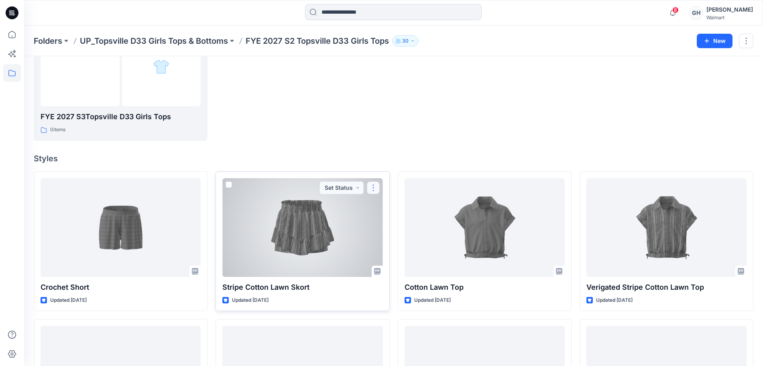
click at [375, 187] on button "button" at bounding box center [373, 187] width 13 height 13
click at [387, 233] on p "Duplicate to..." at bounding box center [401, 236] width 37 height 8
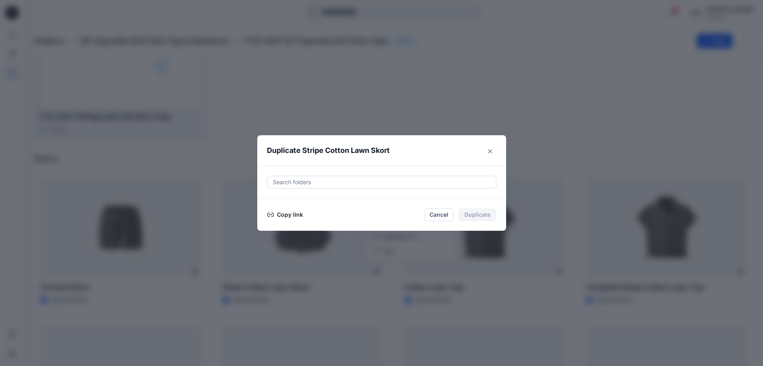
click at [350, 189] on div "Search folders" at bounding box center [381, 182] width 249 height 33
click at [348, 189] on div "Search folders" at bounding box center [381, 182] width 249 height 33
click at [348, 183] on div at bounding box center [381, 182] width 219 height 10
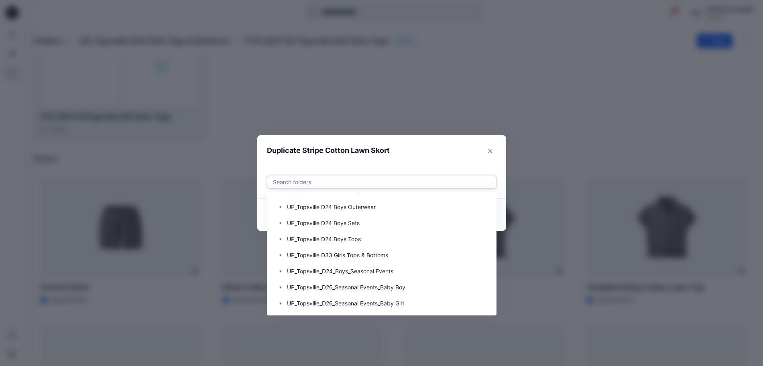
scroll to position [446, 0]
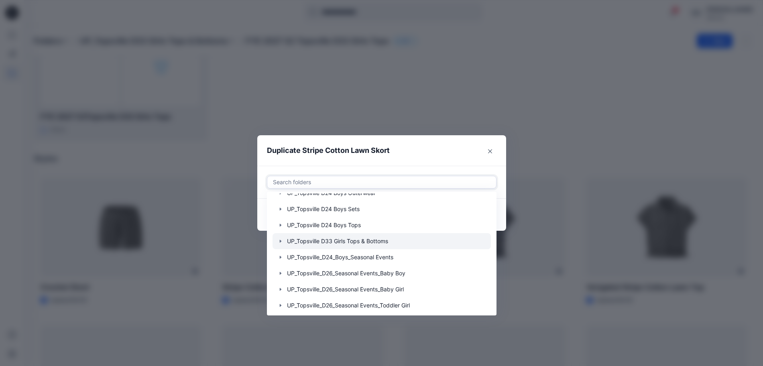
click at [283, 240] on icon "button" at bounding box center [280, 241] width 6 height 6
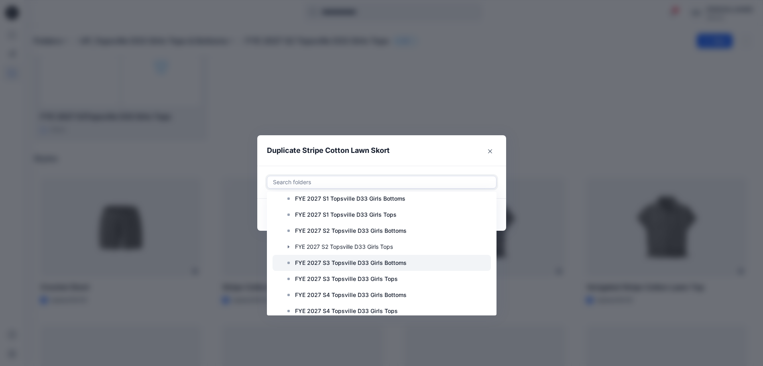
scroll to position [697, 0]
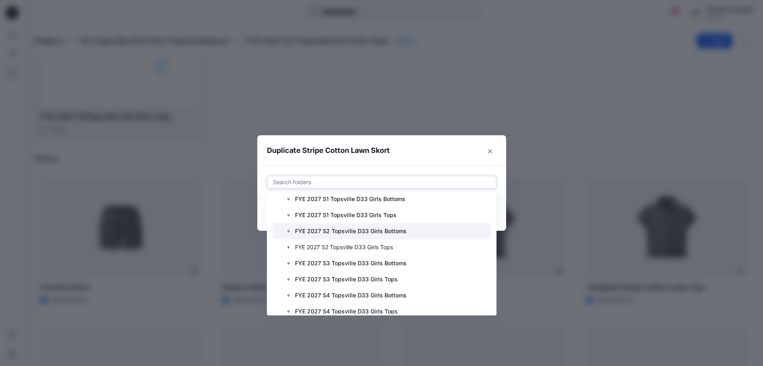
click at [368, 232] on p "FYE 2027 S2 Topsville D33 Girls Bottoms" at bounding box center [351, 231] width 112 height 10
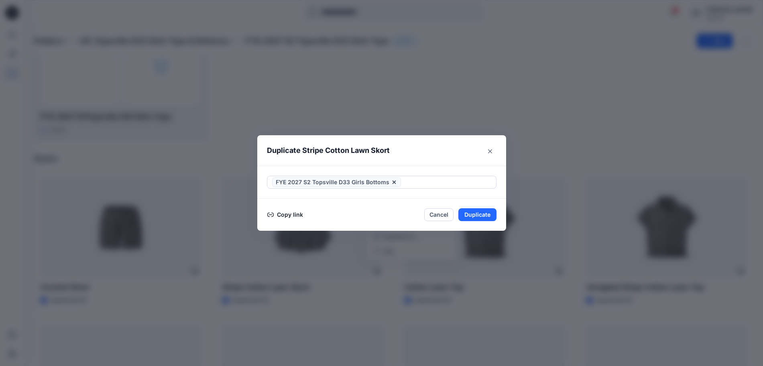
click at [418, 157] on header "Duplicate Stripe Cotton Lawn Skort" at bounding box center [373, 150] width 233 height 31
click at [477, 210] on button "Duplicate" at bounding box center [477, 214] width 38 height 13
click at [488, 214] on button "Close" at bounding box center [483, 214] width 26 height 13
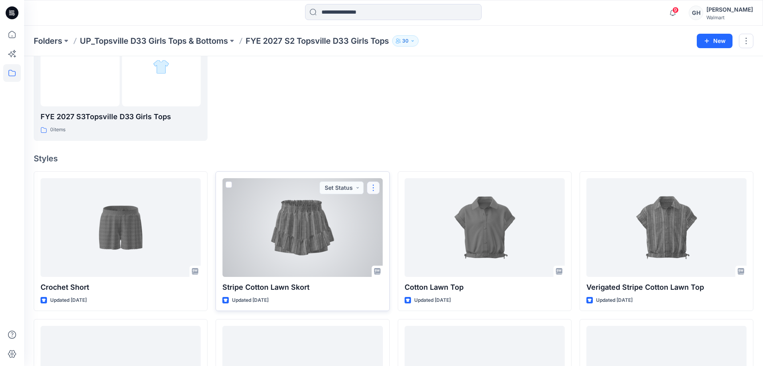
click at [374, 189] on button "button" at bounding box center [373, 187] width 13 height 13
click at [394, 204] on button "Edit" at bounding box center [411, 206] width 87 height 15
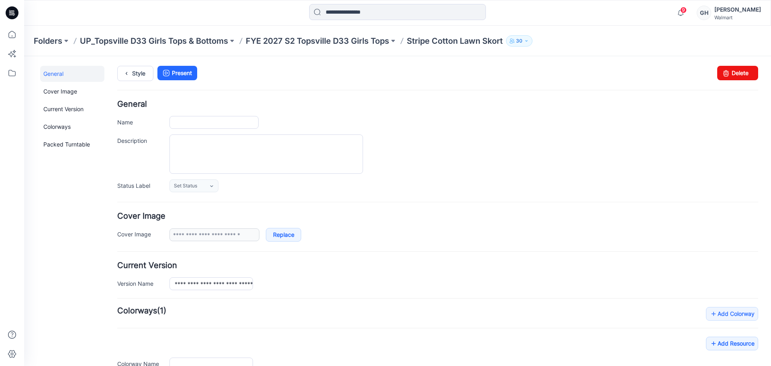
type input "**********"
click at [733, 73] on link "Delete" at bounding box center [737, 73] width 41 height 14
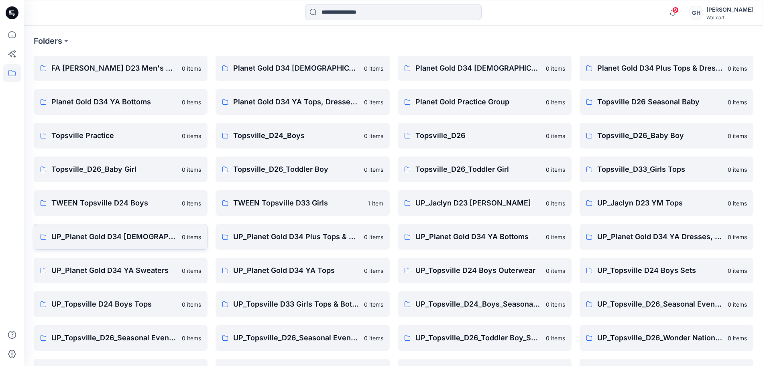
scroll to position [50, 0]
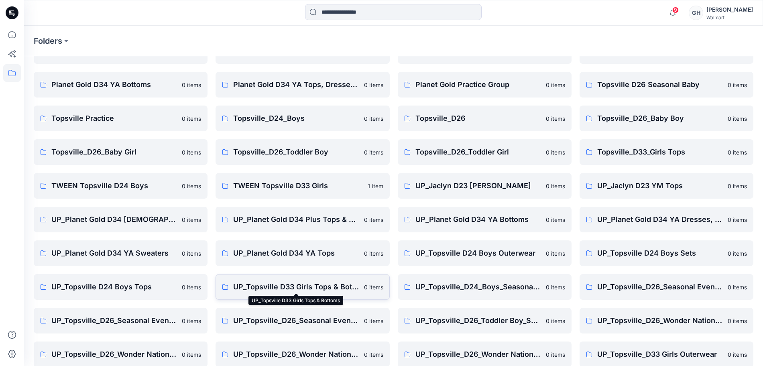
click at [312, 287] on p "UP_Topsville D33 Girls Tops & Bottoms" at bounding box center [296, 286] width 126 height 11
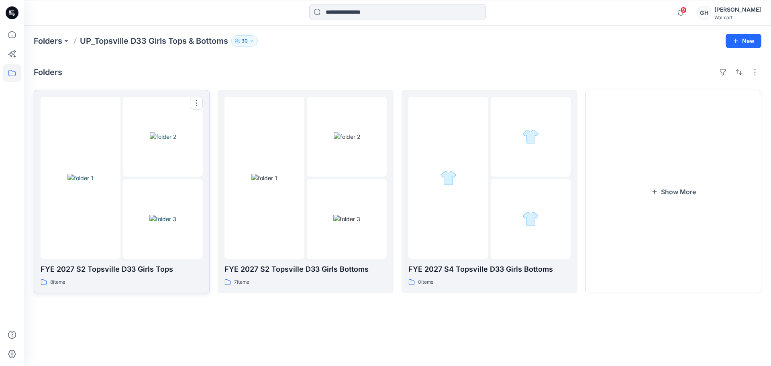
click at [167, 216] on img at bounding box center [162, 219] width 27 height 8
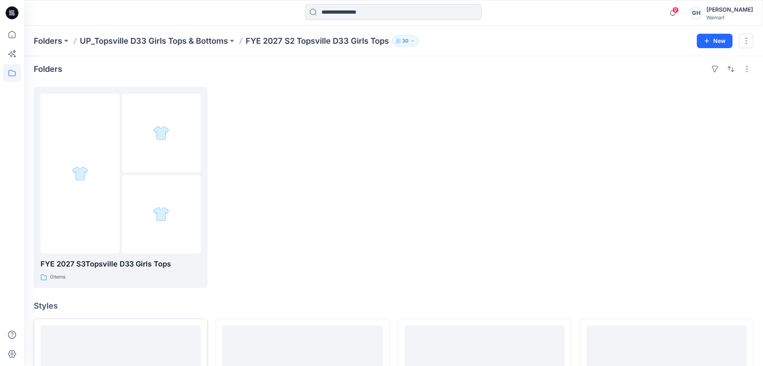
scroll to position [201, 0]
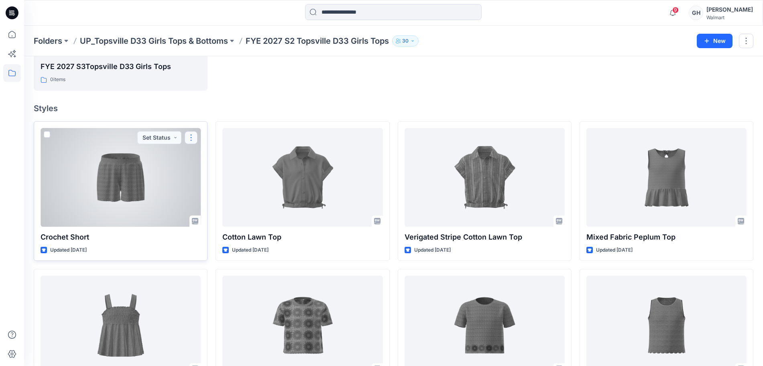
click at [191, 138] on button "button" at bounding box center [191, 137] width 13 height 13
click at [212, 183] on p "Duplicate to..." at bounding box center [219, 186] width 37 height 8
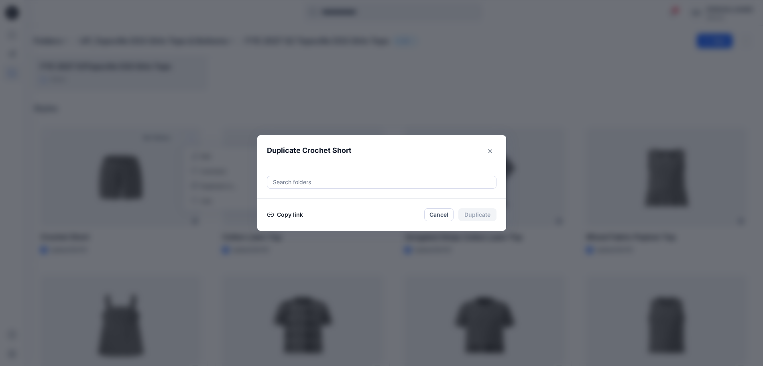
click at [345, 179] on div at bounding box center [381, 182] width 219 height 10
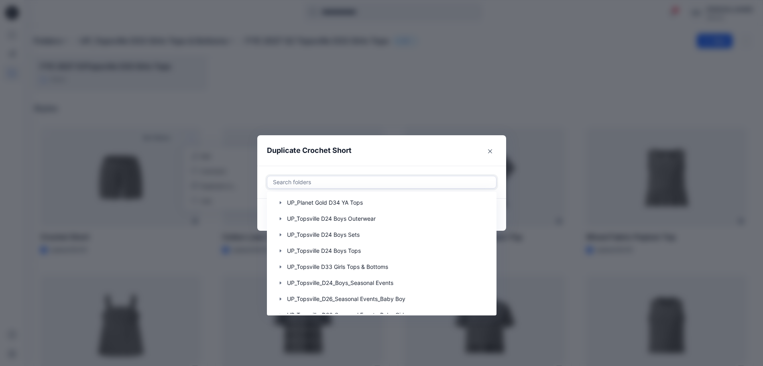
scroll to position [415, 0]
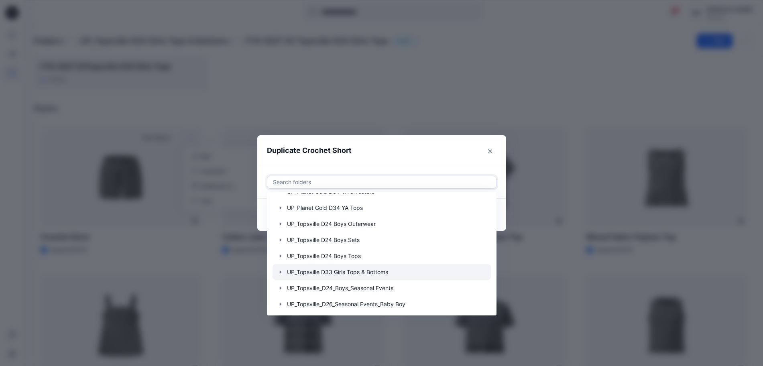
click at [284, 270] on icon "button" at bounding box center [280, 272] width 6 height 6
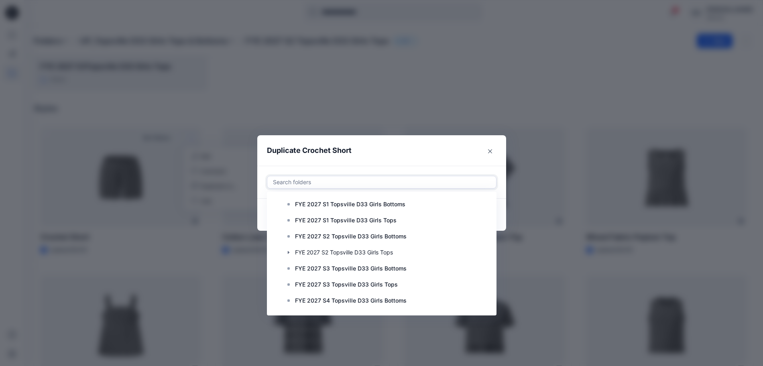
scroll to position [704, 0]
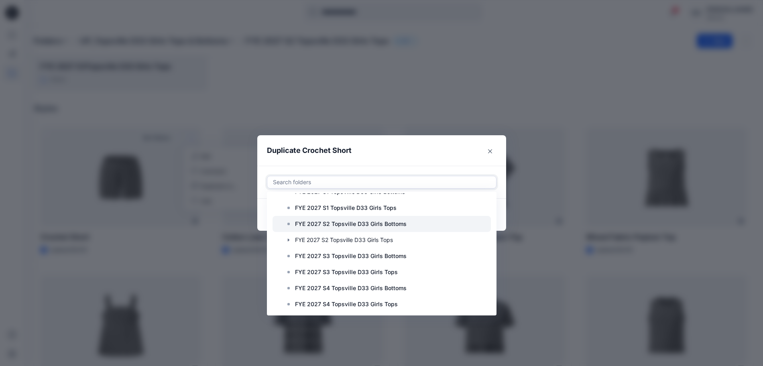
click at [352, 226] on p "FYE 2027 S2 Topsville D33 Girls Bottoms" at bounding box center [351, 224] width 112 height 10
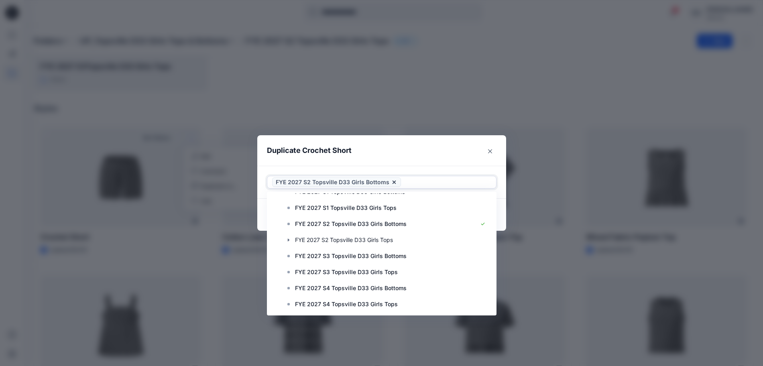
click at [431, 158] on header "Duplicate Crochet Short" at bounding box center [373, 150] width 233 height 31
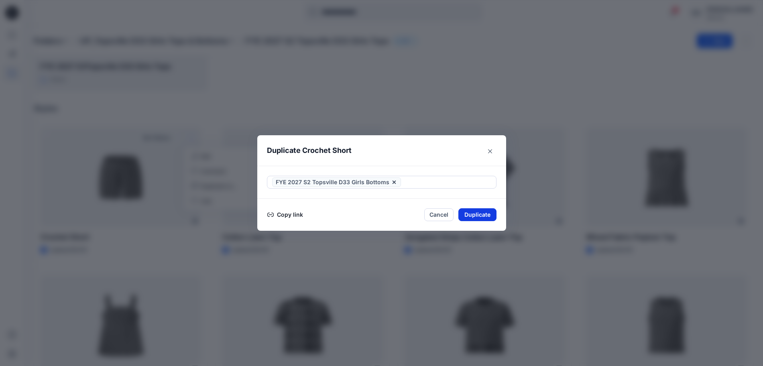
click at [486, 216] on button "Duplicate" at bounding box center [477, 214] width 38 height 13
click at [482, 213] on button "Close" at bounding box center [483, 214] width 26 height 13
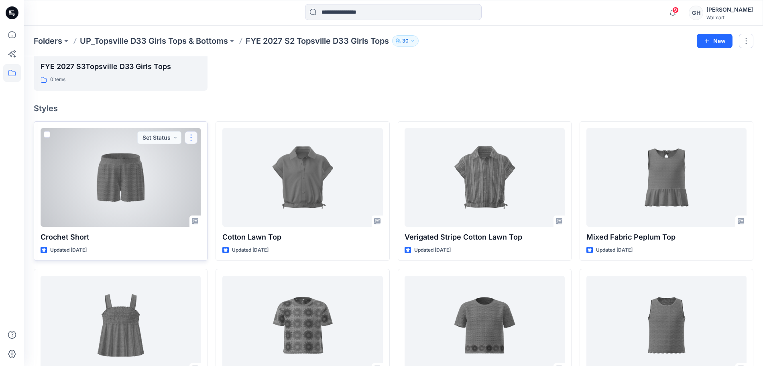
click at [189, 139] on button "button" at bounding box center [191, 137] width 13 height 13
click at [211, 150] on button "Edit" at bounding box center [229, 156] width 87 height 15
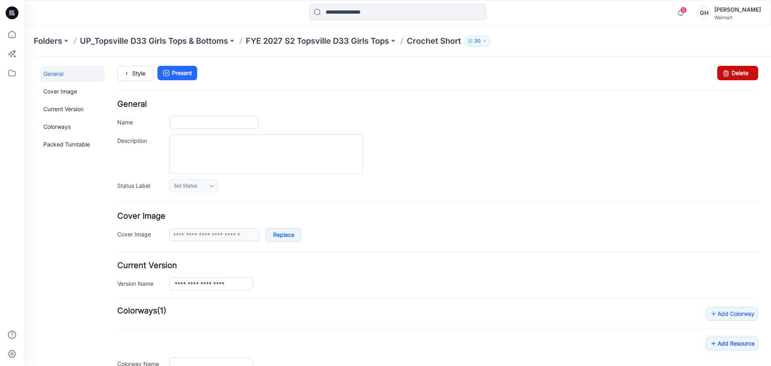
type input "**********"
drag, startPoint x: 738, startPoint y: 73, endPoint x: 448, endPoint y: 107, distance: 291.3
click at [738, 73] on link "Delete" at bounding box center [737, 73] width 41 height 14
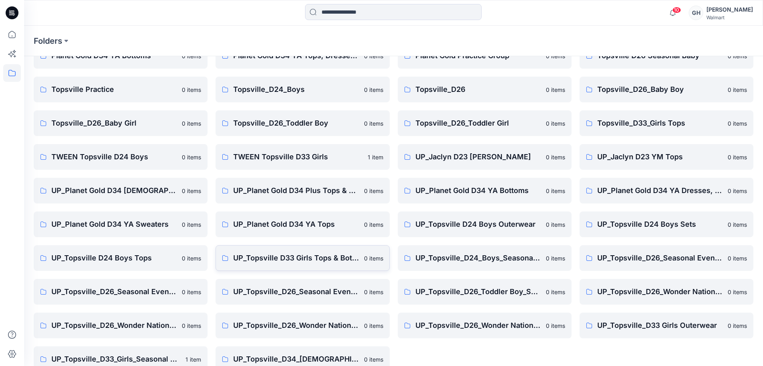
scroll to position [95, 0]
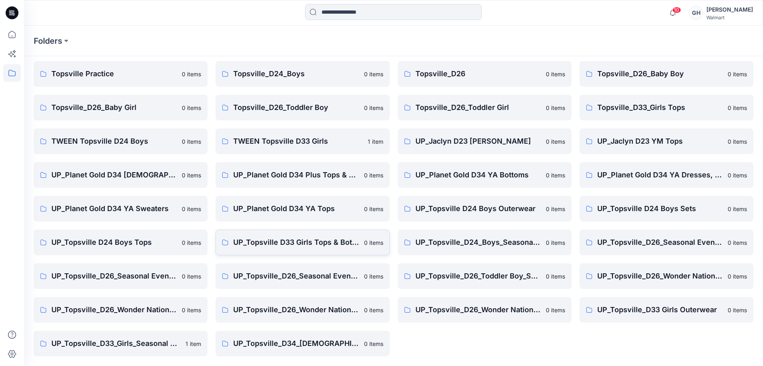
click at [331, 248] on link "UP_Topsville D33 Girls Tops & Bottoms 0 items" at bounding box center [303, 243] width 174 height 26
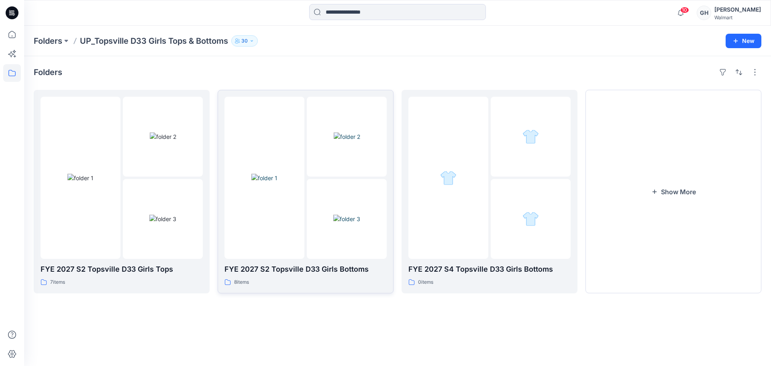
click at [360, 215] on img at bounding box center [346, 219] width 27 height 8
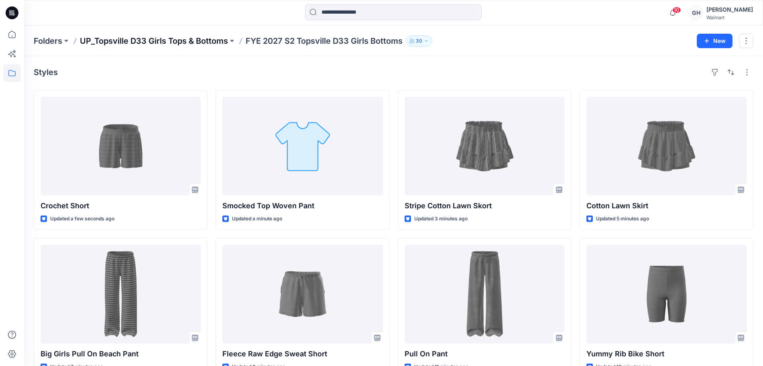
click at [155, 41] on p "UP_Topsville D33 Girls Tops & Bottoms" at bounding box center [154, 40] width 148 height 11
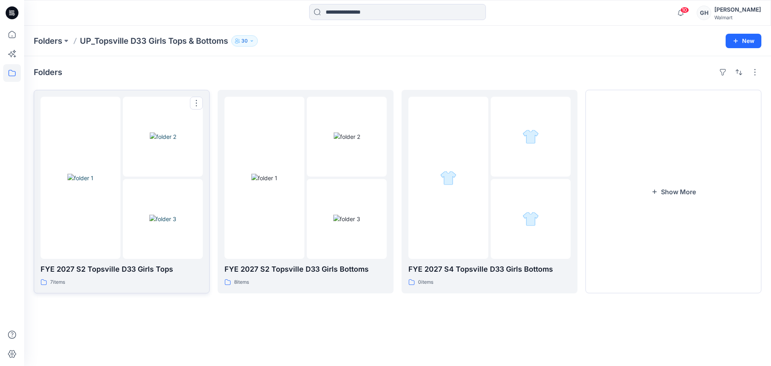
click at [149, 222] on img at bounding box center [162, 219] width 27 height 8
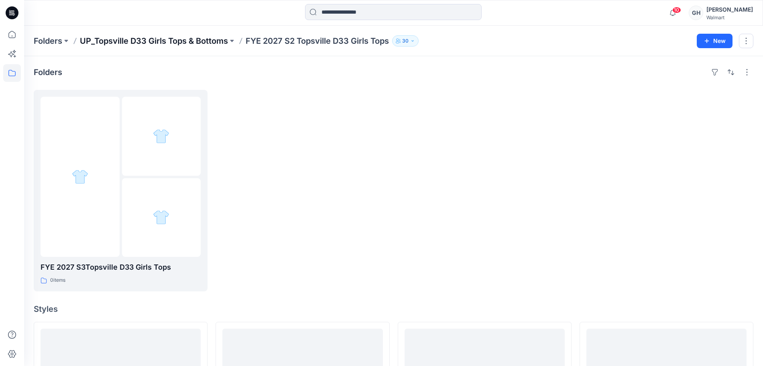
click at [205, 41] on p "UP_Topsville D33 Girls Tops & Bottoms" at bounding box center [154, 40] width 148 height 11
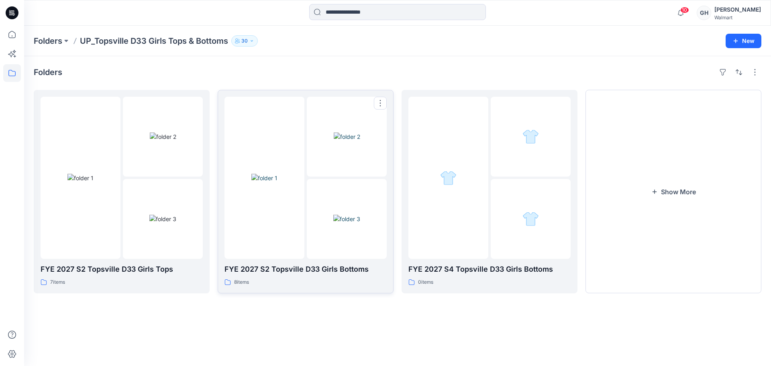
click at [277, 174] on img at bounding box center [264, 178] width 26 height 8
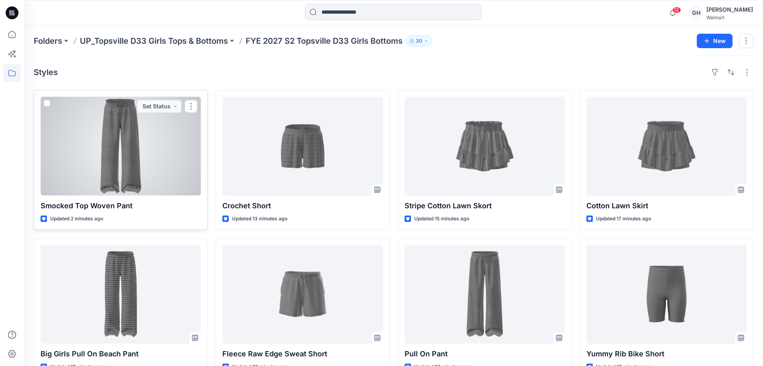
click at [140, 150] on div at bounding box center [121, 146] width 160 height 99
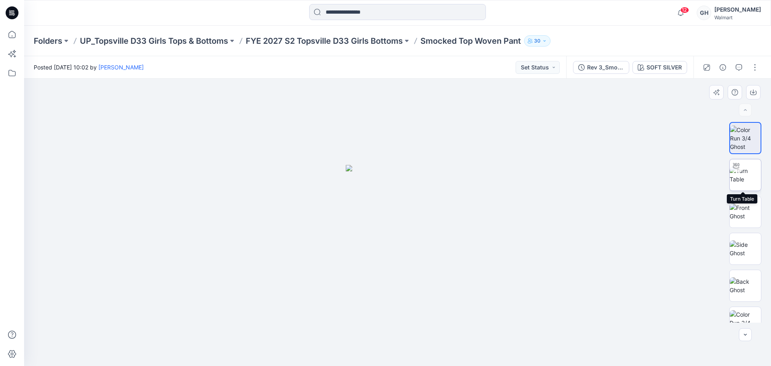
click at [742, 177] on img at bounding box center [744, 175] width 31 height 17
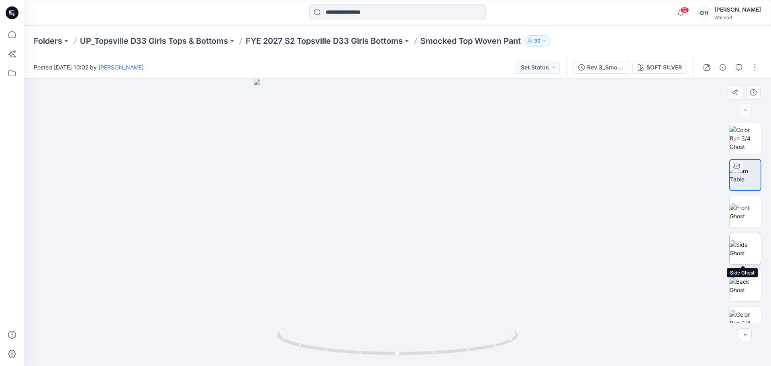
click at [745, 246] on img at bounding box center [744, 248] width 31 height 17
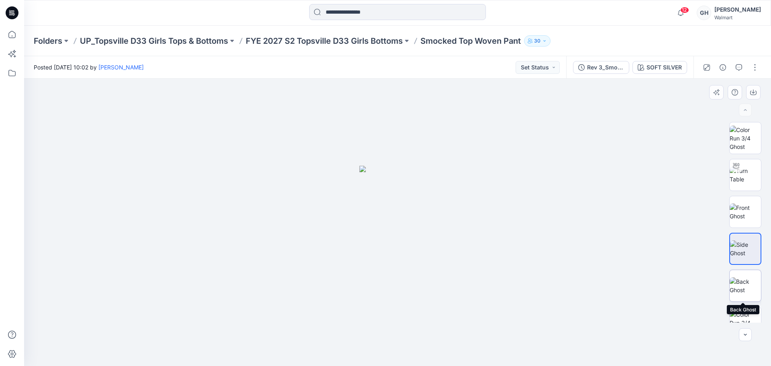
click at [744, 281] on img at bounding box center [744, 285] width 31 height 17
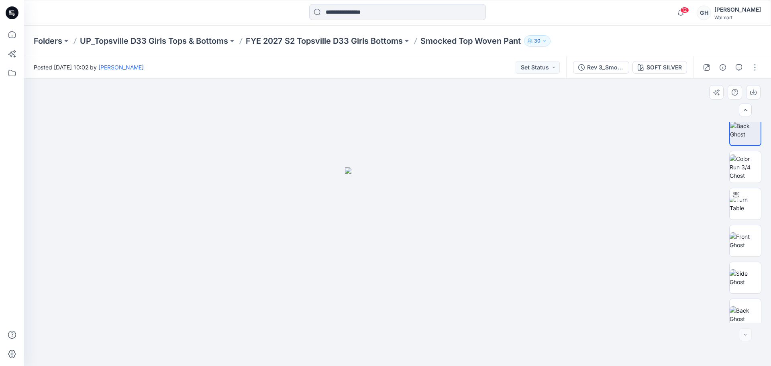
scroll to position [164, 0]
click at [747, 238] on img at bounding box center [744, 232] width 31 height 17
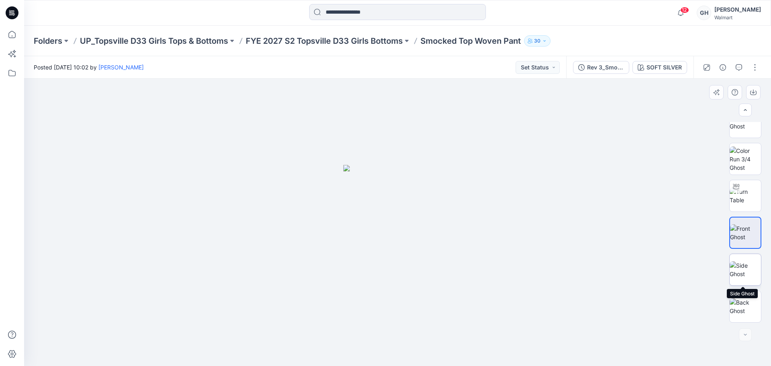
click at [745, 268] on img at bounding box center [744, 269] width 31 height 17
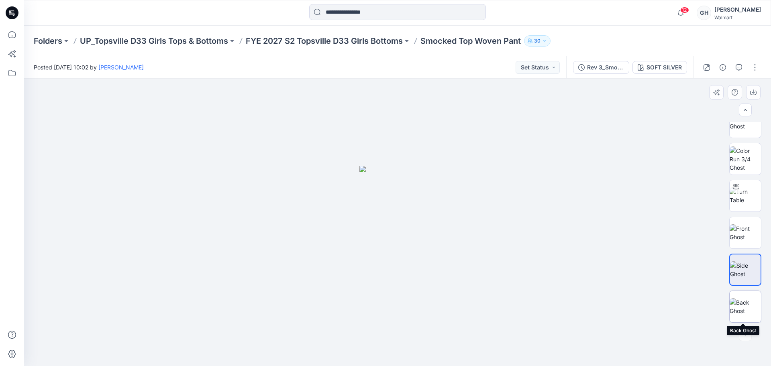
click at [742, 298] on img at bounding box center [744, 306] width 31 height 17
click at [753, 67] on button "button" at bounding box center [754, 67] width 13 height 13
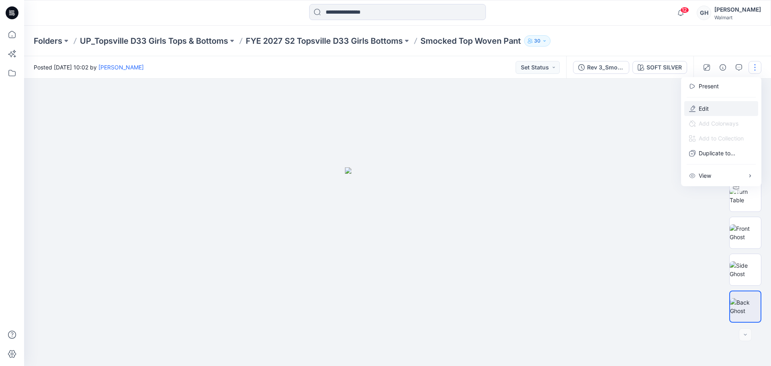
click at [696, 104] on button "Edit" at bounding box center [721, 108] width 74 height 15
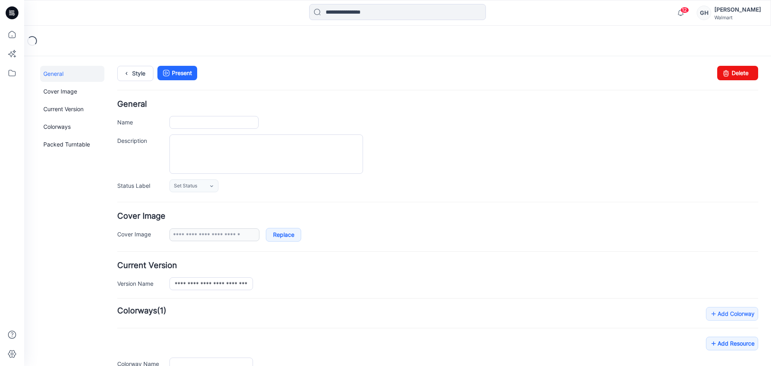
type input "**********"
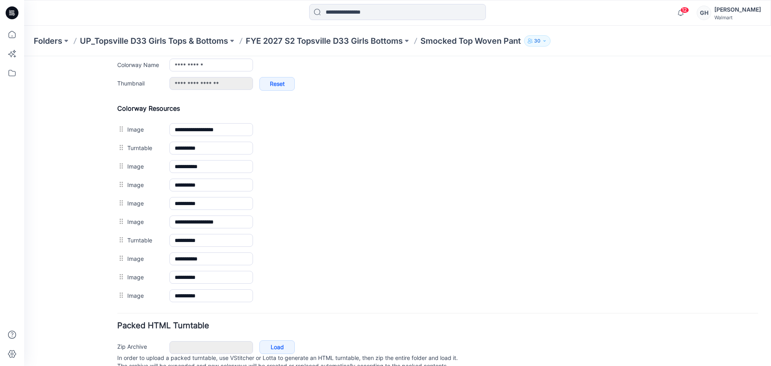
scroll to position [371, 0]
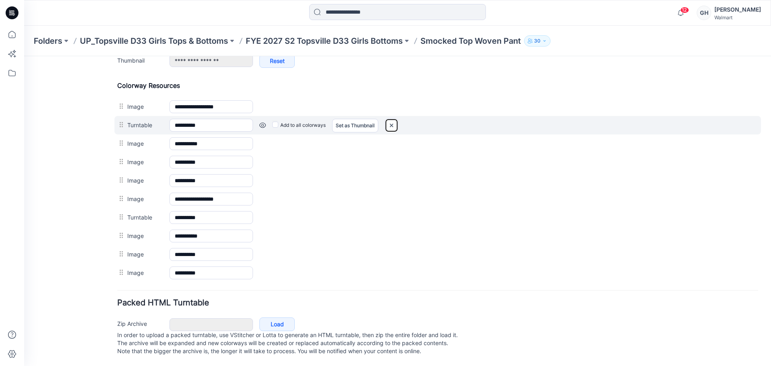
drag, startPoint x: 466, startPoint y: 110, endPoint x: 393, endPoint y: 116, distance: 73.4
click at [392, 119] on img at bounding box center [391, 125] width 13 height 13
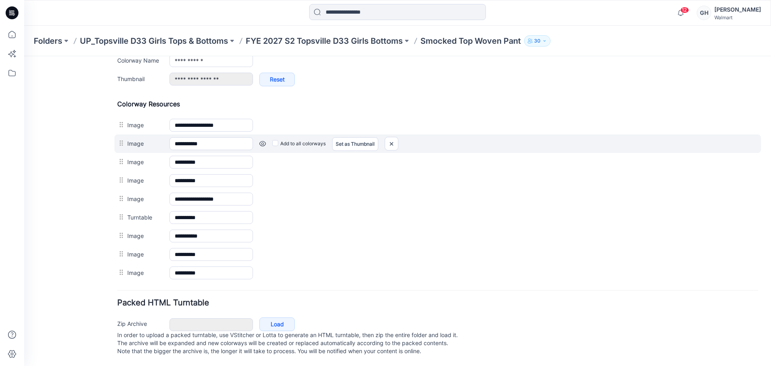
scroll to position [352, 0]
click at [399, 137] on div "Add to all colorways Set as Thumbnail Unset as Thumbnail" at bounding box center [505, 143] width 505 height 13
click at [387, 139] on img at bounding box center [391, 143] width 13 height 13
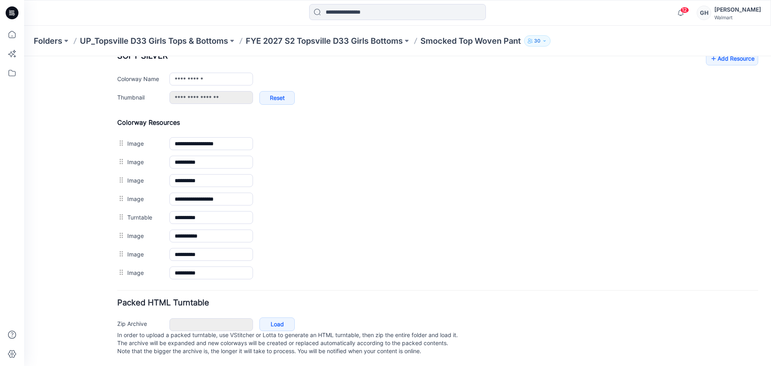
scroll to position [334, 0]
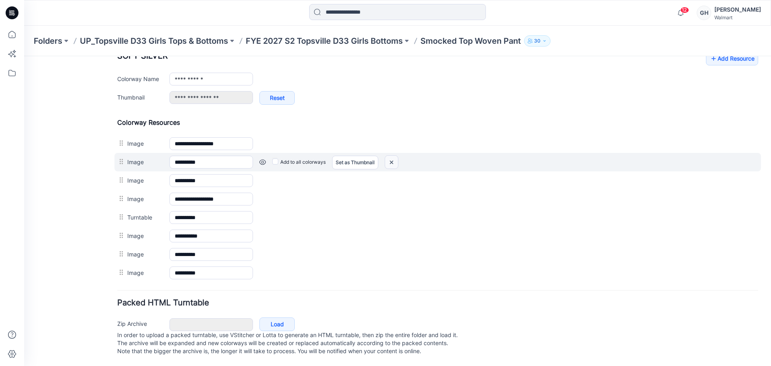
drag, startPoint x: 388, startPoint y: 157, endPoint x: 468, endPoint y: 105, distance: 95.2
click at [388, 157] on img at bounding box center [391, 162] width 13 height 13
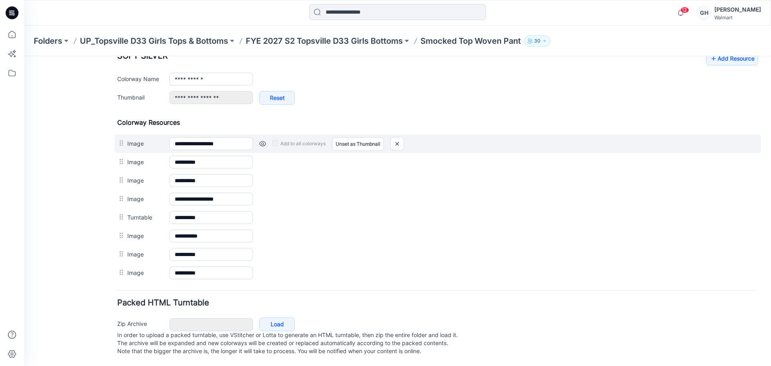
scroll to position [315, 0]
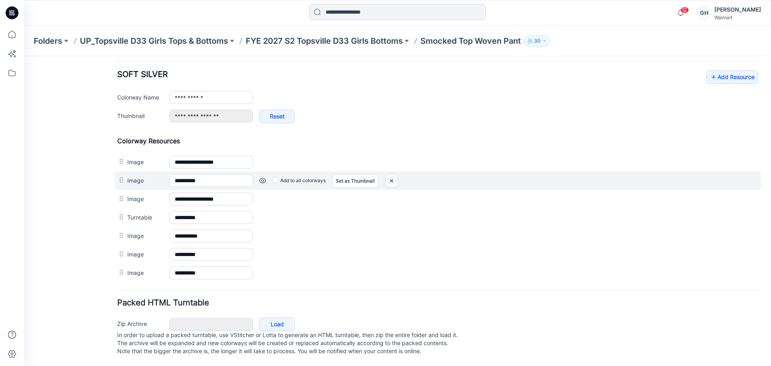
drag, startPoint x: 394, startPoint y: 176, endPoint x: 451, endPoint y: 112, distance: 85.6
click at [394, 176] on img at bounding box center [391, 180] width 13 height 13
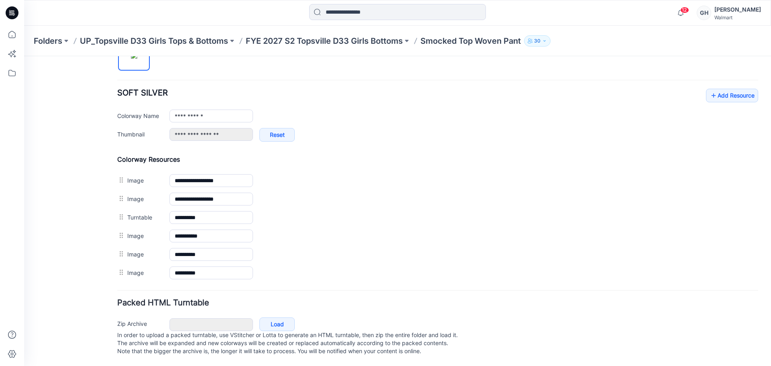
scroll to position [297, 0]
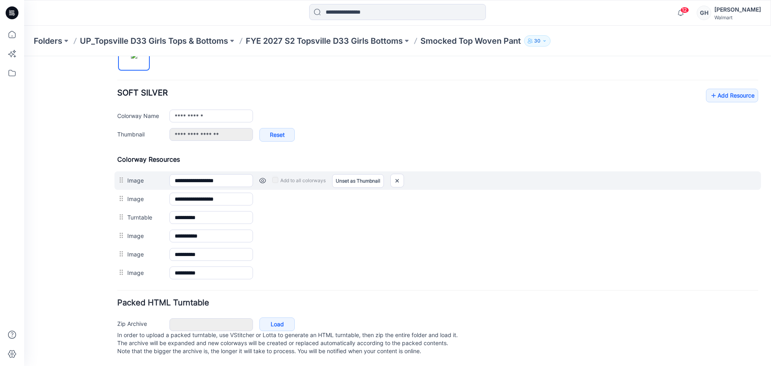
click at [405, 174] on div "Add to all colorways Set as Thumbnail Unset as Thumbnail" at bounding box center [505, 180] width 505 height 13
drag, startPoint x: 402, startPoint y: 171, endPoint x: 452, endPoint y: 109, distance: 79.4
click at [402, 174] on img at bounding box center [397, 180] width 13 height 13
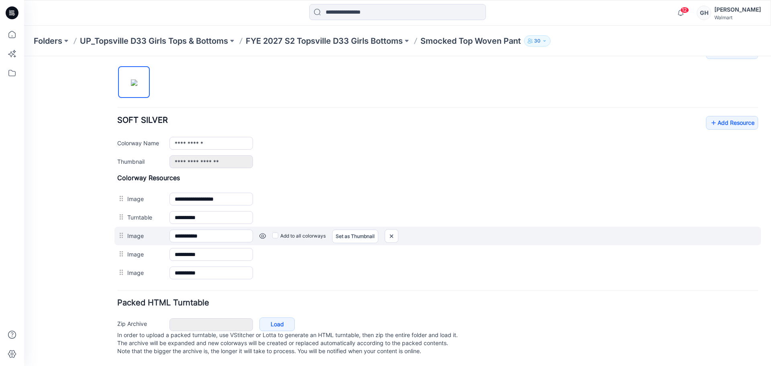
scroll to position [270, 0]
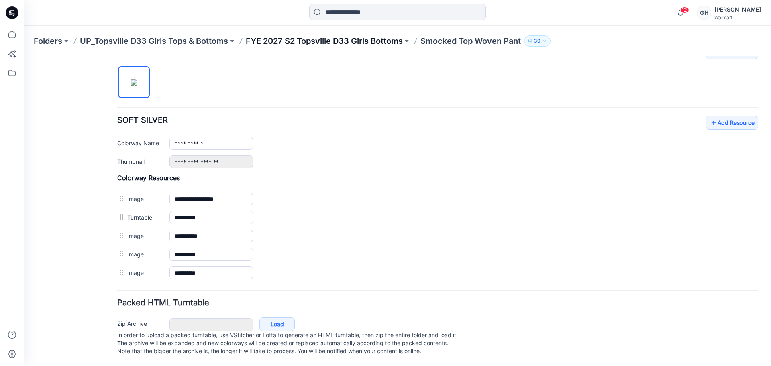
click at [349, 41] on p "FYE 2027 S2 Topsville D33 Girls Bottoms" at bounding box center [324, 40] width 157 height 11
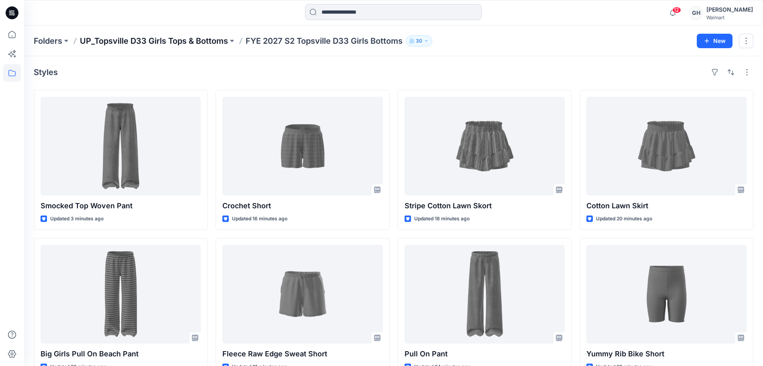
click at [181, 40] on p "UP_Topsville D33 Girls Tops & Bottoms" at bounding box center [154, 40] width 148 height 11
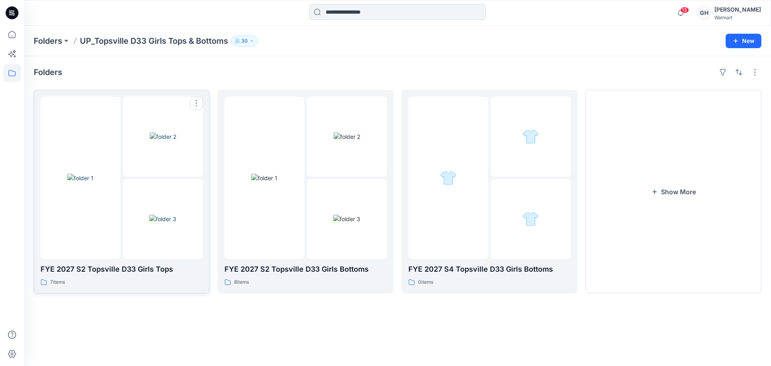
click at [105, 229] on div at bounding box center [81, 178] width 80 height 162
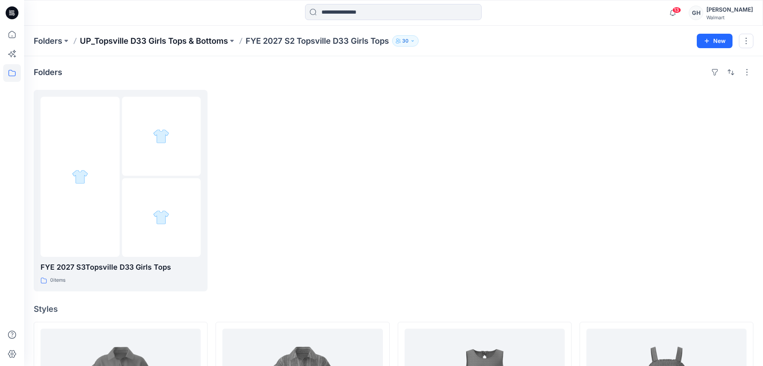
click at [181, 45] on p "UP_Topsville D33 Girls Tops & Bottoms" at bounding box center [154, 40] width 148 height 11
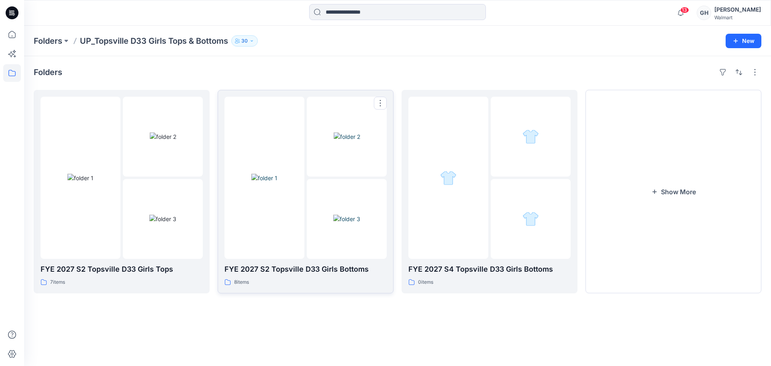
click at [333, 215] on img at bounding box center [346, 219] width 27 height 8
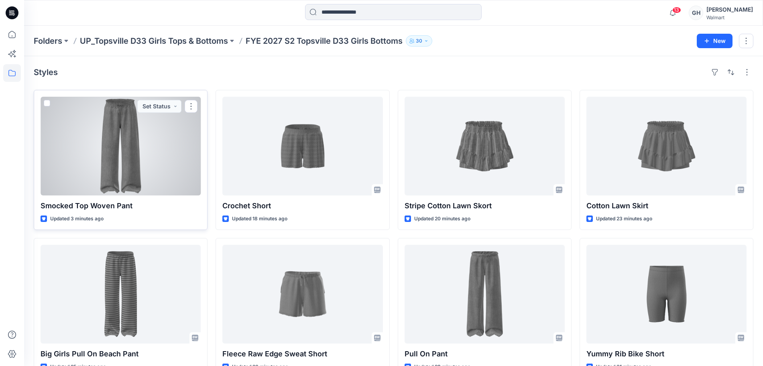
click at [157, 164] on div at bounding box center [121, 146] width 160 height 99
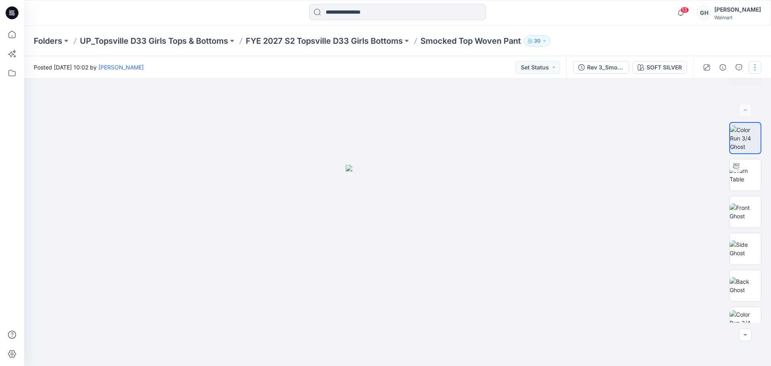
click at [756, 65] on button "button" at bounding box center [754, 67] width 13 height 13
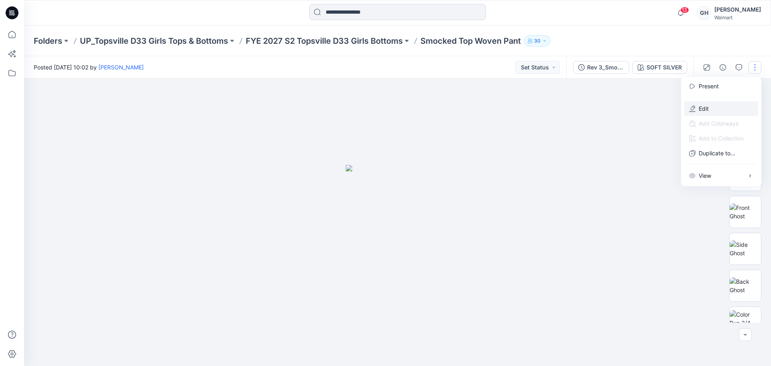
click at [701, 105] on p "Edit" at bounding box center [703, 108] width 10 height 8
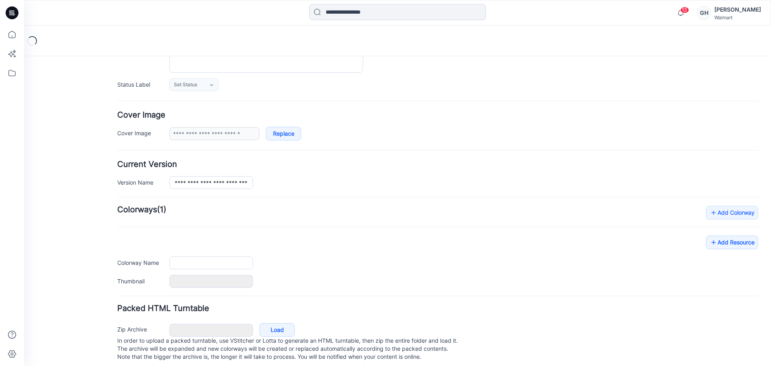
type input "**********"
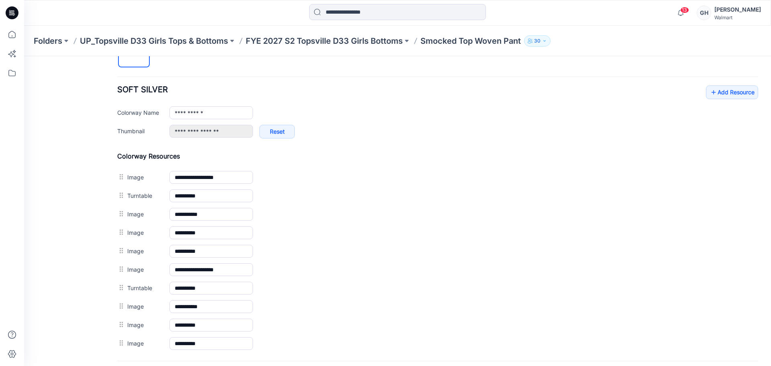
scroll to position [366, 0]
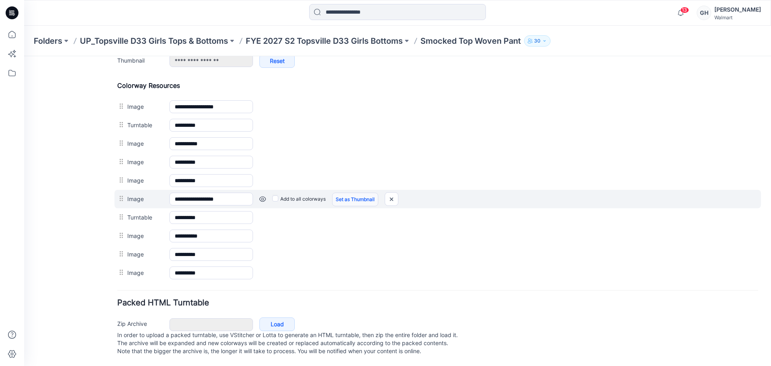
click at [360, 193] on link "Set as Thumbnail" at bounding box center [355, 200] width 46 height 14
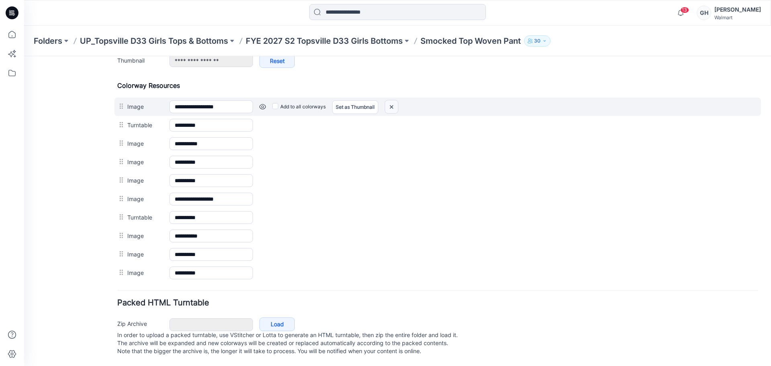
drag, startPoint x: 391, startPoint y: 104, endPoint x: 443, endPoint y: 106, distance: 52.6
click at [391, 104] on img at bounding box center [391, 106] width 13 height 13
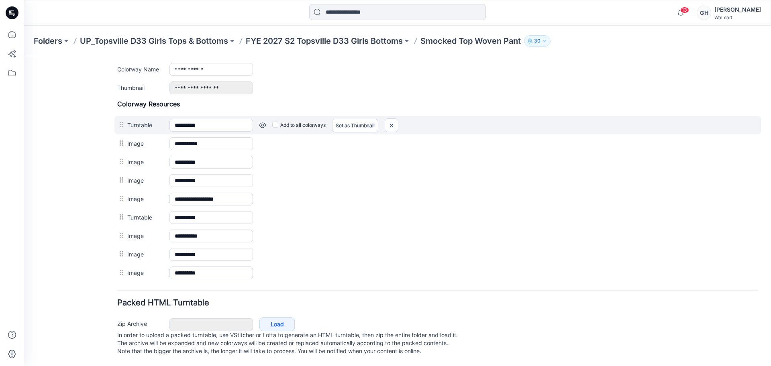
scroll to position [344, 0]
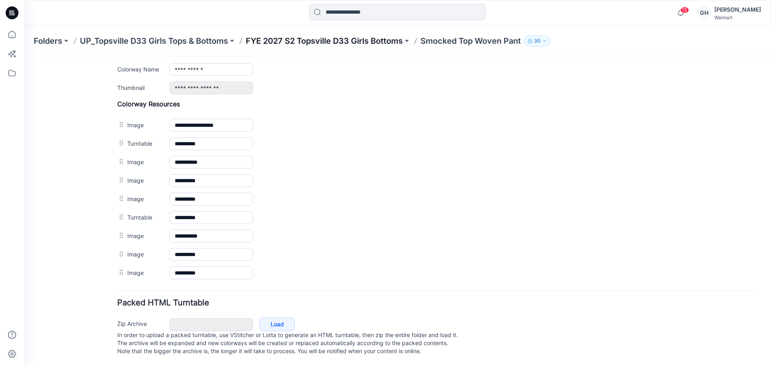
click at [362, 43] on p "FYE 2027 S2 Topsville D33 Girls Bottoms" at bounding box center [324, 40] width 157 height 11
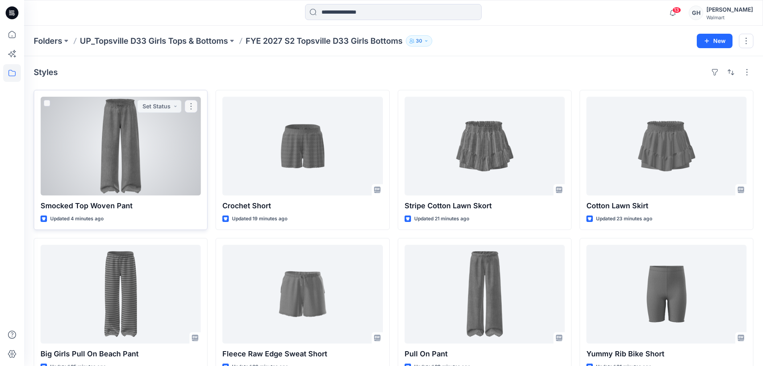
click at [155, 163] on div at bounding box center [121, 146] width 160 height 99
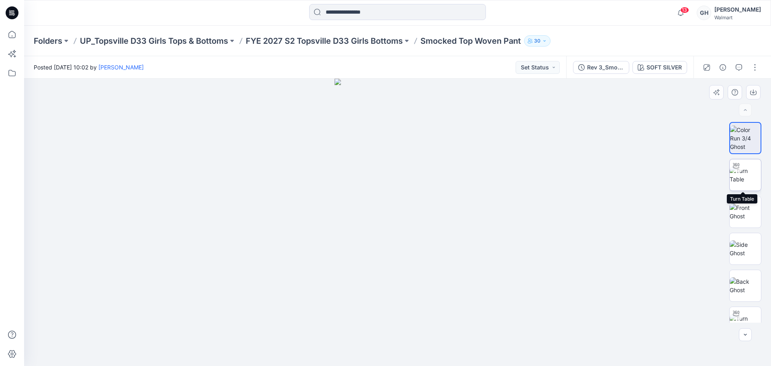
click at [740, 179] on img at bounding box center [744, 175] width 31 height 17
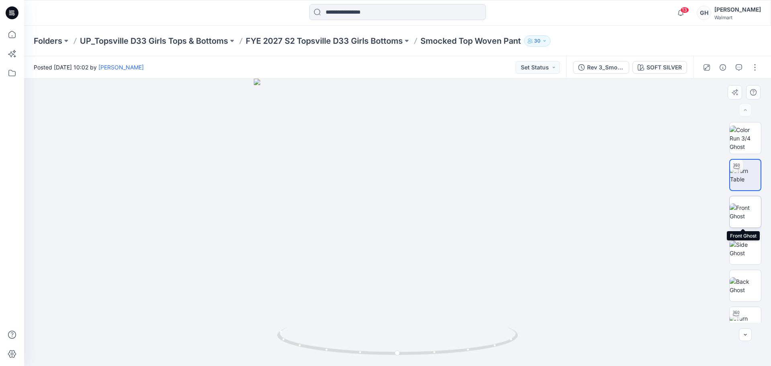
click at [744, 220] on img at bounding box center [744, 211] width 31 height 17
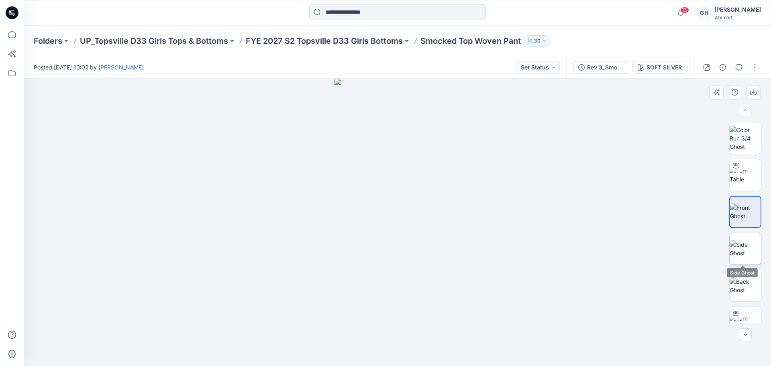
click at [746, 247] on img at bounding box center [744, 248] width 31 height 17
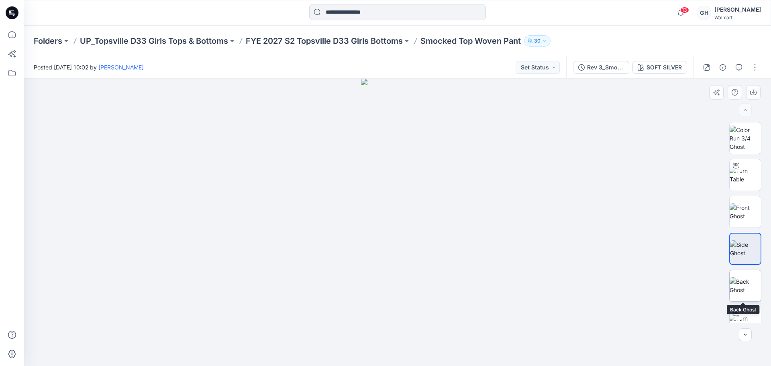
click at [741, 279] on img at bounding box center [744, 285] width 31 height 17
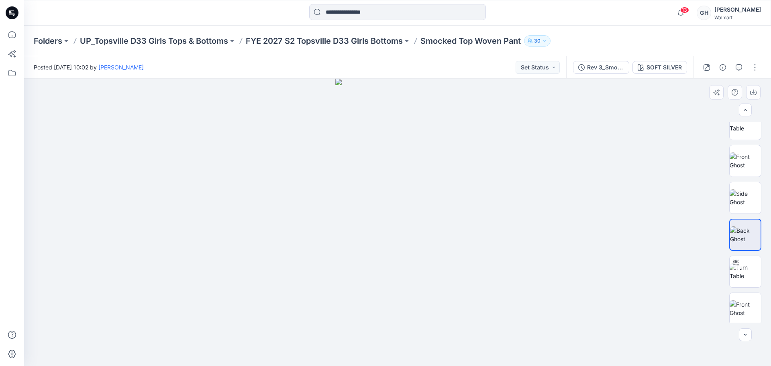
scroll to position [127, 0]
click at [740, 187] on img at bounding box center [744, 195] width 31 height 17
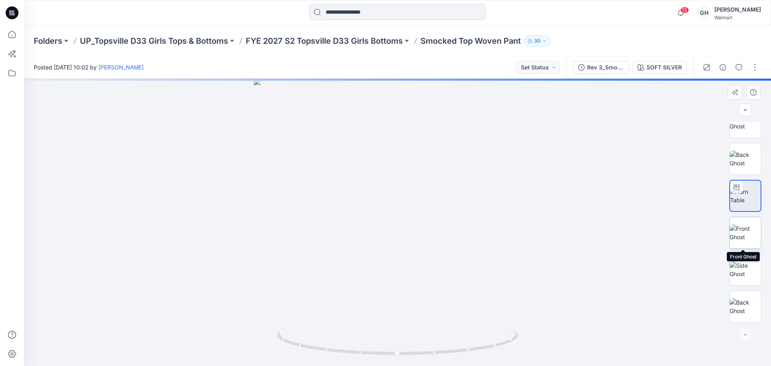
click at [744, 224] on img at bounding box center [744, 232] width 31 height 17
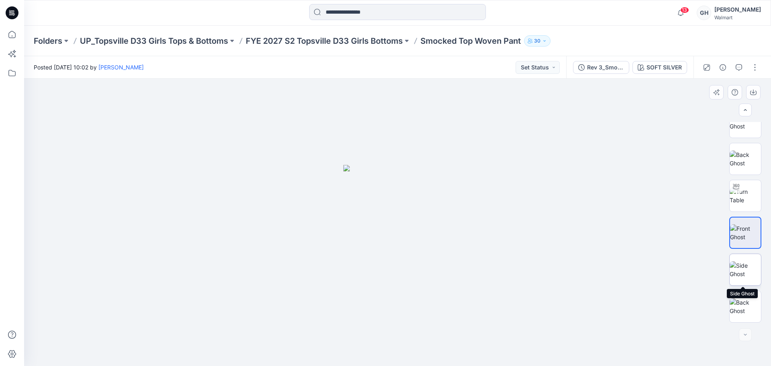
click at [742, 264] on img at bounding box center [744, 269] width 31 height 17
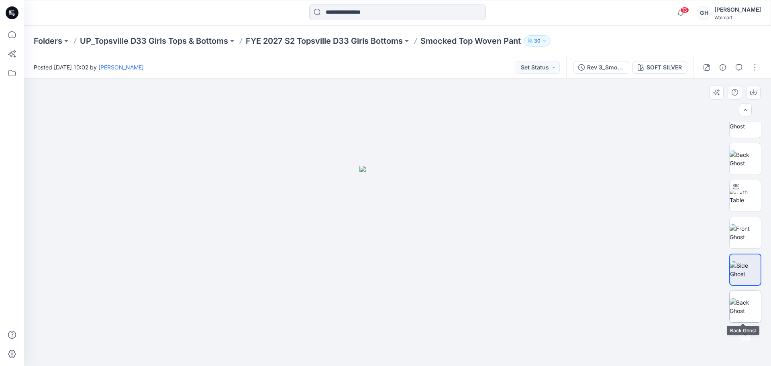
click at [740, 300] on img at bounding box center [744, 306] width 31 height 17
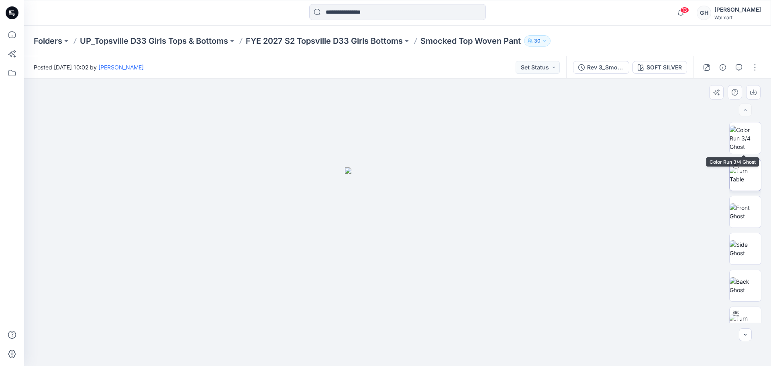
click at [746, 169] on img at bounding box center [744, 175] width 31 height 17
drag, startPoint x: 736, startPoint y: 64, endPoint x: 486, endPoint y: 173, distance: 272.3
click at [736, 64] on icon "button" at bounding box center [738, 67] width 6 height 6
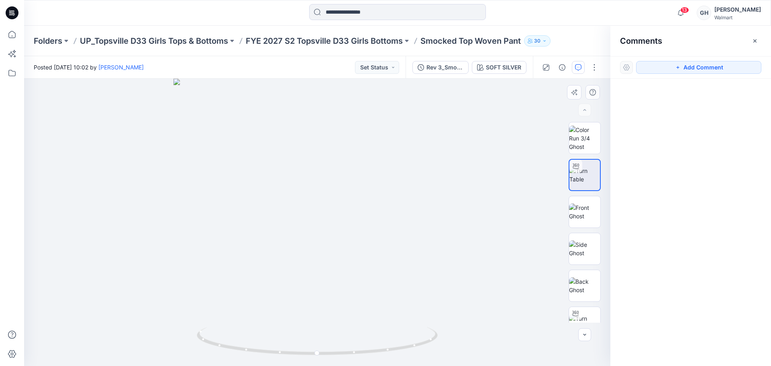
click at [417, 163] on div at bounding box center [317, 222] width 586 height 287
click at [690, 67] on button "Add Comment" at bounding box center [698, 67] width 125 height 13
click at [353, 156] on div "1" at bounding box center [317, 222] width 586 height 287
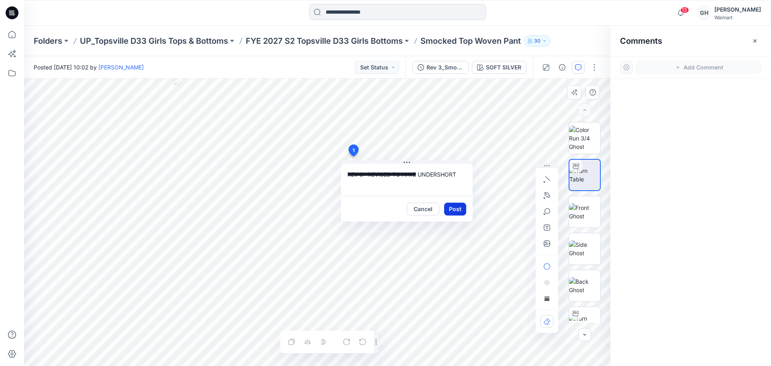
type textarea "**********"
click at [450, 206] on button "Post" at bounding box center [455, 209] width 22 height 13
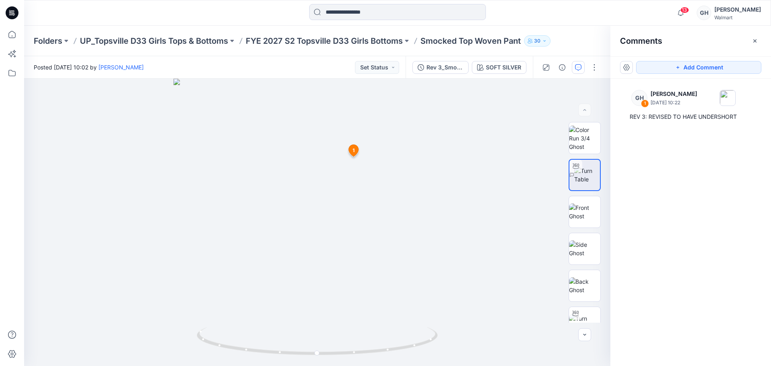
click at [749, 168] on div "GH 1 [PERSON_NAME] [DATE] 10:22 REV 3: REVISED TO HAVE UNDERSHORT" at bounding box center [690, 208] width 161 height 258
click at [427, 67] on div "Rev 3_Smocked Top Woven Pant" at bounding box center [444, 67] width 37 height 9
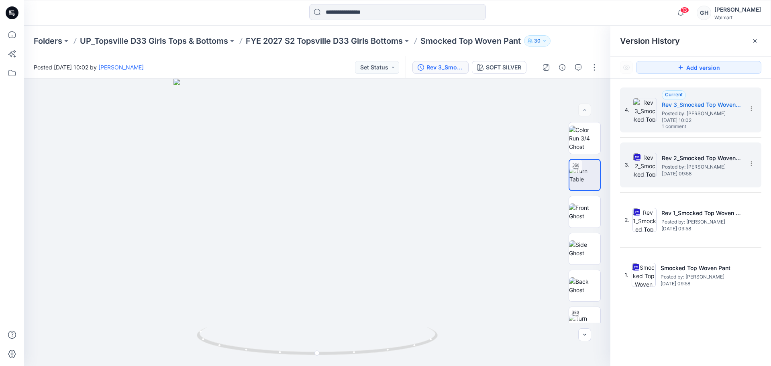
click at [672, 159] on h5 "Rev 2_Smocked Top Woven Pant" at bounding box center [701, 158] width 80 height 10
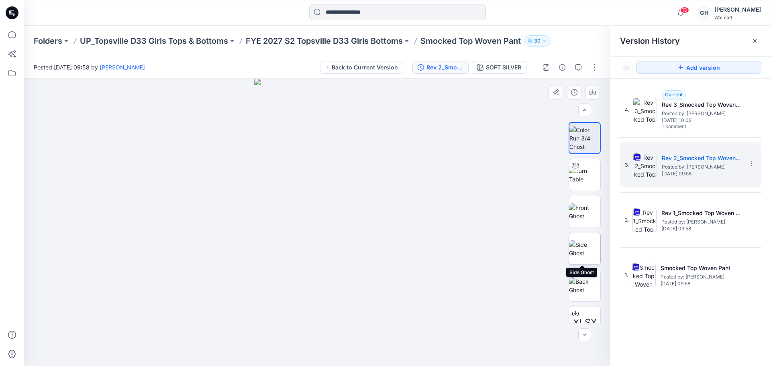
scroll to position [16, 0]
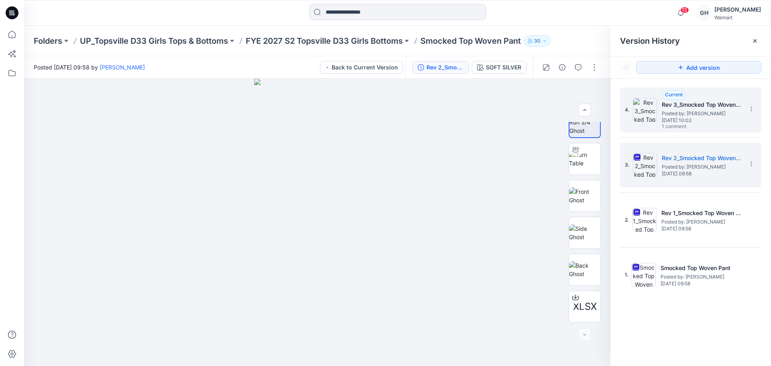
drag, startPoint x: 696, startPoint y: 111, endPoint x: 741, endPoint y: 134, distance: 50.6
click at [696, 111] on span "Posted by: [PERSON_NAME]" at bounding box center [701, 114] width 80 height 8
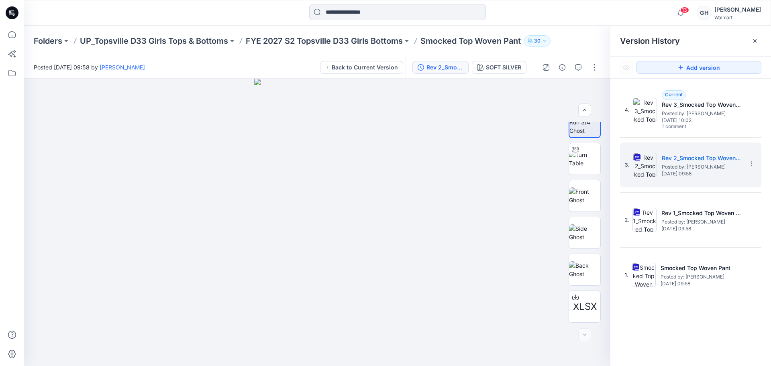
scroll to position [0, 0]
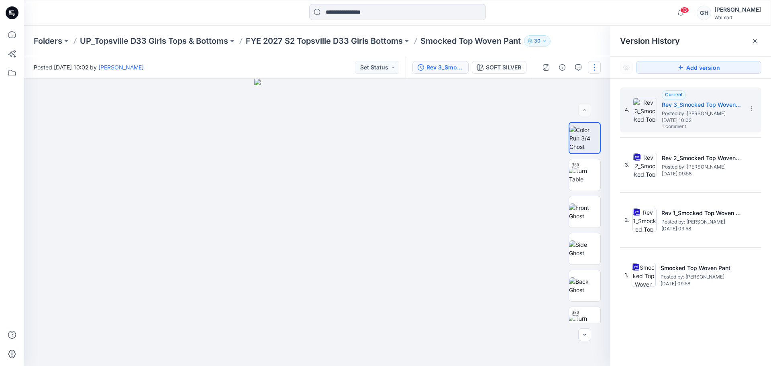
click at [590, 64] on button "button" at bounding box center [594, 67] width 13 height 13
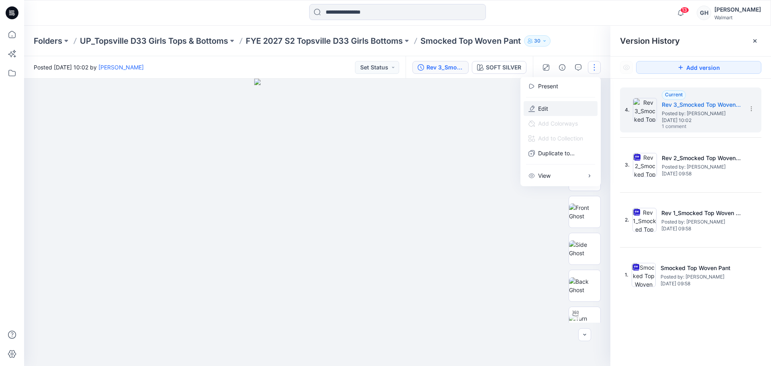
click at [570, 106] on button "Edit" at bounding box center [560, 108] width 74 height 15
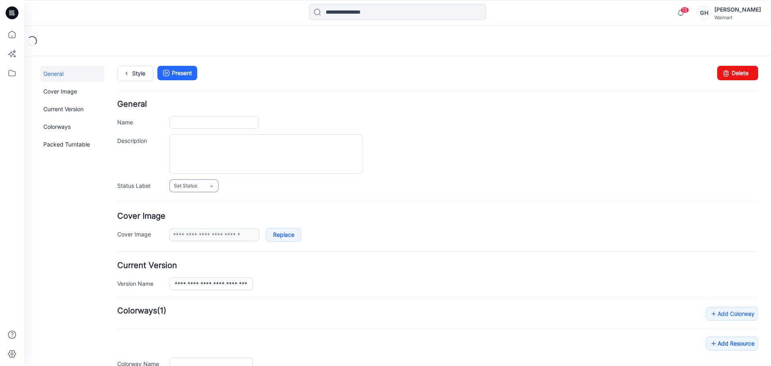
type input "**********"
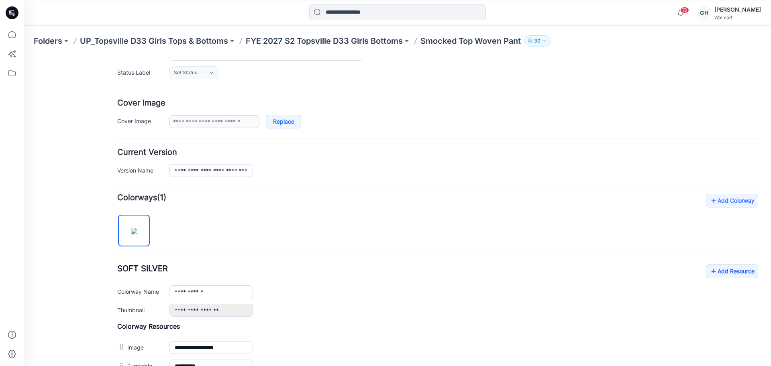
scroll to position [201, 0]
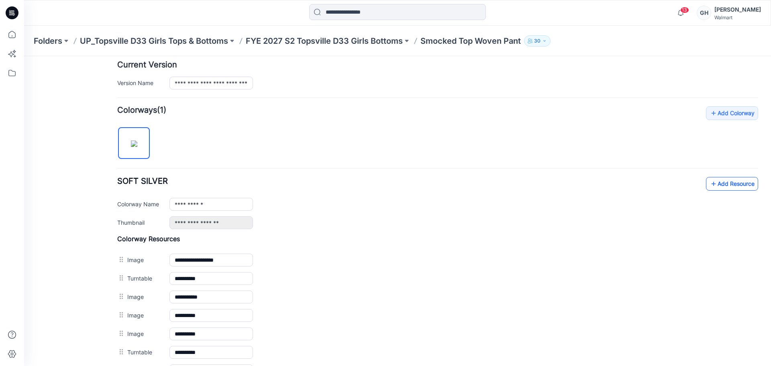
click at [715, 179] on link "Add Resource" at bounding box center [732, 184] width 52 height 14
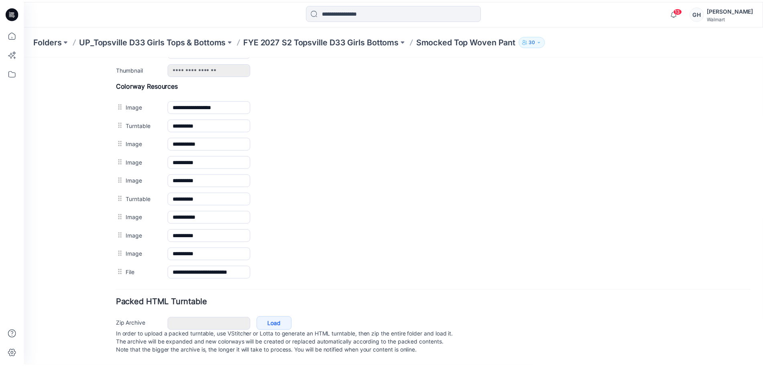
scroll to position [362, 0]
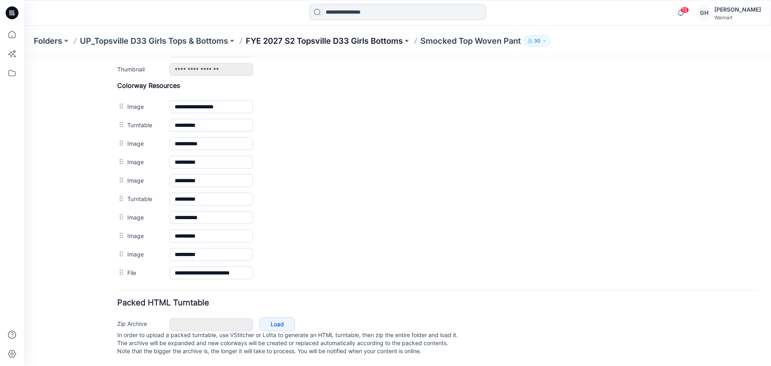
click at [382, 45] on p "FYE 2027 S2 Topsville D33 Girls Bottoms" at bounding box center [324, 40] width 157 height 11
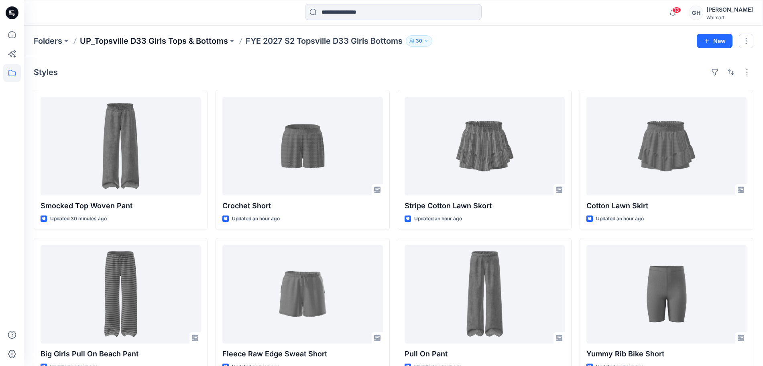
click at [169, 41] on p "UP_Topsville D33 Girls Tops & Bottoms" at bounding box center [154, 40] width 148 height 11
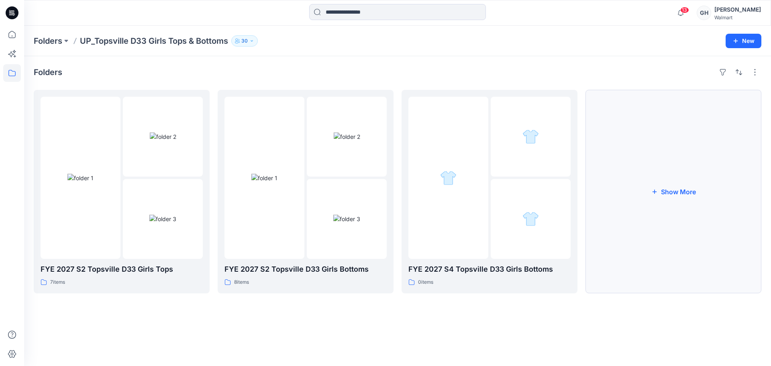
click at [702, 190] on button "Show More" at bounding box center [673, 191] width 176 height 203
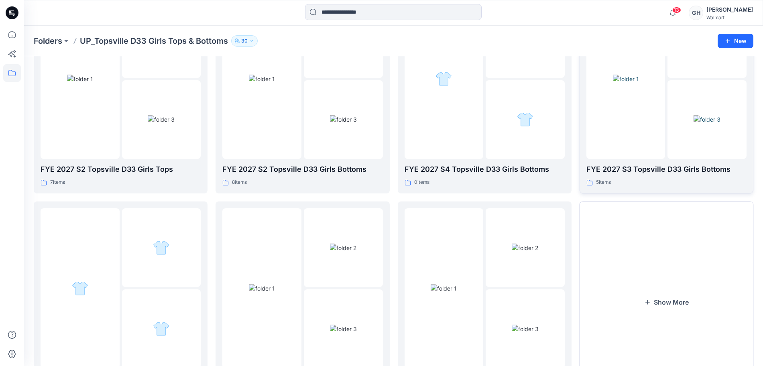
scroll to position [100, 0]
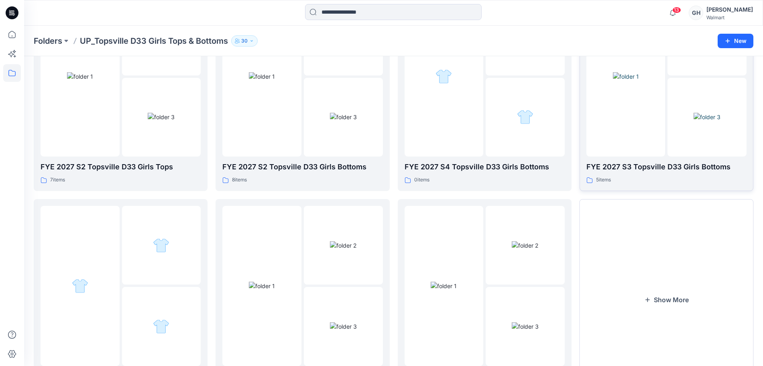
click at [694, 114] on img at bounding box center [707, 117] width 27 height 8
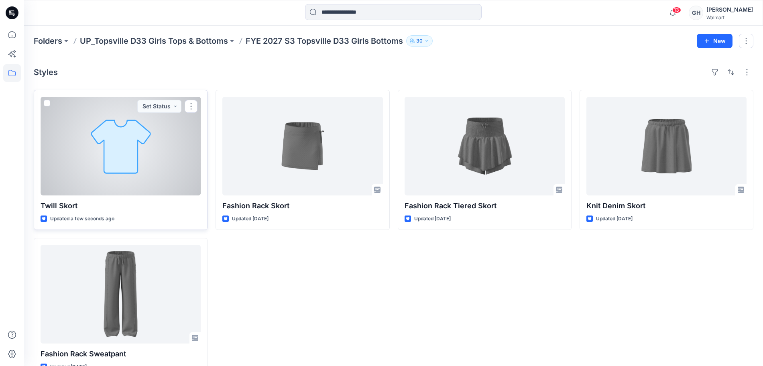
click at [93, 187] on div at bounding box center [121, 146] width 160 height 99
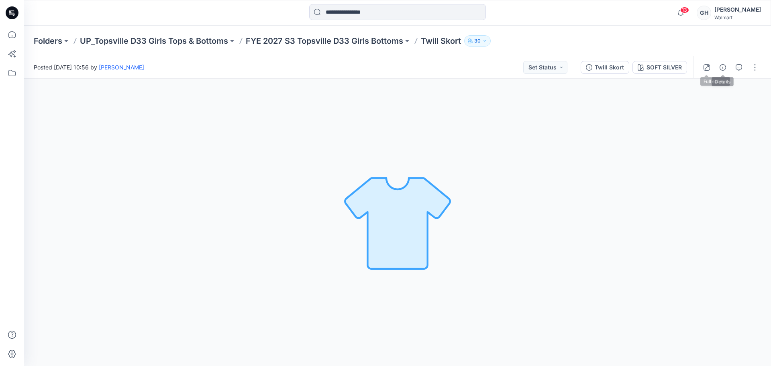
click at [720, 67] on icon "button" at bounding box center [722, 67] width 6 height 6
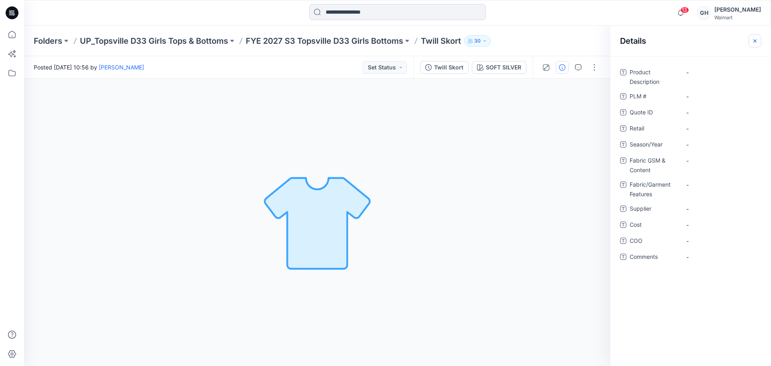
click at [755, 41] on icon "button" at bounding box center [754, 40] width 3 height 3
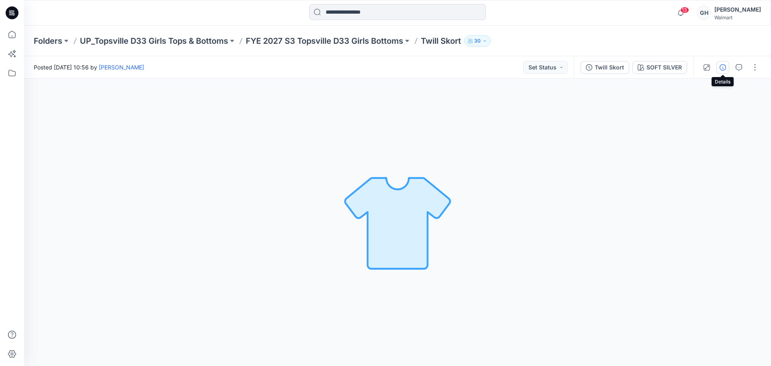
click at [719, 65] on button "button" at bounding box center [722, 67] width 13 height 13
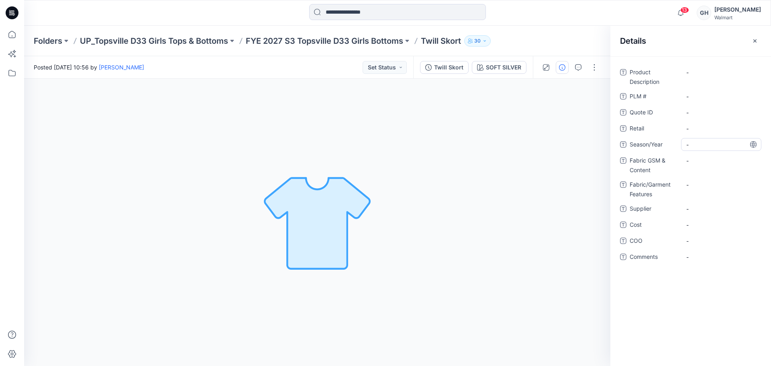
click at [706, 145] on span "-" at bounding box center [721, 144] width 70 height 8
type textarea "**********"
click at [704, 208] on span "-" at bounding box center [721, 209] width 70 height 8
type textarea "*********"
click at [705, 161] on Content "-" at bounding box center [721, 161] width 70 height 8
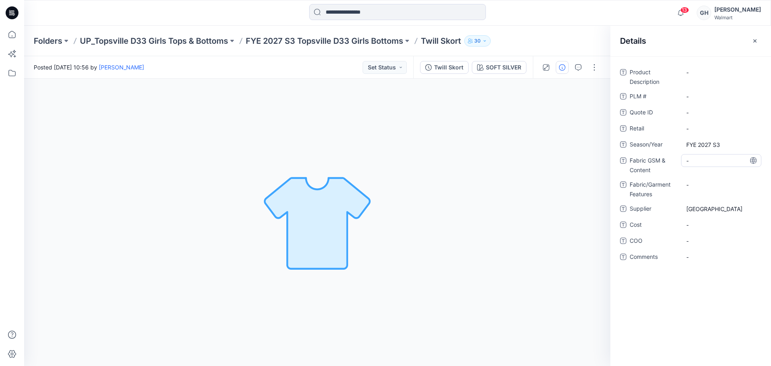
click at [702, 160] on Content "-" at bounding box center [721, 161] width 70 height 8
type textarea "**********"
click at [707, 186] on Features "-" at bounding box center [721, 185] width 70 height 8
click at [728, 167] on Content "100% BCI Cotton/ Peached Twill |" at bounding box center [721, 163] width 70 height 17
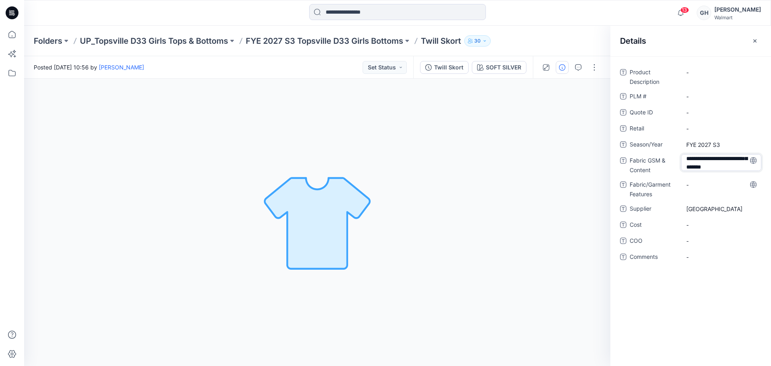
scroll to position [27, 0]
type textarea "**********"
click at [710, 185] on Features "-" at bounding box center [721, 185] width 70 height 8
click at [731, 180] on div "Product Description - PLM # - Quote ID - Retail - Season/Year FYE 2027 S3 Fabri…" at bounding box center [690, 172] width 141 height 212
click at [727, 174] on Content "100% BCI Cotton/ Peached Twill | 110 Grams/100% Recycled Polyester /" at bounding box center [721, 167] width 70 height 25
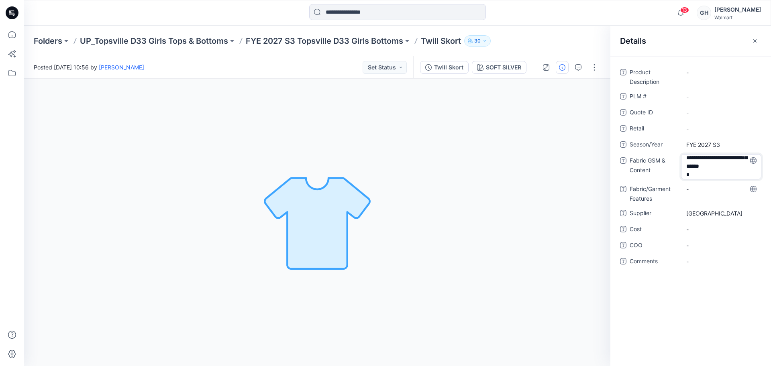
scroll to position [19, 0]
click at [714, 175] on textarea "**********" at bounding box center [721, 166] width 80 height 25
type textarea "**********"
click at [704, 187] on Features "-" at bounding box center [721, 189] width 70 height 8
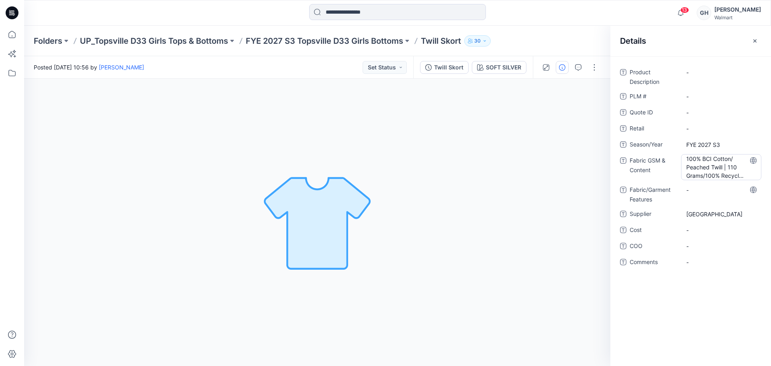
click at [726, 163] on Content "100% BCI Cotton/ Peached Twill | 110 Grams/100% Recycled Polyester /Recycled Po…" at bounding box center [721, 167] width 70 height 25
click at [720, 173] on textarea "**********" at bounding box center [721, 166] width 80 height 25
type textarea "**********"
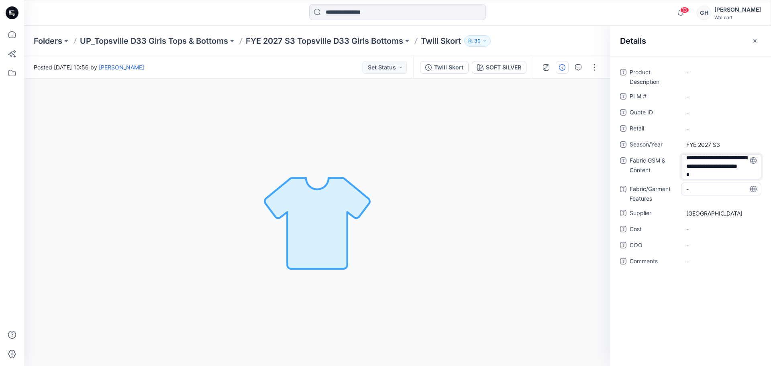
click at [702, 191] on div "**********" at bounding box center [690, 172] width 141 height 212
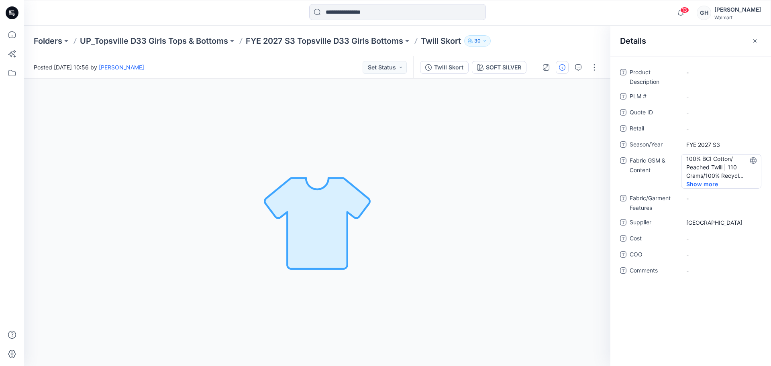
click at [708, 171] on Content "100% BCI Cotton/ Peached Twill | 110 Grams/100% Recycled Polyester /Recycled Po…" at bounding box center [721, 167] width 70 height 25
click at [710, 174] on textarea "**********" at bounding box center [721, 166] width 80 height 25
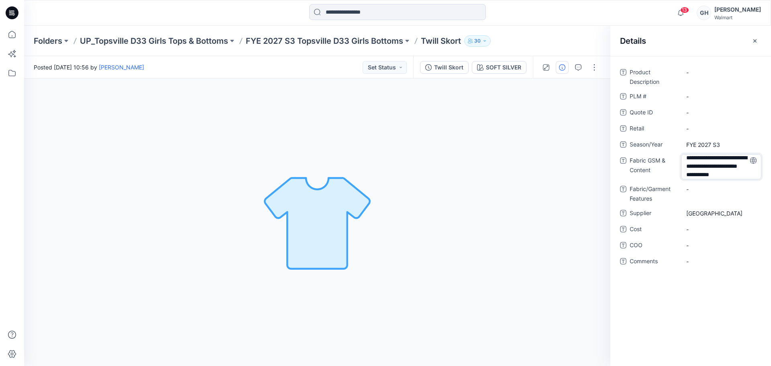
type textarea "**********"
click at [710, 190] on div "**********" at bounding box center [690, 172] width 141 height 212
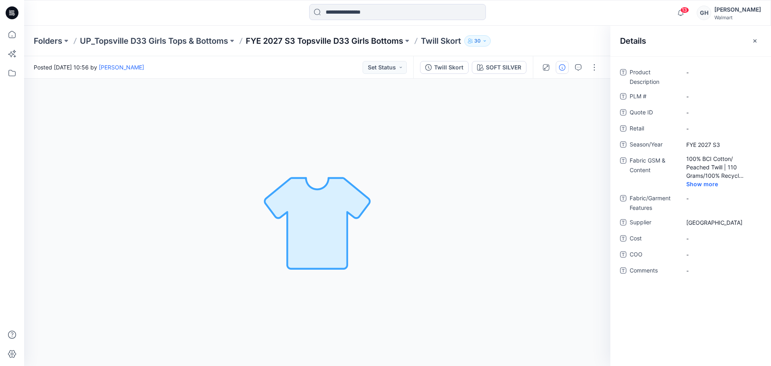
click at [300, 36] on p "FYE 2027 S3 Topsville D33 Girls Bottoms" at bounding box center [324, 40] width 157 height 11
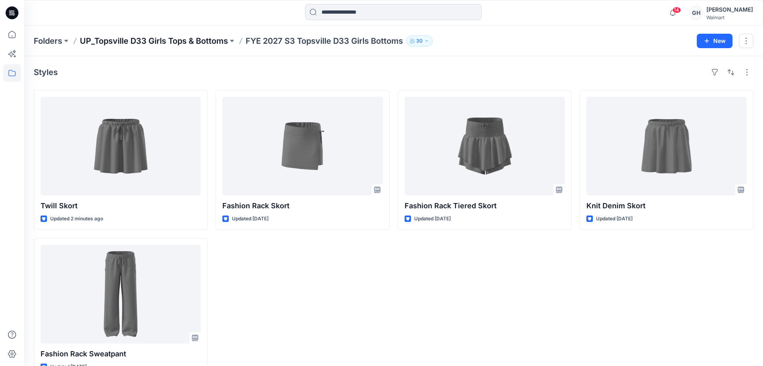
click at [132, 41] on p "UP_Topsville D33 Girls Tops & Bottoms" at bounding box center [154, 40] width 148 height 11
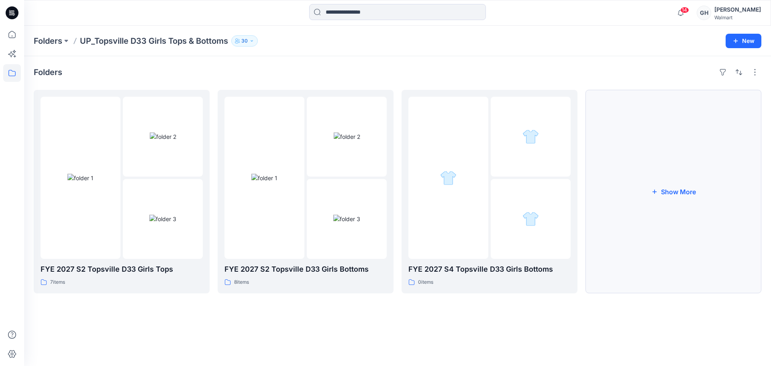
click at [687, 177] on button "Show More" at bounding box center [673, 191] width 176 height 203
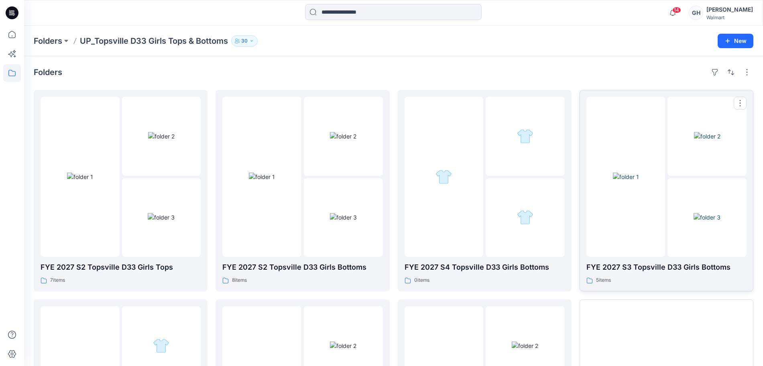
click at [639, 181] on img at bounding box center [626, 177] width 26 height 8
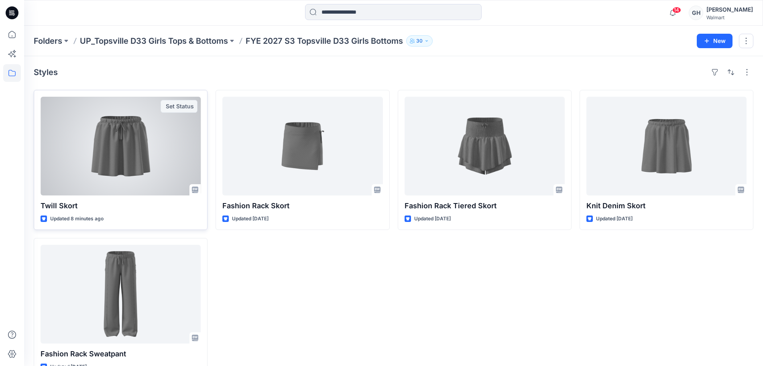
click at [94, 177] on div at bounding box center [121, 146] width 160 height 99
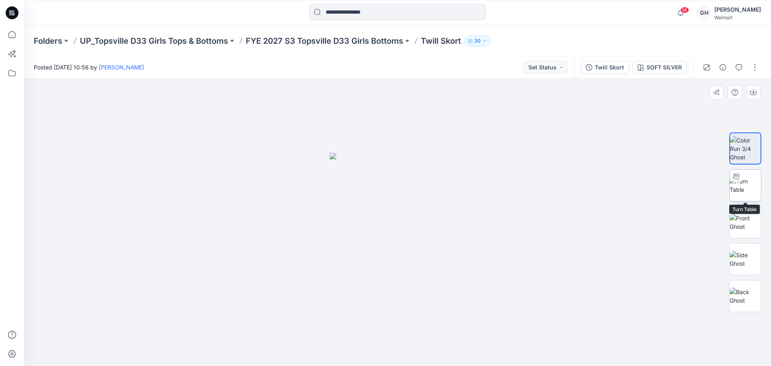
click at [753, 181] on img at bounding box center [744, 185] width 31 height 17
drag, startPoint x: 384, startPoint y: 357, endPoint x: 285, endPoint y: 356, distance: 98.7
click at [284, 360] on div at bounding box center [397, 222] width 746 height 287
click at [746, 226] on img at bounding box center [744, 222] width 31 height 17
click at [752, 257] on img at bounding box center [744, 259] width 31 height 17
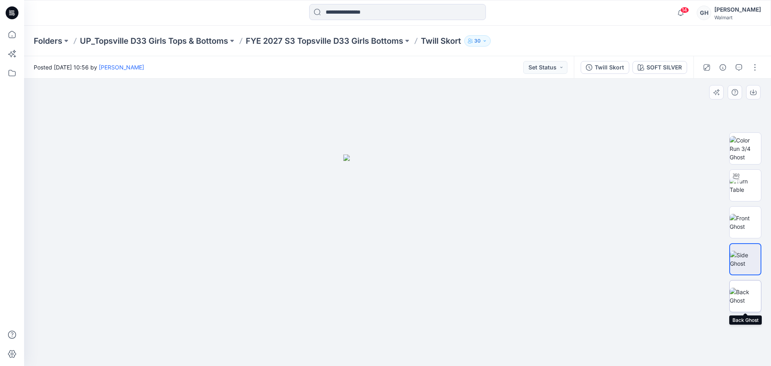
click at [744, 305] on img at bounding box center [744, 296] width 31 height 17
click at [751, 64] on button "button" at bounding box center [754, 67] width 13 height 13
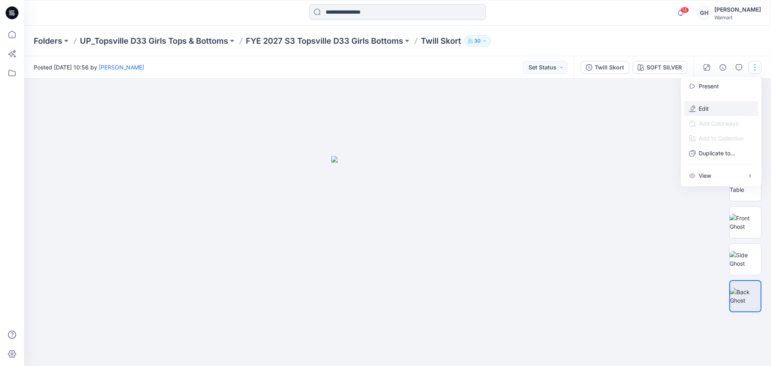
click at [728, 107] on button "Edit" at bounding box center [721, 108] width 74 height 15
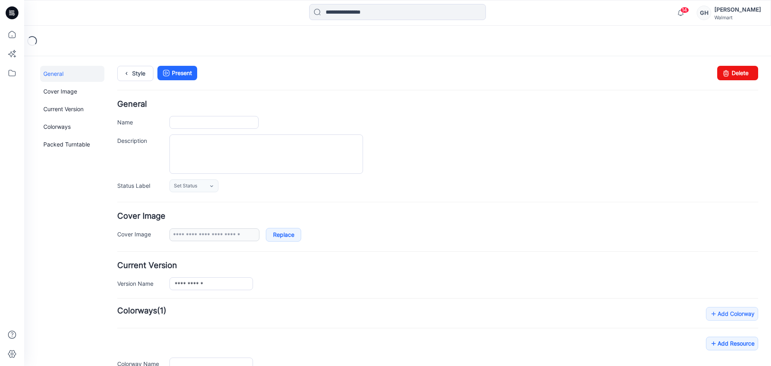
type input "**********"
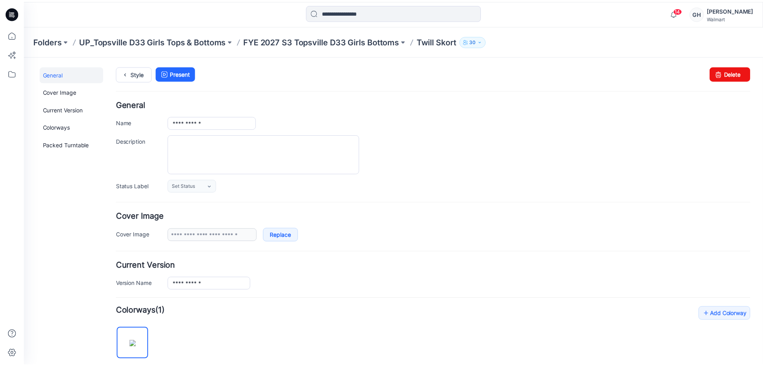
scroll to position [270, 0]
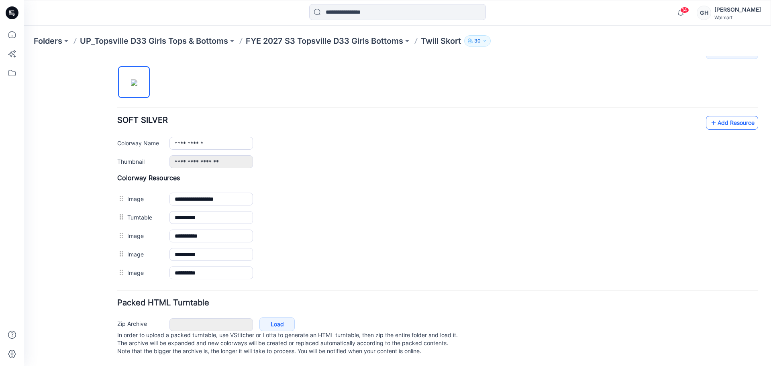
click at [724, 116] on link "Add Resource" at bounding box center [732, 123] width 52 height 14
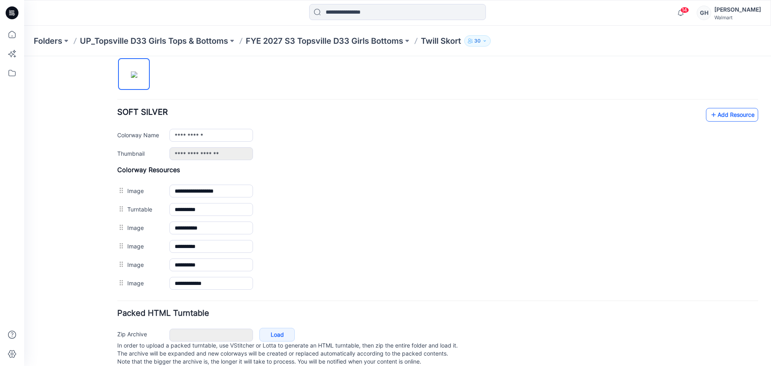
click at [715, 118] on link "Add Resource" at bounding box center [732, 115] width 52 height 14
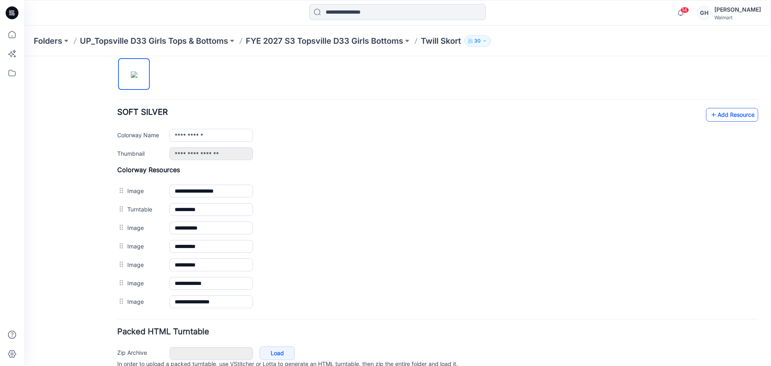
click at [714, 115] on link "Add Resource" at bounding box center [732, 115] width 52 height 14
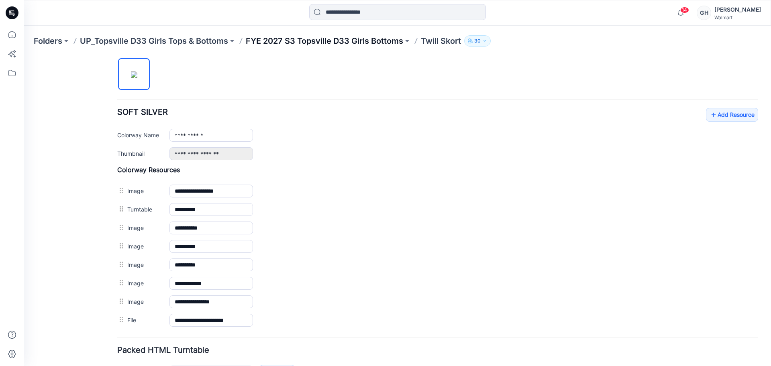
click at [294, 35] on p "FYE 2027 S3 Topsville D33 Girls Bottoms" at bounding box center [324, 40] width 157 height 11
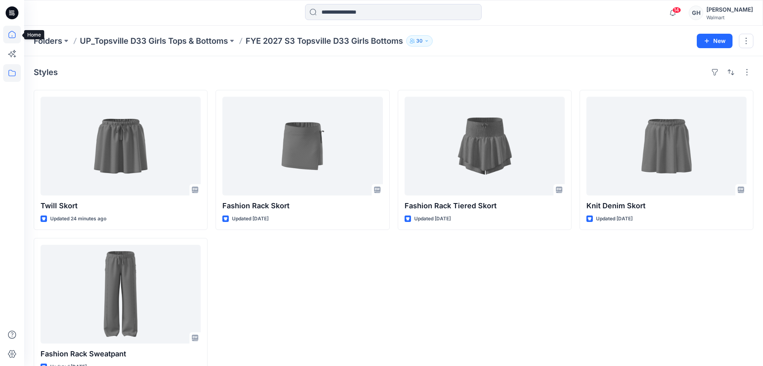
click at [13, 33] on icon at bounding box center [12, 35] width 18 height 18
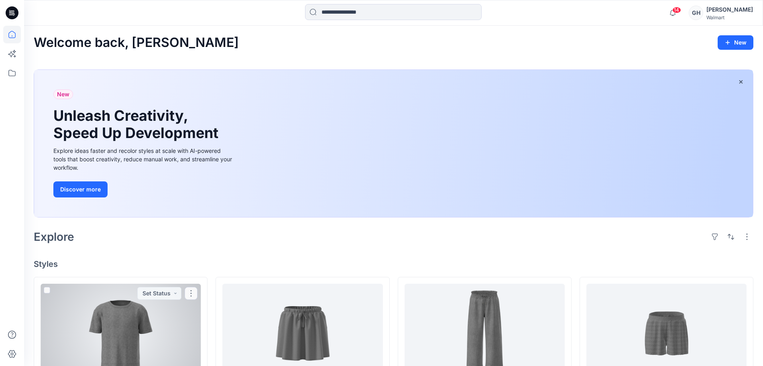
scroll to position [201, 0]
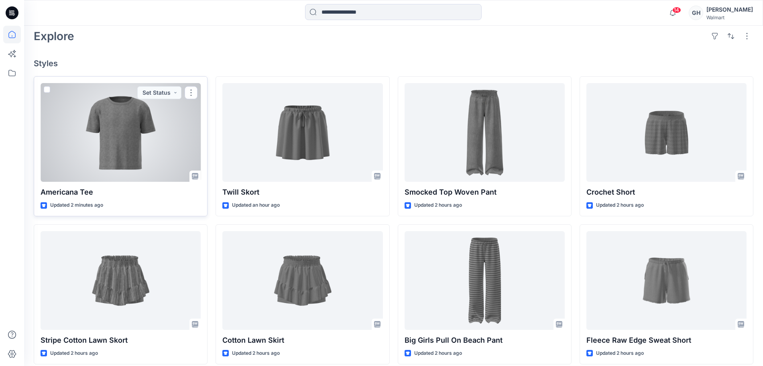
click at [144, 168] on div at bounding box center [121, 132] width 160 height 99
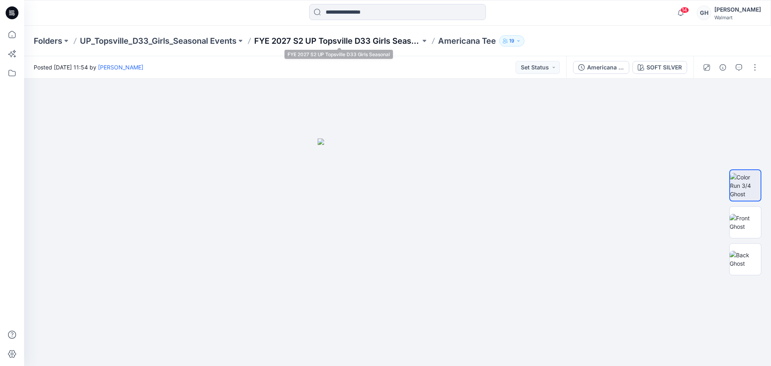
click at [366, 41] on p "FYE 2027 S2 UP Topsville D33 Girls Seasonal" at bounding box center [337, 40] width 166 height 11
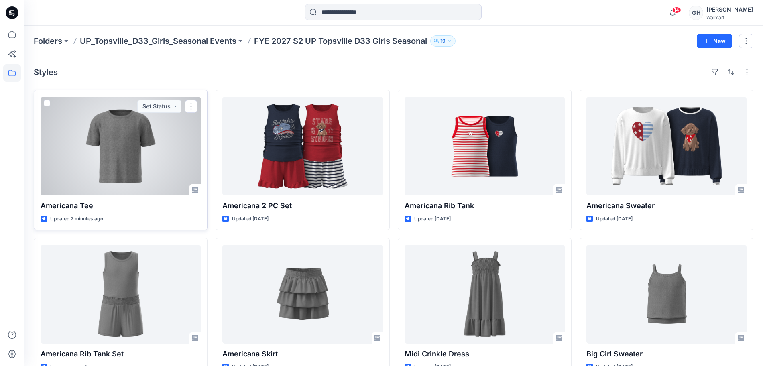
click at [152, 162] on div at bounding box center [121, 146] width 160 height 99
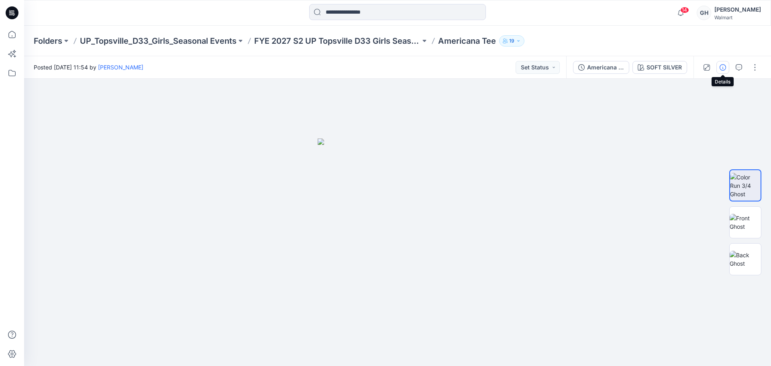
click at [723, 70] on icon "button" at bounding box center [722, 67] width 6 height 6
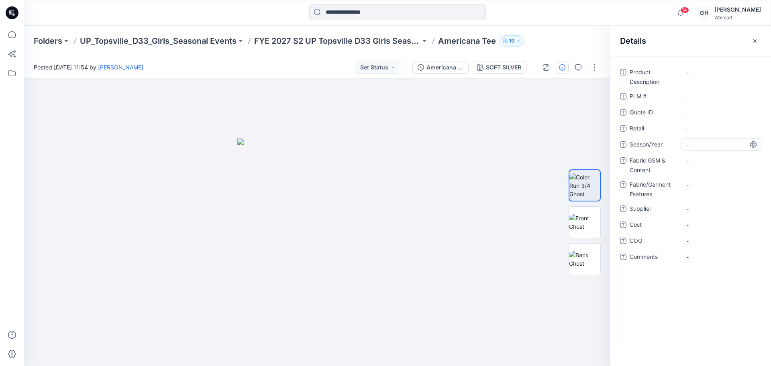
click at [711, 145] on span "-" at bounding box center [721, 144] width 70 height 8
click at [694, 144] on textarea "**********" at bounding box center [721, 144] width 80 height 13
type textarea "**********"
click at [701, 206] on span "-" at bounding box center [721, 209] width 70 height 8
type textarea "*********"
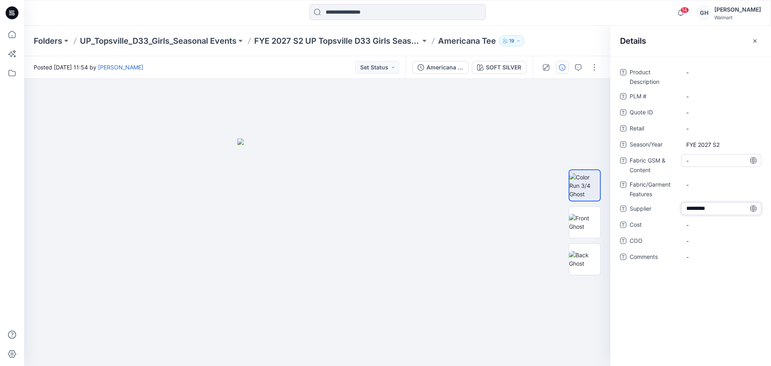
click at [718, 162] on Content "-" at bounding box center [721, 161] width 70 height 8
click at [711, 164] on Content "-" at bounding box center [721, 161] width 70 height 8
type textarea "**********"
click at [695, 188] on Features "-" at bounding box center [721, 185] width 70 height 8
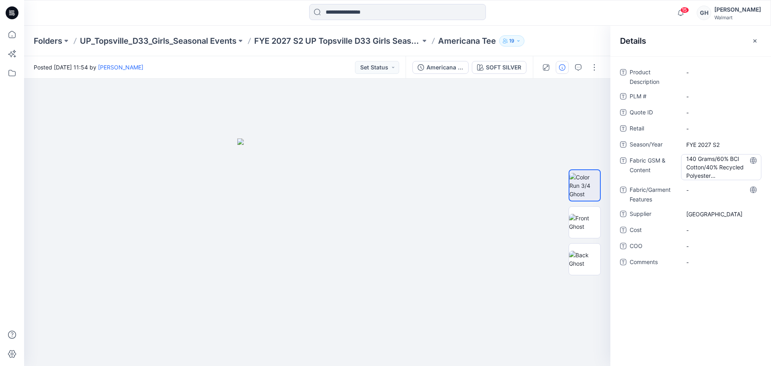
click at [722, 176] on Content "140 Grams/60% BCI Cotton/40% Recycled Polyester /" at bounding box center [721, 167] width 70 height 25
type textarea "**********"
click at [715, 191] on Features "-" at bounding box center [721, 189] width 70 height 8
click at [729, 170] on Content "140 Grams/60% BCI Cotton/40% Recycled Polyester/ BCI CVC Jersey |" at bounding box center [721, 167] width 70 height 25
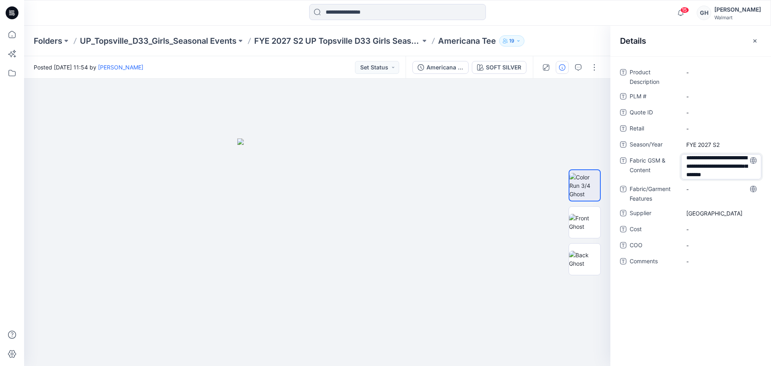
click at [730, 172] on textarea "**********" at bounding box center [721, 166] width 80 height 25
type textarea "**********"
click at [701, 191] on div "-" at bounding box center [721, 189] width 80 height 13
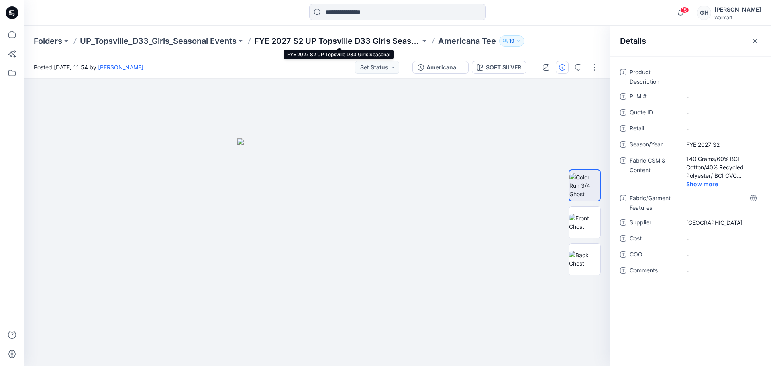
click at [344, 39] on p "FYE 2027 S2 UP Topsville D33 Girls Seasonal" at bounding box center [337, 40] width 166 height 11
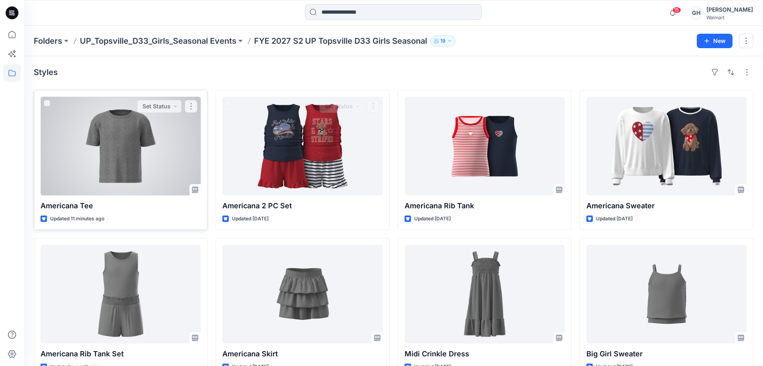
click at [128, 149] on div at bounding box center [121, 146] width 160 height 99
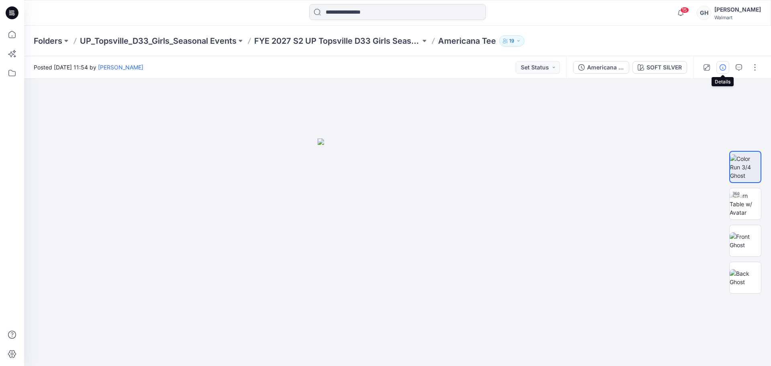
click at [721, 62] on button "button" at bounding box center [722, 67] width 13 height 13
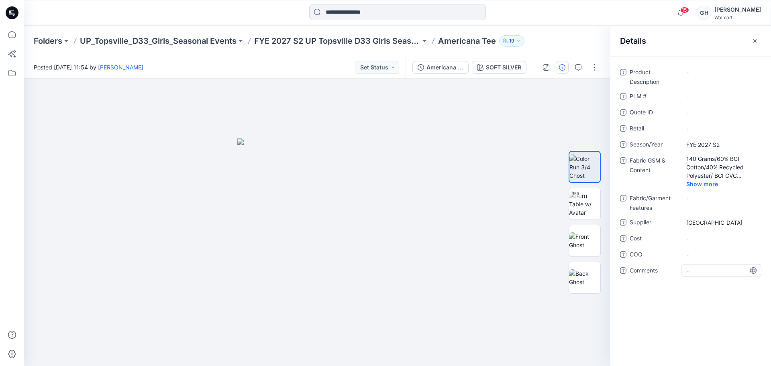
click at [690, 270] on span "-" at bounding box center [721, 270] width 70 height 8
type textarea "**********"
click at [704, 260] on div "-" at bounding box center [721, 254] width 80 height 13
click at [741, 275] on div "3D Sub Fabric:" at bounding box center [721, 270] width 80 height 13
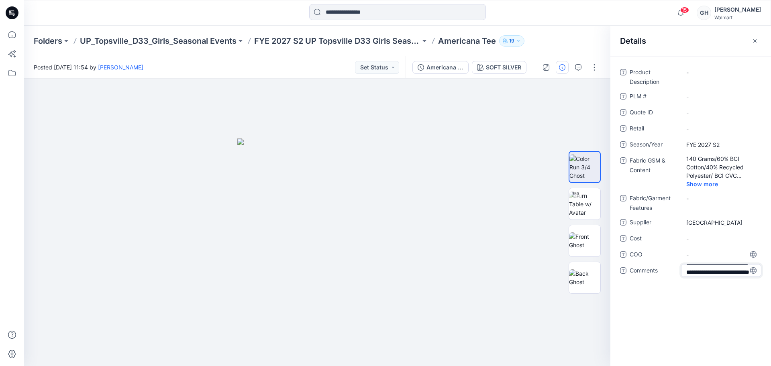
type textarea "**********"
click at [713, 240] on span "-" at bounding box center [721, 238] width 70 height 8
click at [714, 277] on span "3D Sub Fabric: 140G/ 60% Cotton, 40% Polyester/ Sueded Jersey" at bounding box center [721, 276] width 70 height 25
click at [734, 282] on textarea "**********" at bounding box center [721, 276] width 80 height 25
click at [710, 286] on textarea "**********" at bounding box center [721, 276] width 80 height 25
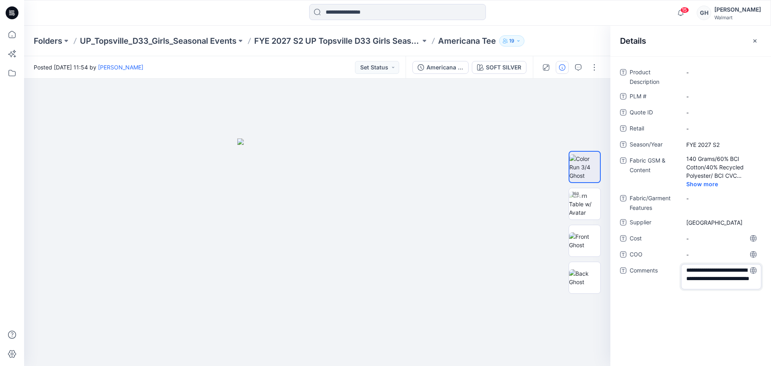
click at [714, 287] on textarea "**********" at bounding box center [721, 276] width 80 height 25
type textarea "**********"
click at [717, 251] on span "-" at bounding box center [721, 254] width 70 height 8
click at [366, 49] on div "Folders UP_Topsville_D33_Girls_Seasonal Events FYE 2027 S2 UP Topsville D33 Gir…" at bounding box center [397, 41] width 746 height 31
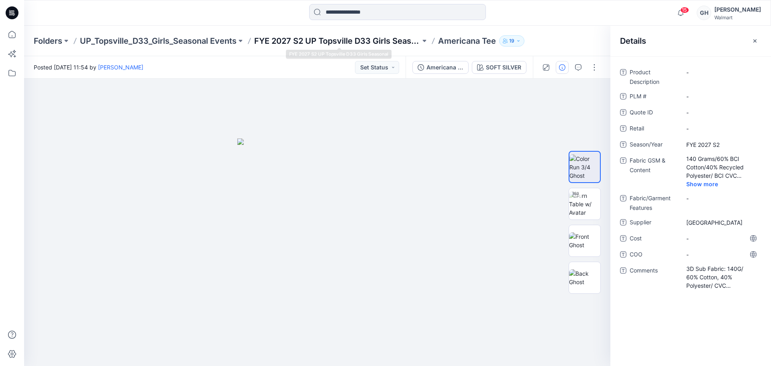
click at [390, 42] on p "FYE 2027 S2 UP Topsville D33 Girls Seasonal" at bounding box center [337, 40] width 166 height 11
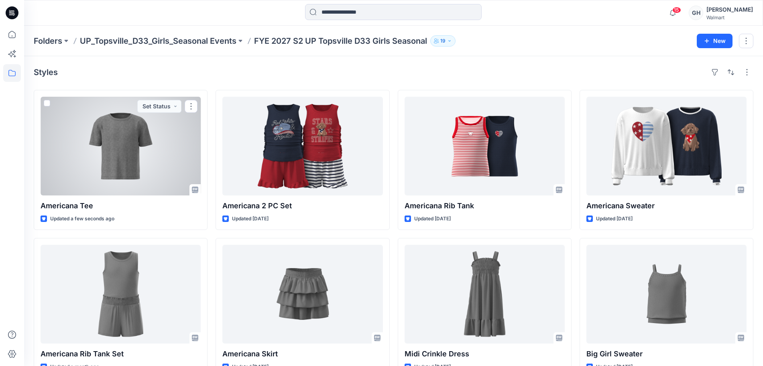
drag, startPoint x: 127, startPoint y: 172, endPoint x: 205, endPoint y: 156, distance: 79.5
click at [127, 172] on div at bounding box center [121, 146] width 160 height 99
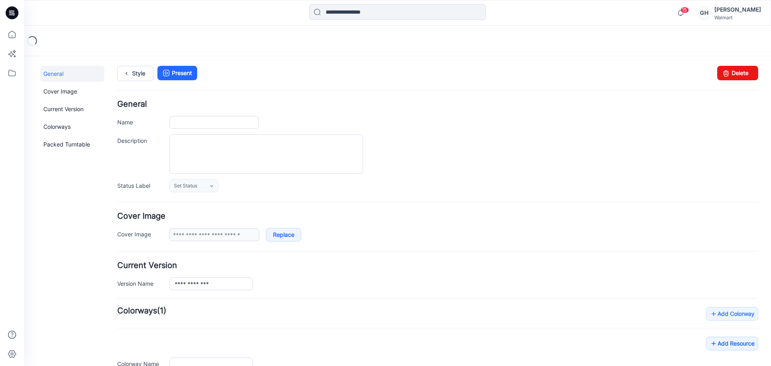
type input "**********"
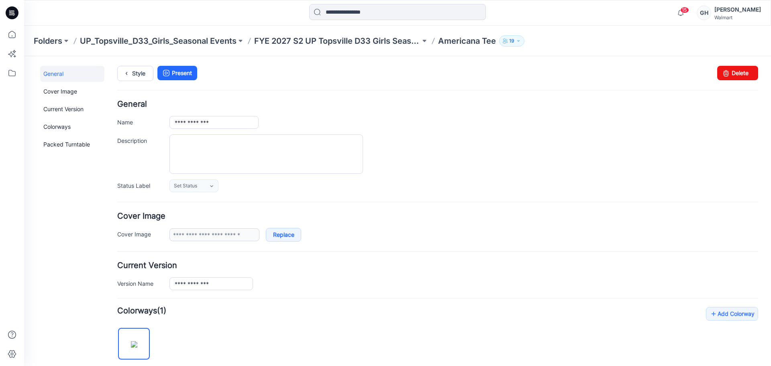
scroll to position [251, 0]
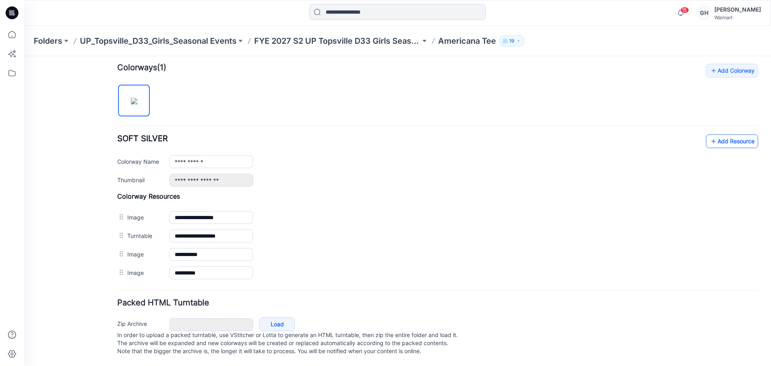
click at [709, 135] on icon at bounding box center [713, 141] width 8 height 13
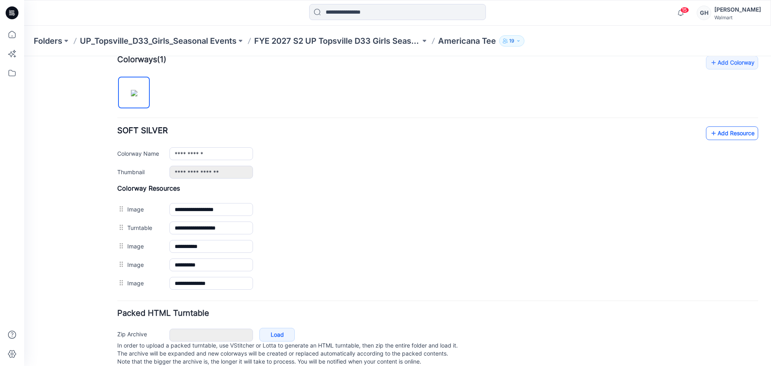
click at [716, 134] on link "Add Resource" at bounding box center [732, 133] width 52 height 14
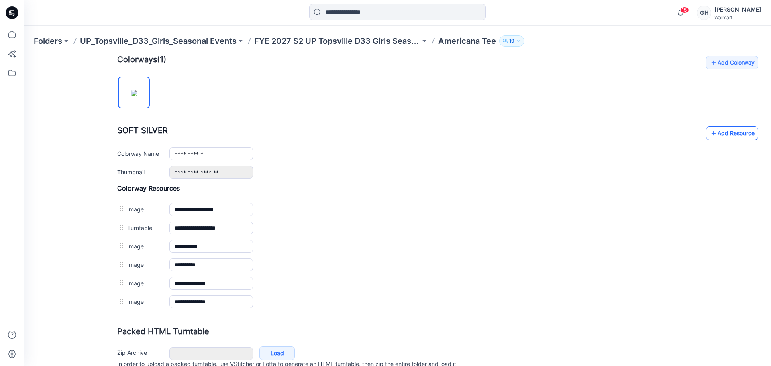
click at [710, 132] on link "Add Resource" at bounding box center [732, 133] width 52 height 14
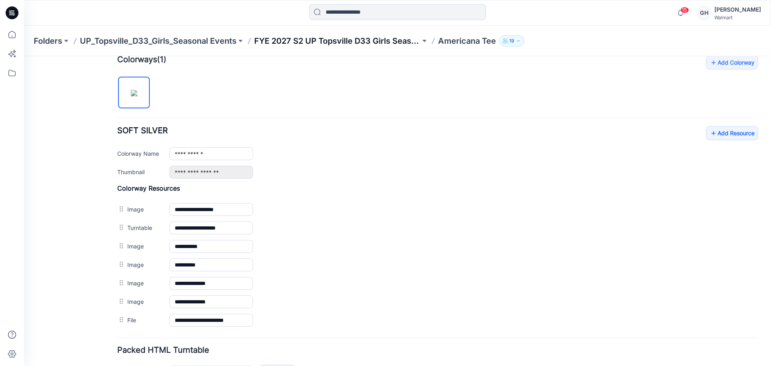
click at [339, 42] on p "FYE 2027 S2 UP Topsville D33 Girls Seasonal" at bounding box center [337, 40] width 166 height 11
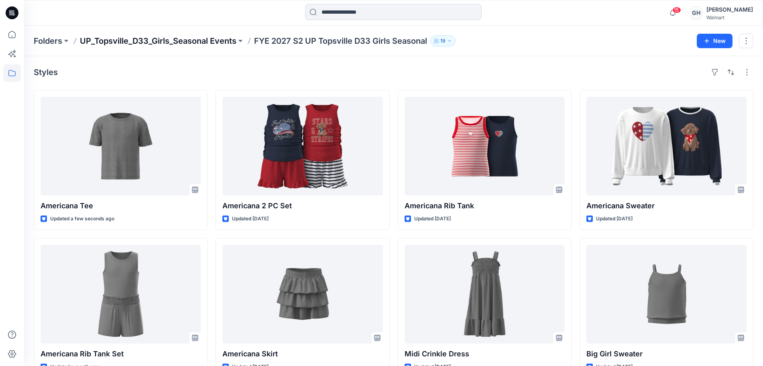
click at [202, 38] on p "UP_Topsville_D33_Girls_Seasonal Events" at bounding box center [158, 40] width 157 height 11
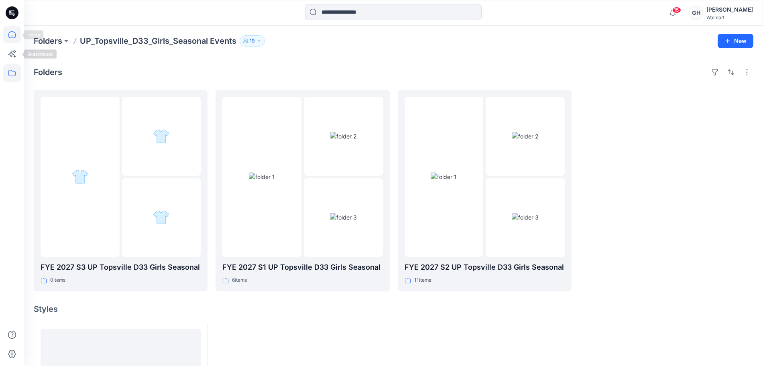
click at [8, 35] on icon at bounding box center [12, 35] width 18 height 18
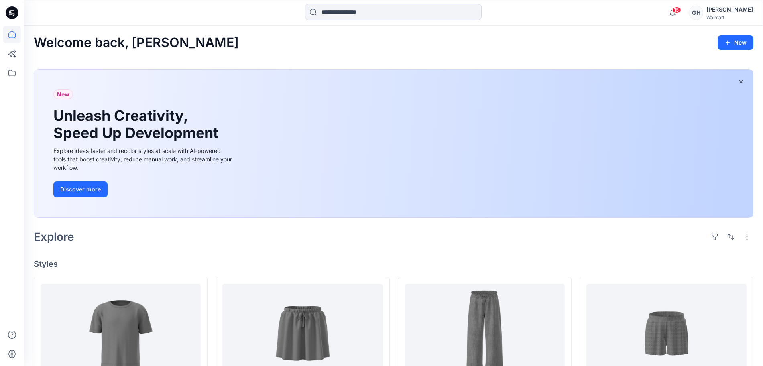
click at [283, 119] on div "New Unleash Creativity, Speed Up Development Explore ideas faster and recolor s…" at bounding box center [393, 144] width 719 height 148
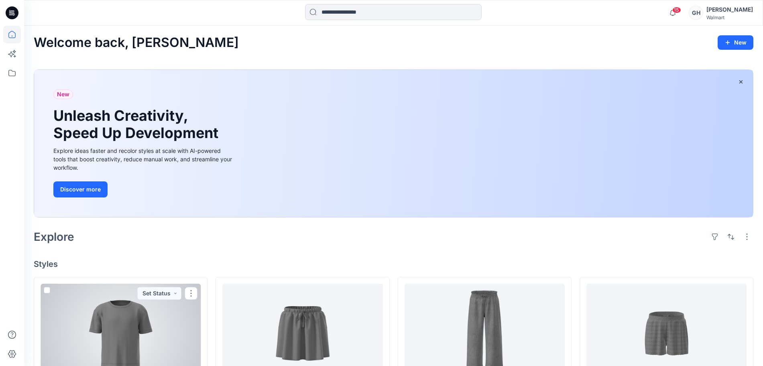
click at [108, 336] on div at bounding box center [121, 333] width 160 height 99
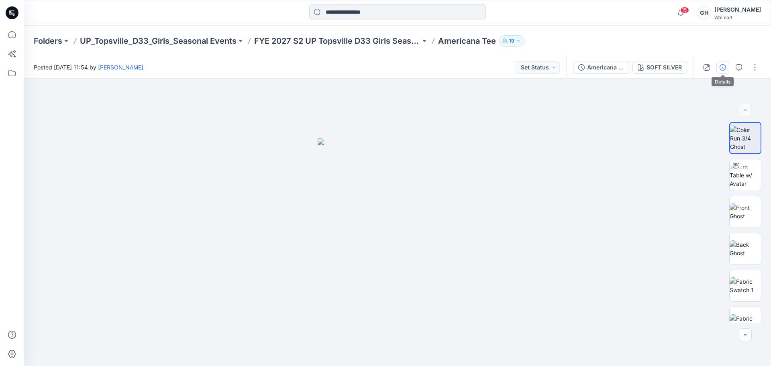
click at [724, 63] on button "button" at bounding box center [722, 67] width 13 height 13
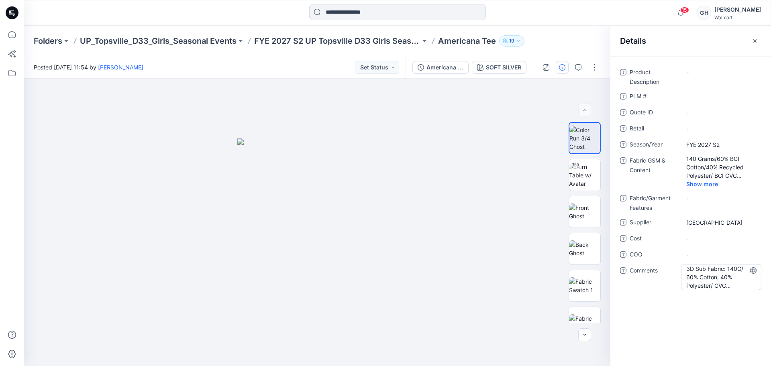
click at [718, 277] on span "3D Sub Fabric: 140G/ 60% Cotton, 40% Polyester/ CVC Sueded Jersey" at bounding box center [721, 276] width 70 height 25
click at [729, 287] on textarea "**********" at bounding box center [721, 276] width 80 height 25
drag, startPoint x: 708, startPoint y: 285, endPoint x: 659, endPoint y: 286, distance: 48.2
click at [660, 286] on div "**********" at bounding box center [690, 276] width 141 height 25
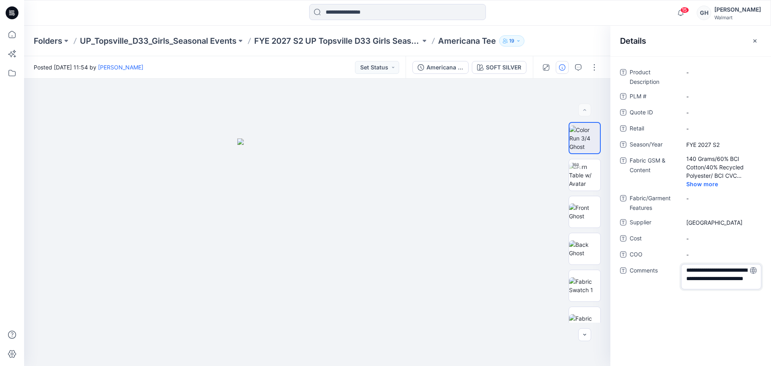
type textarea "**********"
click at [716, 251] on span "-" at bounding box center [721, 254] width 70 height 8
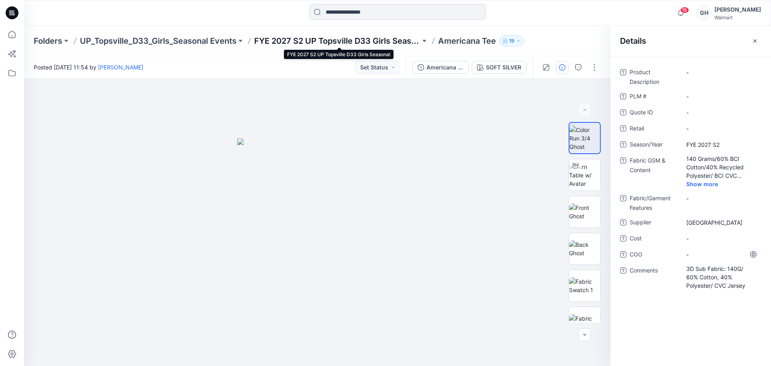
click at [347, 40] on p "FYE 2027 S2 UP Topsville D33 Girls Seasonal" at bounding box center [337, 40] width 166 height 11
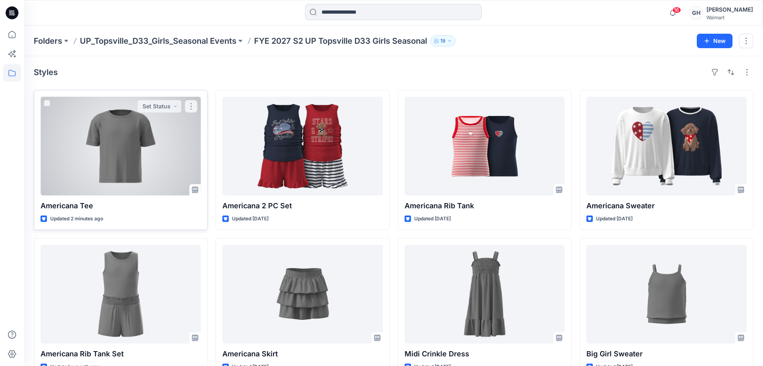
click at [134, 146] on div at bounding box center [121, 146] width 160 height 99
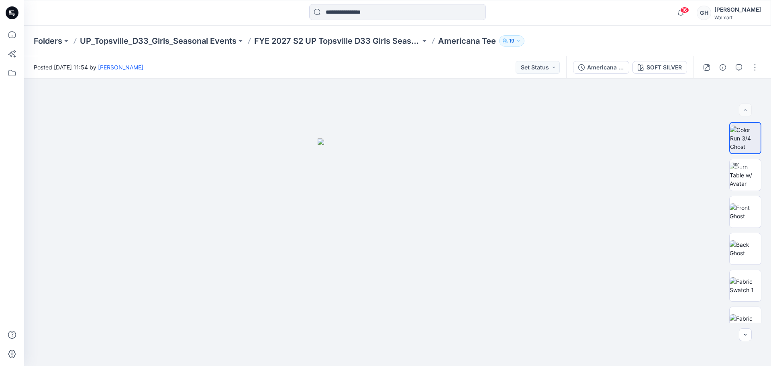
drag, startPoint x: 754, startPoint y: 71, endPoint x: 753, endPoint y: 77, distance: 6.1
click at [754, 71] on button "button" at bounding box center [754, 67] width 13 height 13
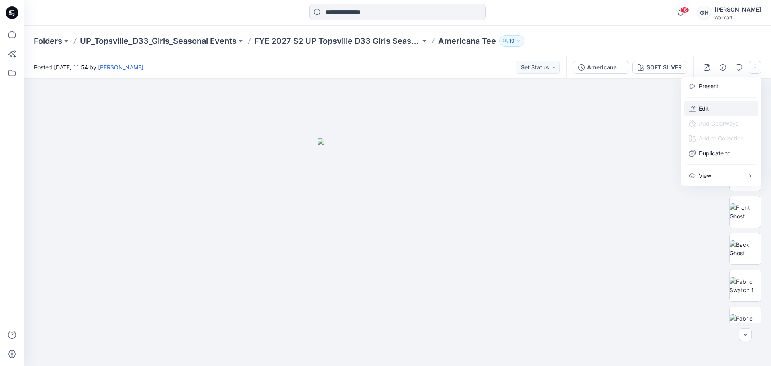
click at [723, 102] on button "Edit" at bounding box center [721, 108] width 74 height 15
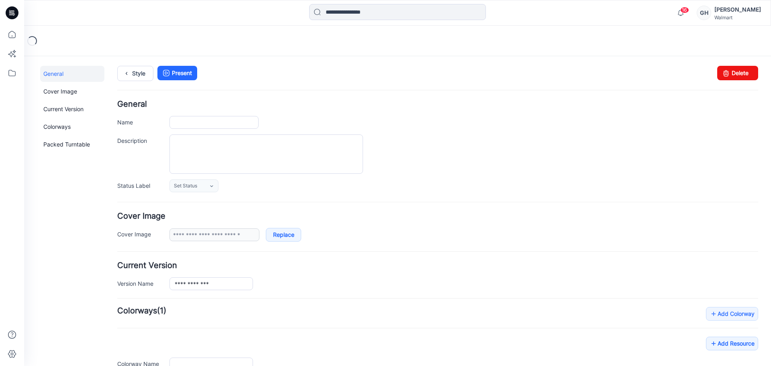
type input "**********"
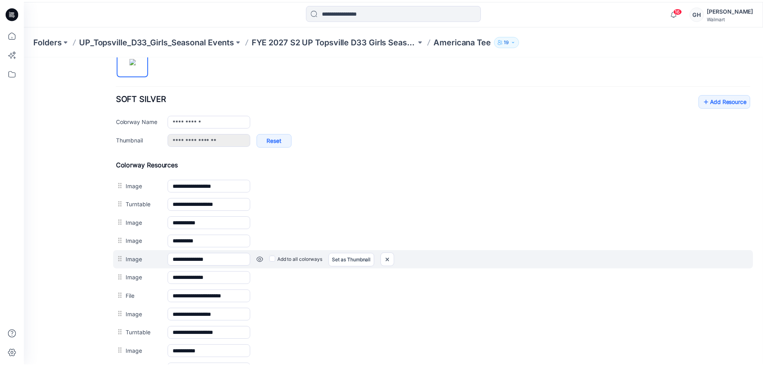
scroll to position [301, 0]
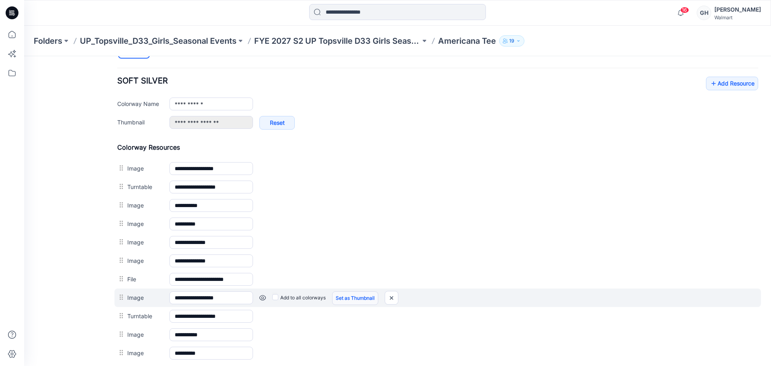
click at [362, 299] on link "Set as Thumbnail" at bounding box center [355, 298] width 46 height 14
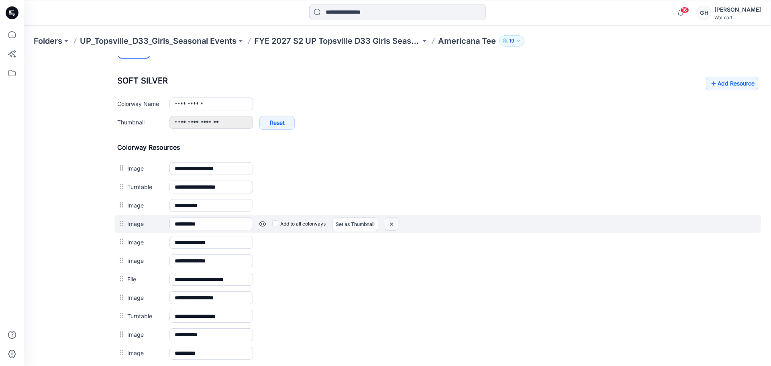
click at [394, 222] on img at bounding box center [391, 224] width 13 height 13
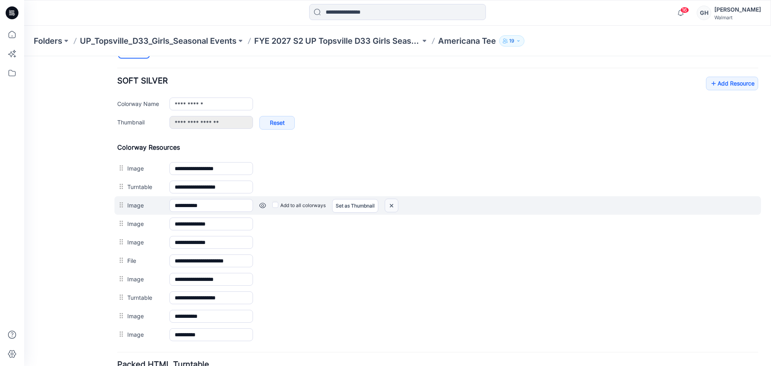
drag, startPoint x: 392, startPoint y: 206, endPoint x: 442, endPoint y: 107, distance: 111.6
click at [392, 206] on img at bounding box center [391, 205] width 13 height 13
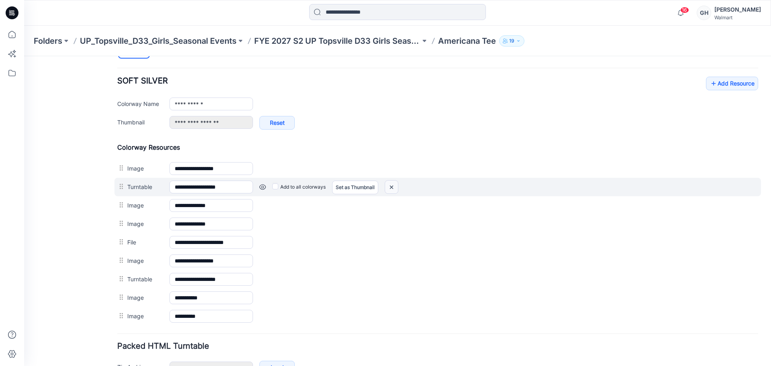
click at [391, 189] on img at bounding box center [391, 187] width 13 height 13
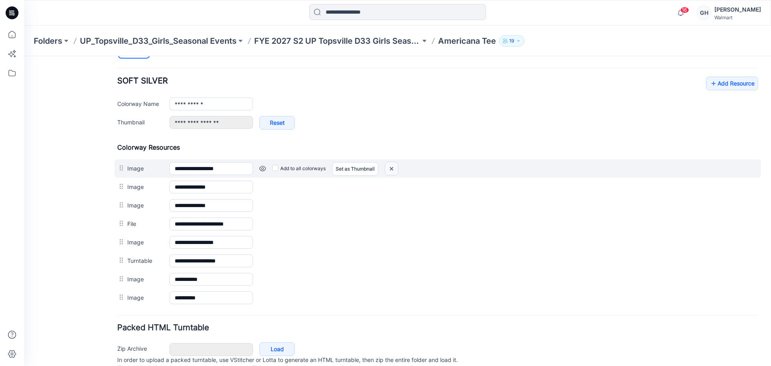
drag, startPoint x: 454, startPoint y: 106, endPoint x: 395, endPoint y: 171, distance: 88.4
click at [395, 171] on img at bounding box center [391, 168] width 13 height 13
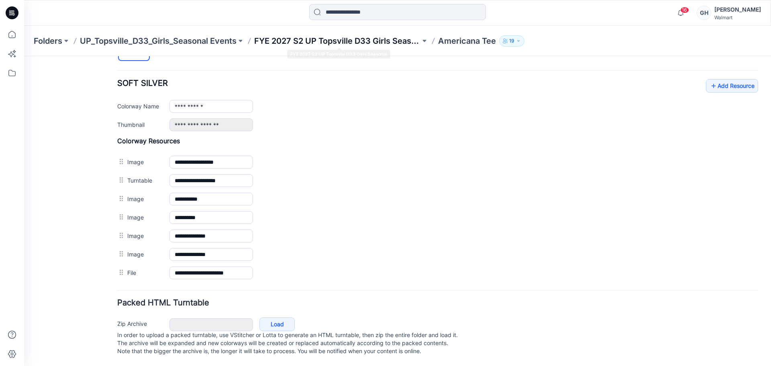
click at [353, 45] on p "FYE 2027 S2 UP Topsville D33 Girls Seasonal" at bounding box center [337, 40] width 166 height 11
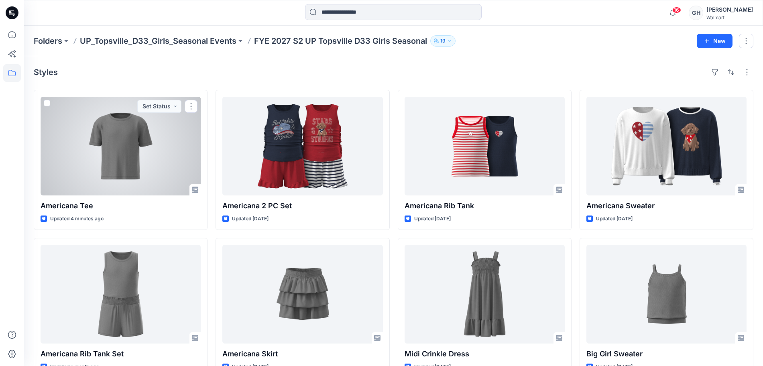
drag, startPoint x: 127, startPoint y: 158, endPoint x: 103, endPoint y: 168, distance: 25.7
click at [127, 158] on div at bounding box center [121, 146] width 160 height 99
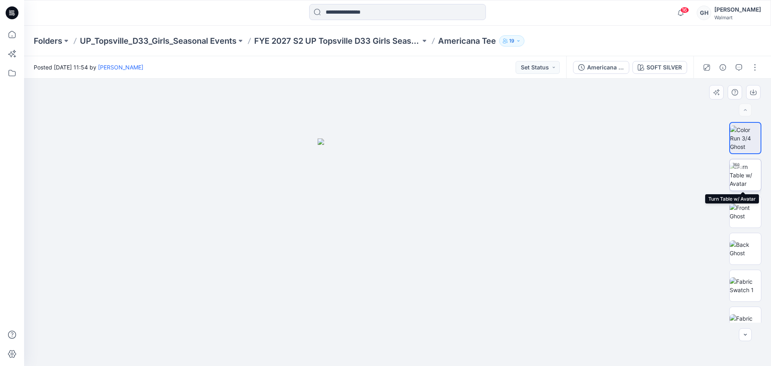
click at [750, 174] on img at bounding box center [744, 175] width 31 height 25
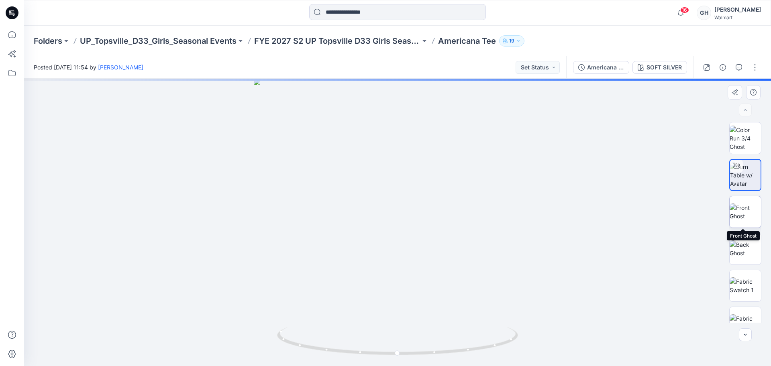
click at [741, 203] on img at bounding box center [744, 211] width 31 height 17
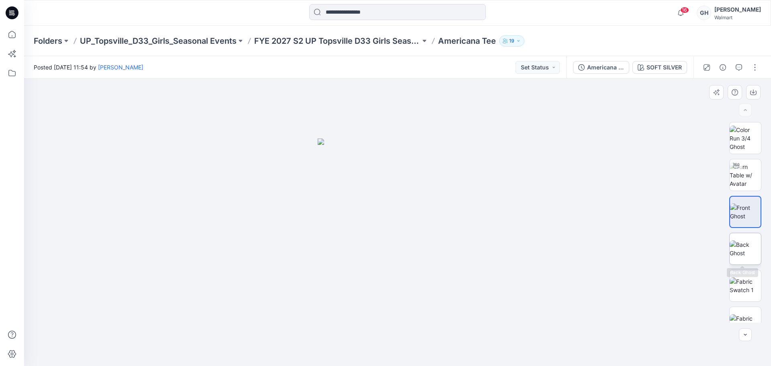
click at [751, 246] on img at bounding box center [744, 248] width 31 height 17
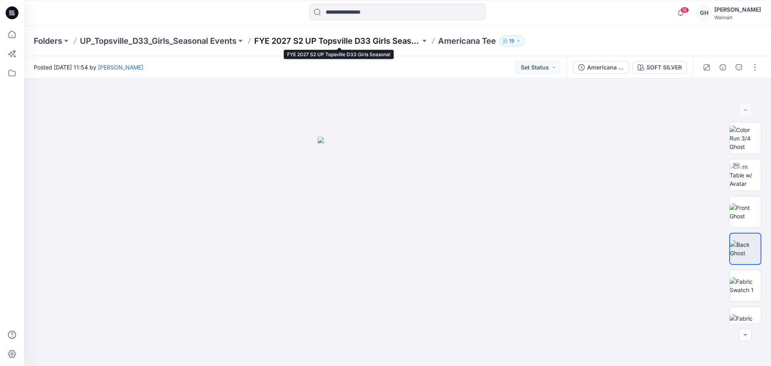
click at [297, 37] on p "FYE 2027 S2 UP Topsville D33 Girls Seasonal" at bounding box center [337, 40] width 166 height 11
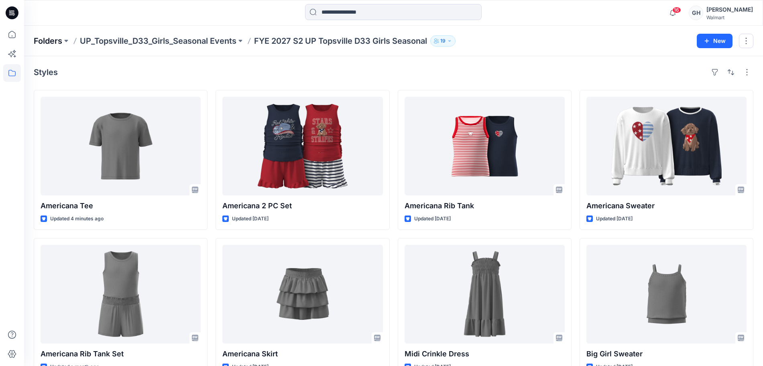
click at [41, 39] on p "Folders" at bounding box center [48, 40] width 28 height 11
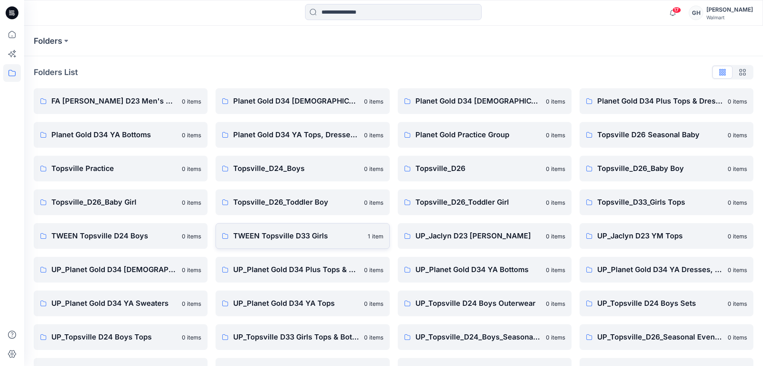
click at [310, 236] on p "TWEEN Topsville D33 Girls" at bounding box center [297, 235] width 129 height 11
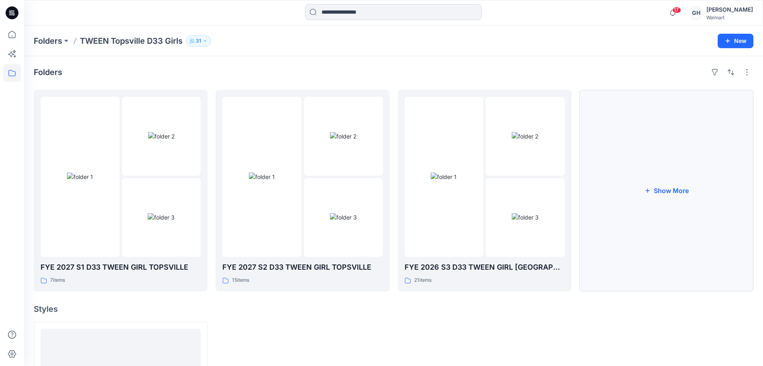
click at [650, 189] on icon "button" at bounding box center [647, 190] width 6 height 6
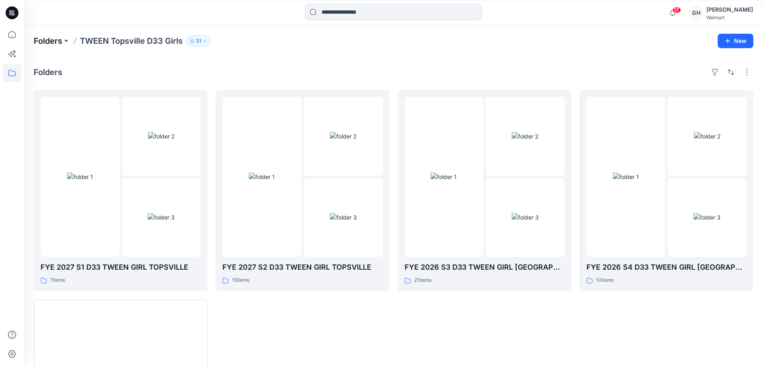
click at [59, 42] on p "Folders" at bounding box center [48, 40] width 28 height 11
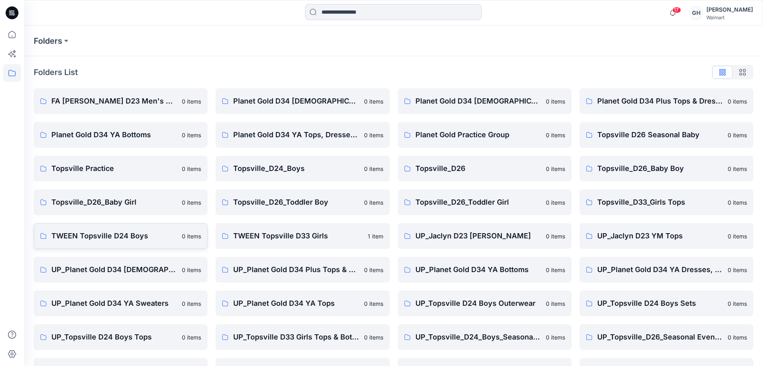
click at [115, 234] on p "TWEEN Topsville D24 Boys" at bounding box center [114, 235] width 126 height 11
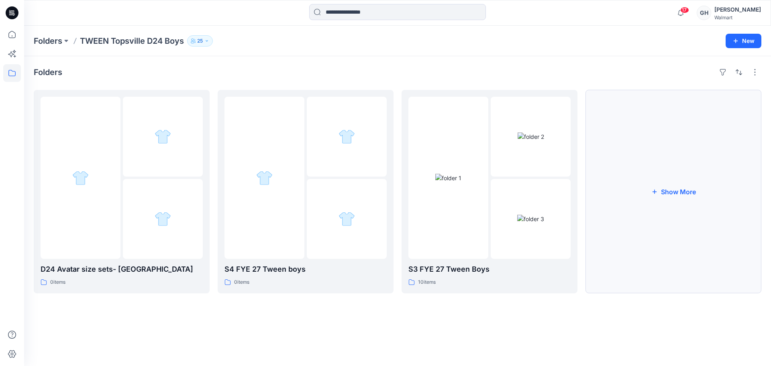
click at [659, 196] on button "Show More" at bounding box center [673, 191] width 176 height 203
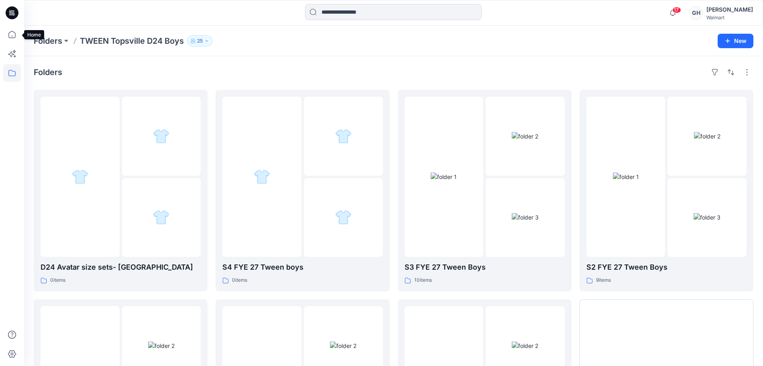
drag, startPoint x: 7, startPoint y: 38, endPoint x: 24, endPoint y: 42, distance: 16.9
click at [7, 38] on icon at bounding box center [12, 35] width 18 height 18
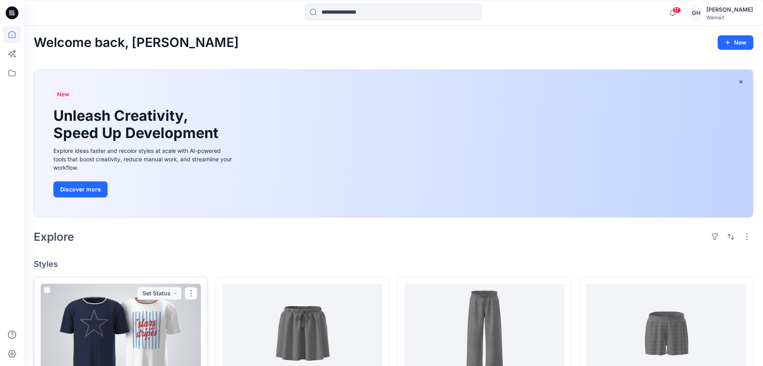
click at [121, 344] on div at bounding box center [121, 333] width 160 height 99
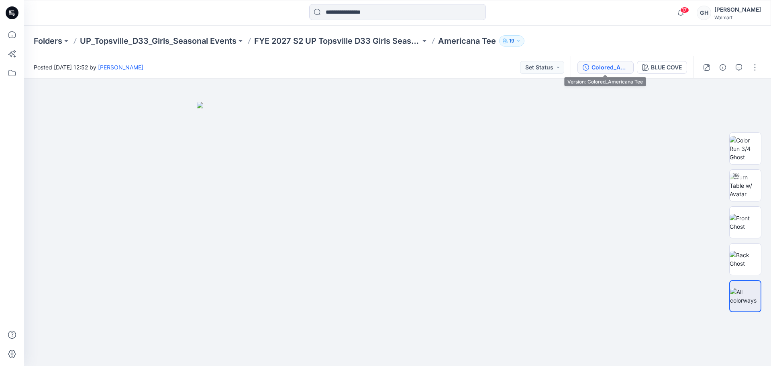
click at [598, 67] on div "Colored_Americana Tee" at bounding box center [609, 67] width 37 height 9
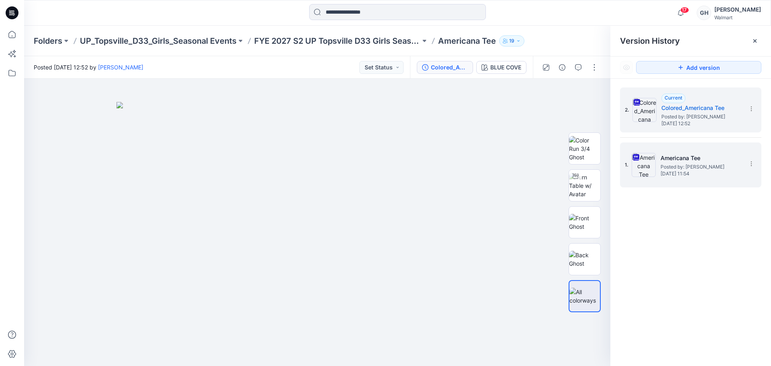
click at [698, 165] on span "Posted by: Gwen Hine" at bounding box center [700, 167] width 80 height 8
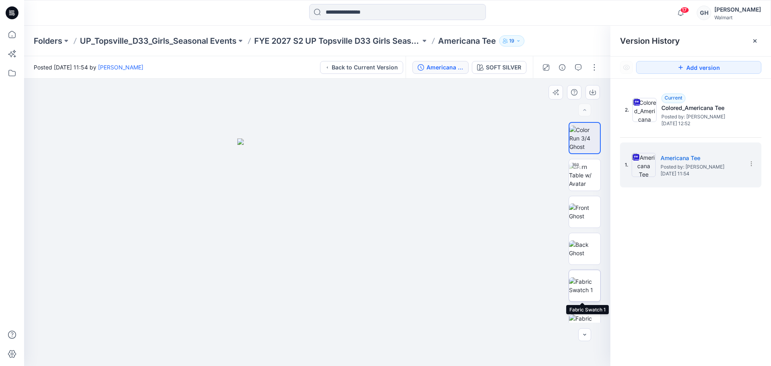
click at [580, 277] on img at bounding box center [584, 285] width 31 height 17
click at [592, 88] on button "button" at bounding box center [592, 92] width 14 height 14
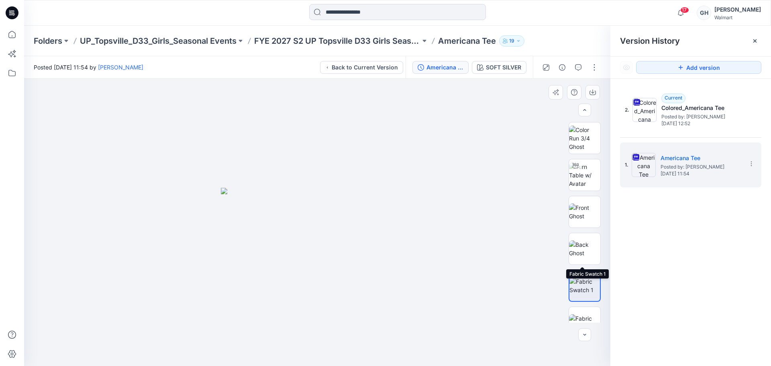
scroll to position [50, 0]
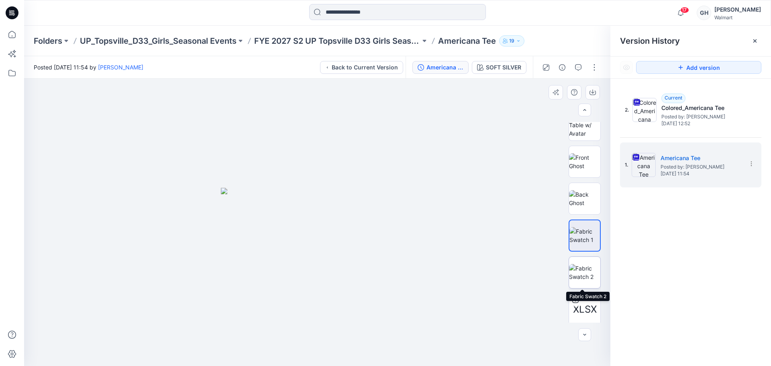
click at [578, 275] on img at bounding box center [584, 272] width 31 height 17
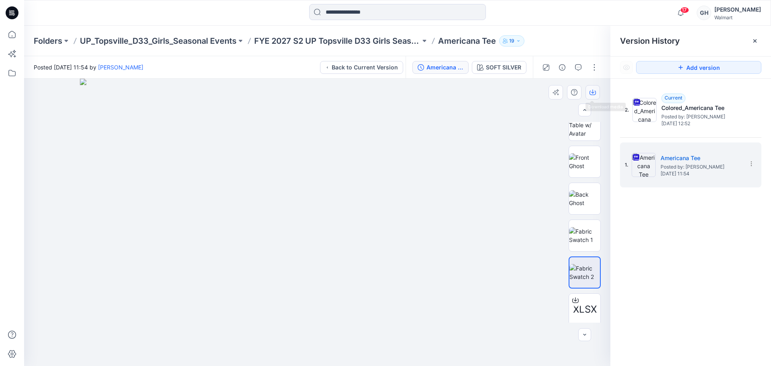
click at [594, 92] on icon "button" at bounding box center [592, 92] width 6 height 6
click at [574, 297] on icon at bounding box center [575, 297] width 3 height 4
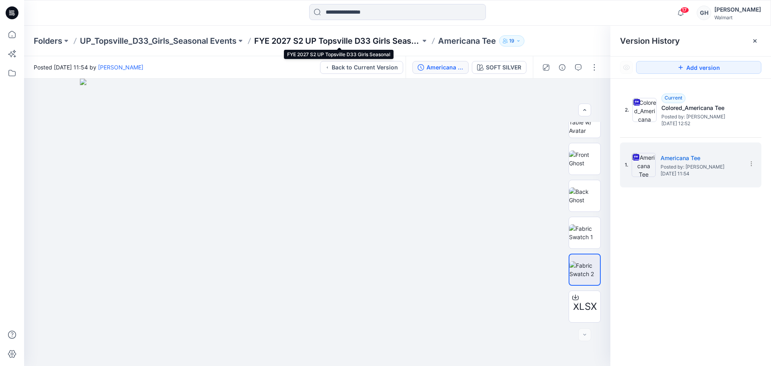
click at [348, 41] on p "FYE 2027 S2 UP Topsville D33 Girls Seasonal" at bounding box center [337, 40] width 166 height 11
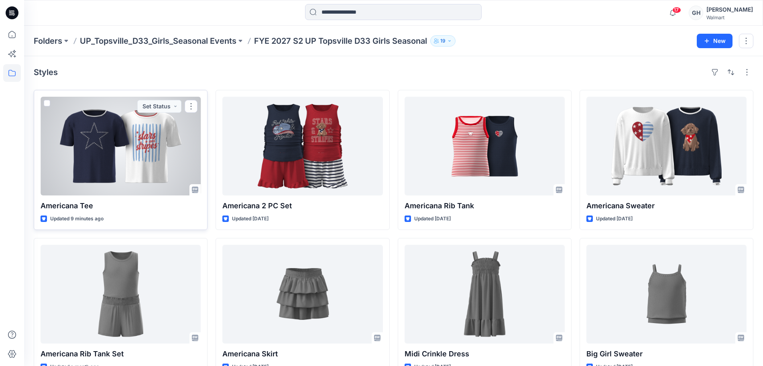
click at [149, 157] on div at bounding box center [121, 146] width 160 height 99
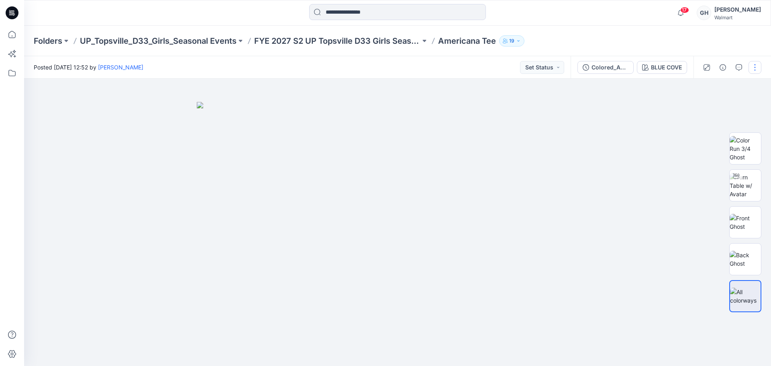
click at [753, 64] on button "button" at bounding box center [754, 67] width 13 height 13
click at [718, 111] on button "Edit" at bounding box center [721, 108] width 74 height 15
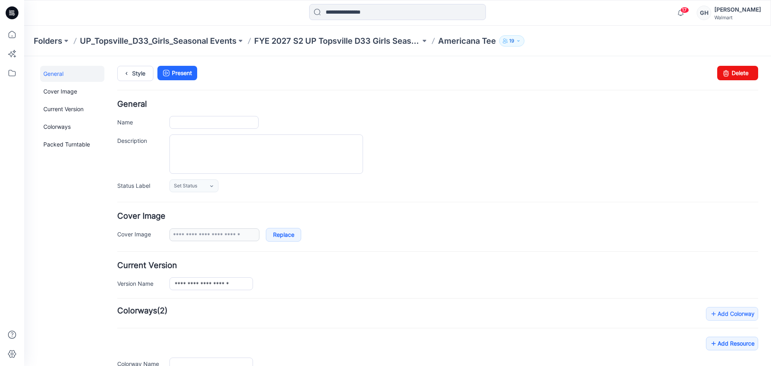
type input "**********"
type input "*********"
type input "**********"
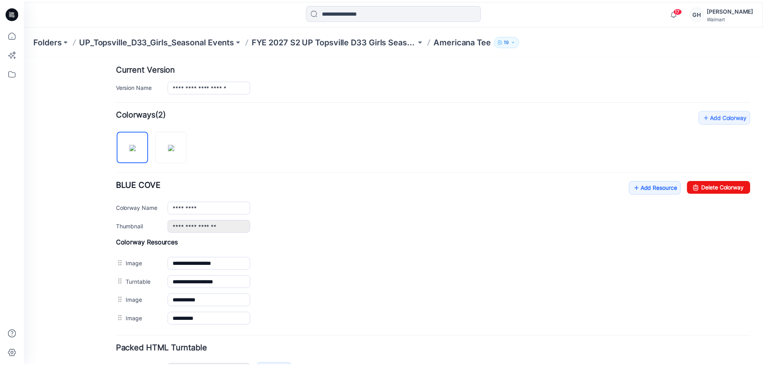
scroll to position [251, 0]
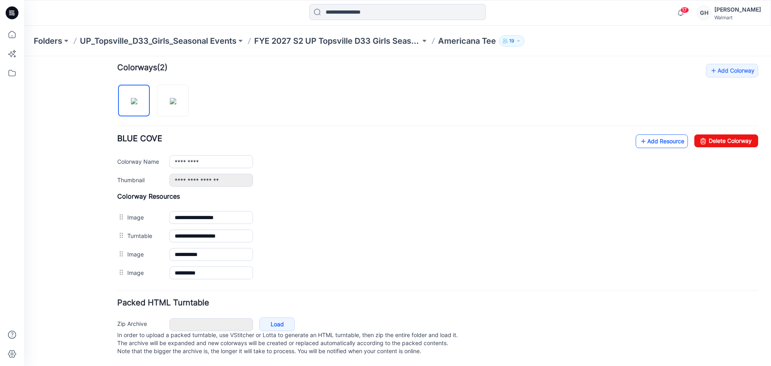
click at [655, 136] on link "Add Resource" at bounding box center [661, 141] width 52 height 14
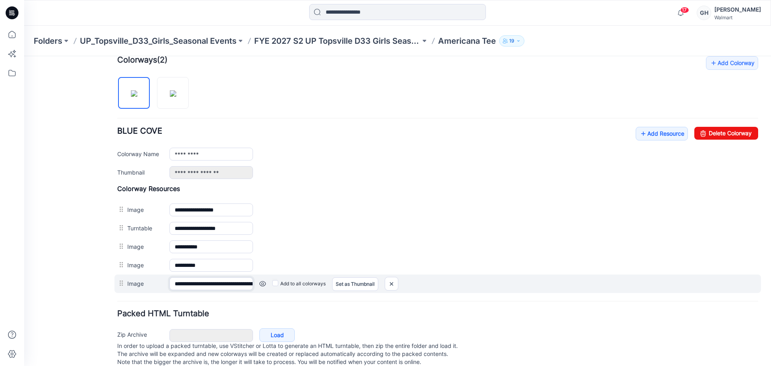
click at [217, 286] on input "**********" at bounding box center [210, 283] width 83 height 13
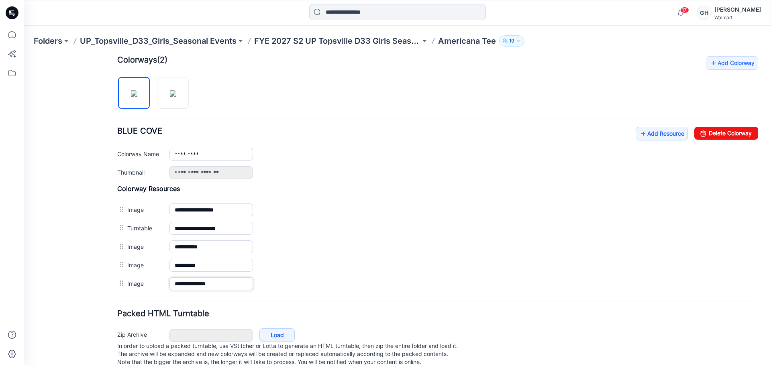
type input "**********"
click at [240, 301] on form "**********" at bounding box center [437, 108] width 641 height 519
click at [644, 140] on link "Add Resource" at bounding box center [661, 134] width 52 height 14
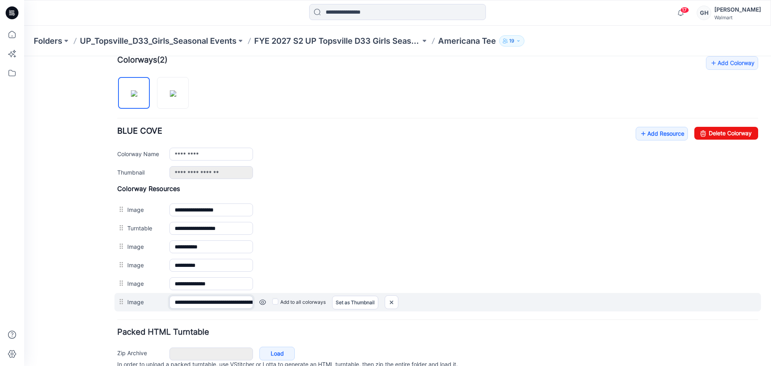
click at [209, 302] on input "**********" at bounding box center [210, 302] width 83 height 13
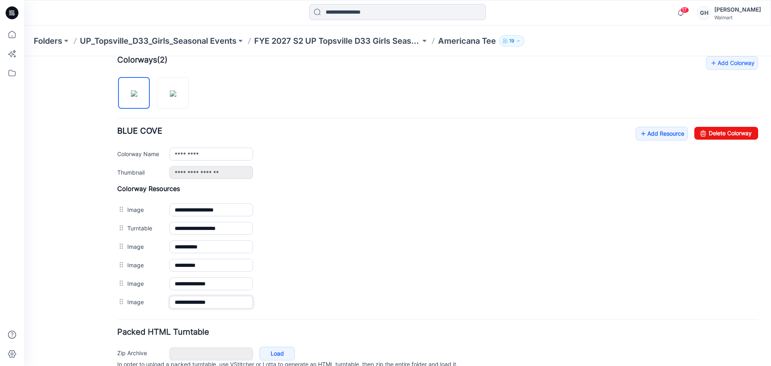
type input "**********"
click at [214, 320] on hr at bounding box center [437, 319] width 641 height 1
click at [643, 134] on link "Add Resource" at bounding box center [661, 134] width 52 height 14
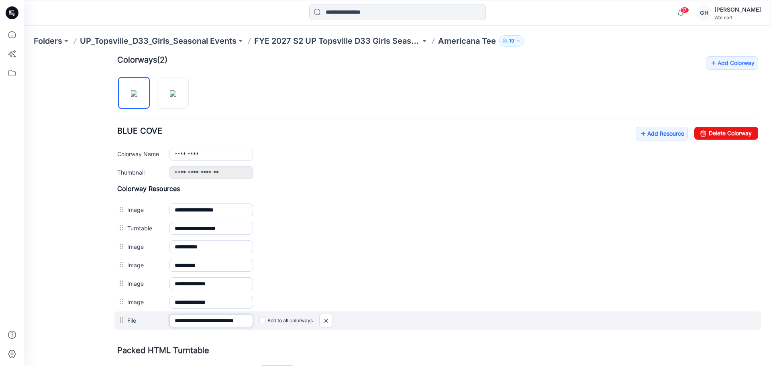
click at [230, 323] on input "**********" at bounding box center [210, 320] width 83 height 13
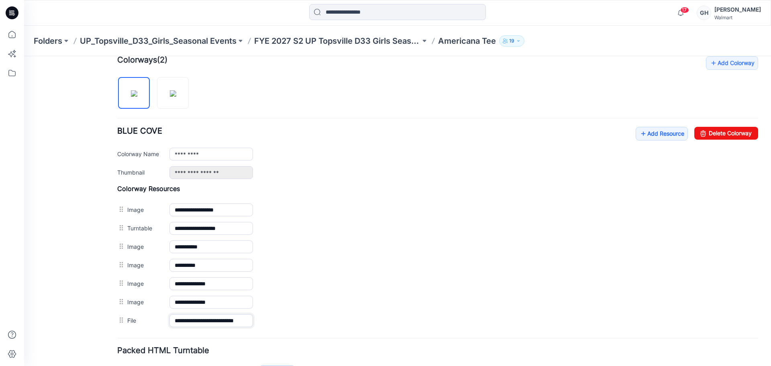
drag, startPoint x: 244, startPoint y: 320, endPoint x: 443, endPoint y: 330, distance: 200.1
click at [443, 330] on form "**********" at bounding box center [437, 127] width 641 height 556
type input "**********"
click at [294, 338] on hr at bounding box center [437, 338] width 641 height 1
click at [361, 33] on div "Folders UP_Topsville_D33_Girls_Seasonal Events FYE 2027 S2 UP Topsville D33 Gir…" at bounding box center [397, 41] width 746 height 31
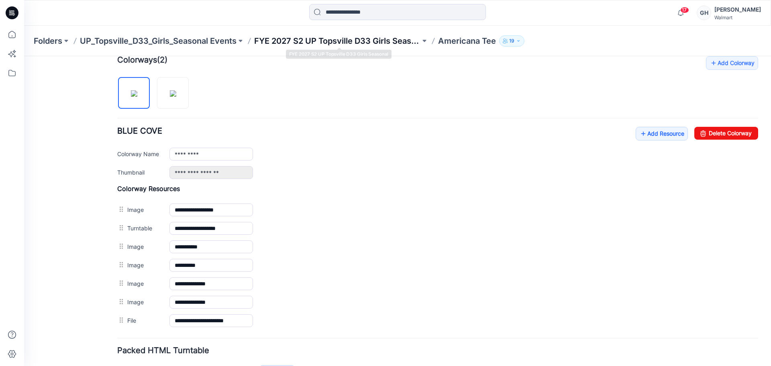
click at [360, 37] on p "FYE 2027 S2 UP Topsville D33 Girls Seasonal" at bounding box center [337, 40] width 166 height 11
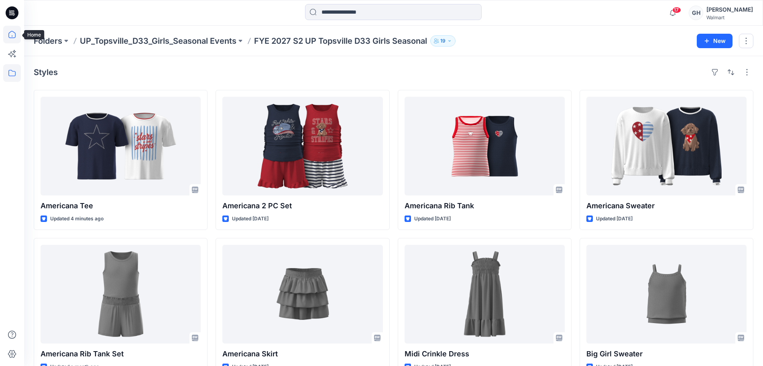
click at [12, 34] on icon at bounding box center [12, 35] width 18 height 18
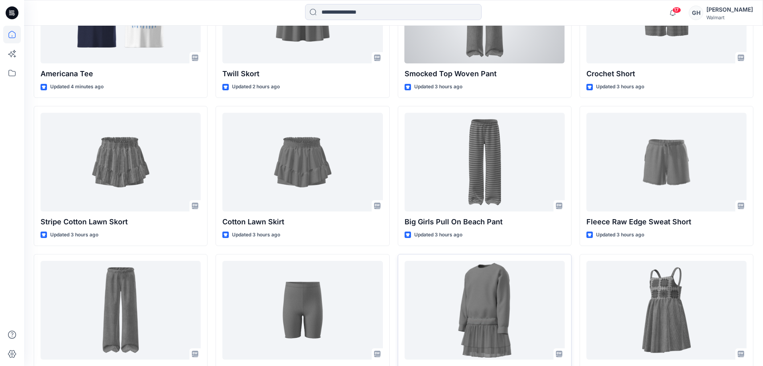
scroll to position [385, 0]
